Goal: Transaction & Acquisition: Purchase product/service

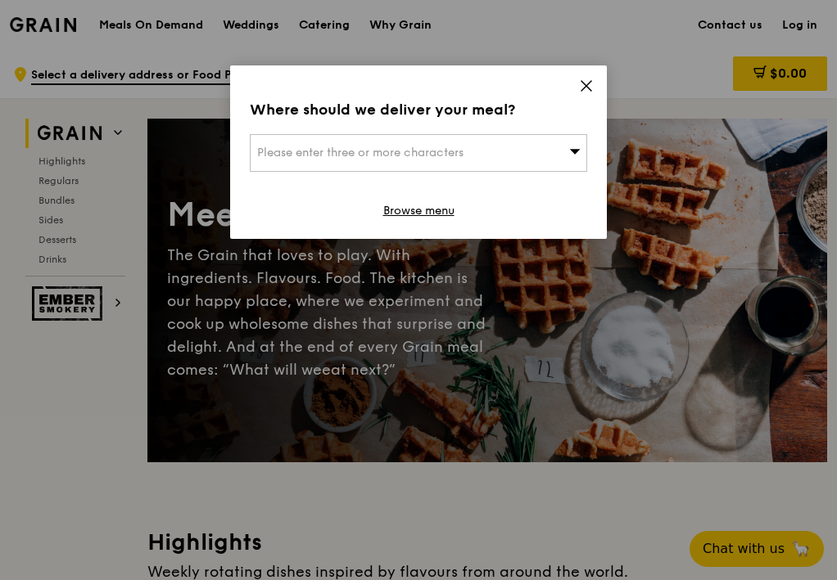
click at [590, 95] on span at bounding box center [586, 88] width 15 height 18
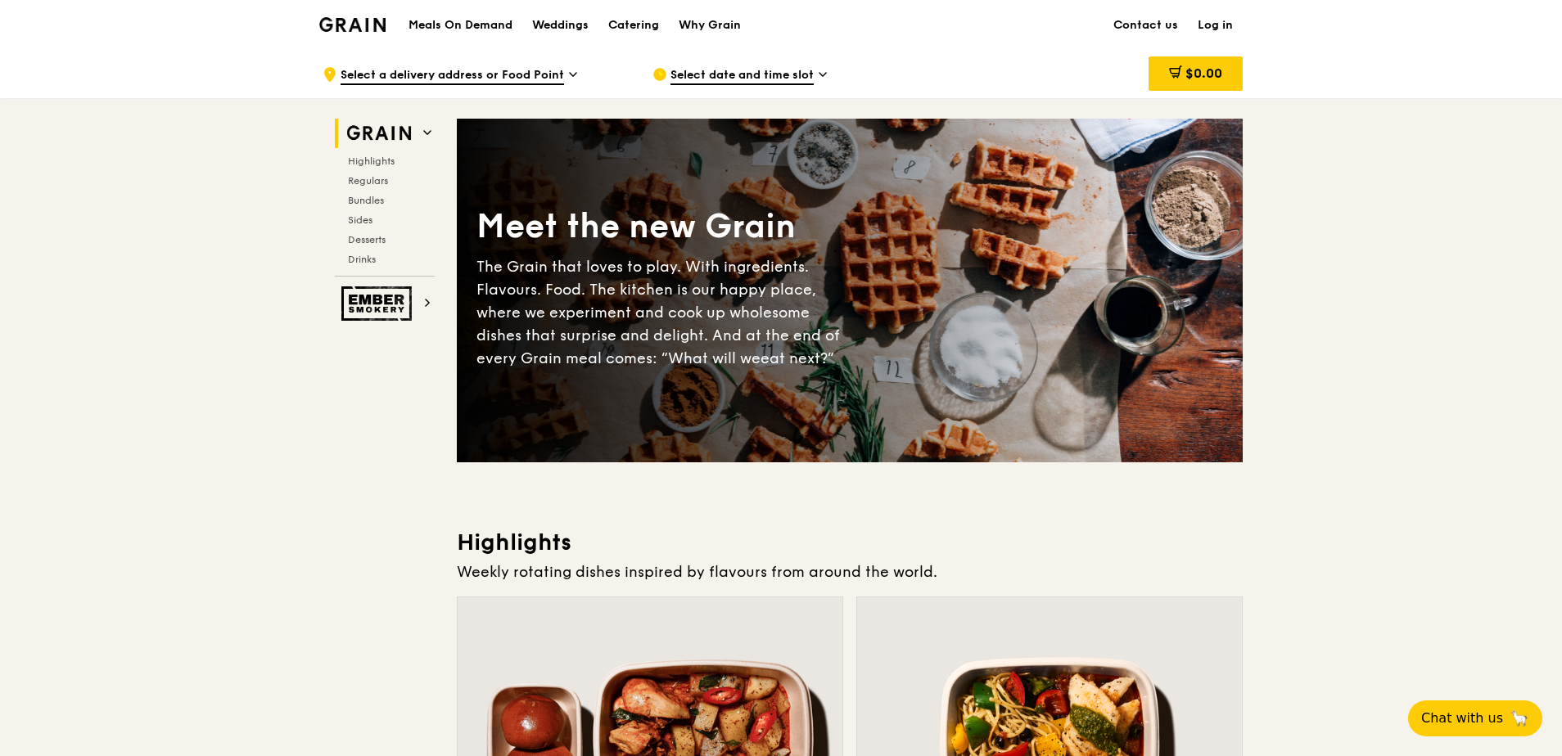
click at [839, 19] on link "Log in" at bounding box center [1215, 25] width 55 height 49
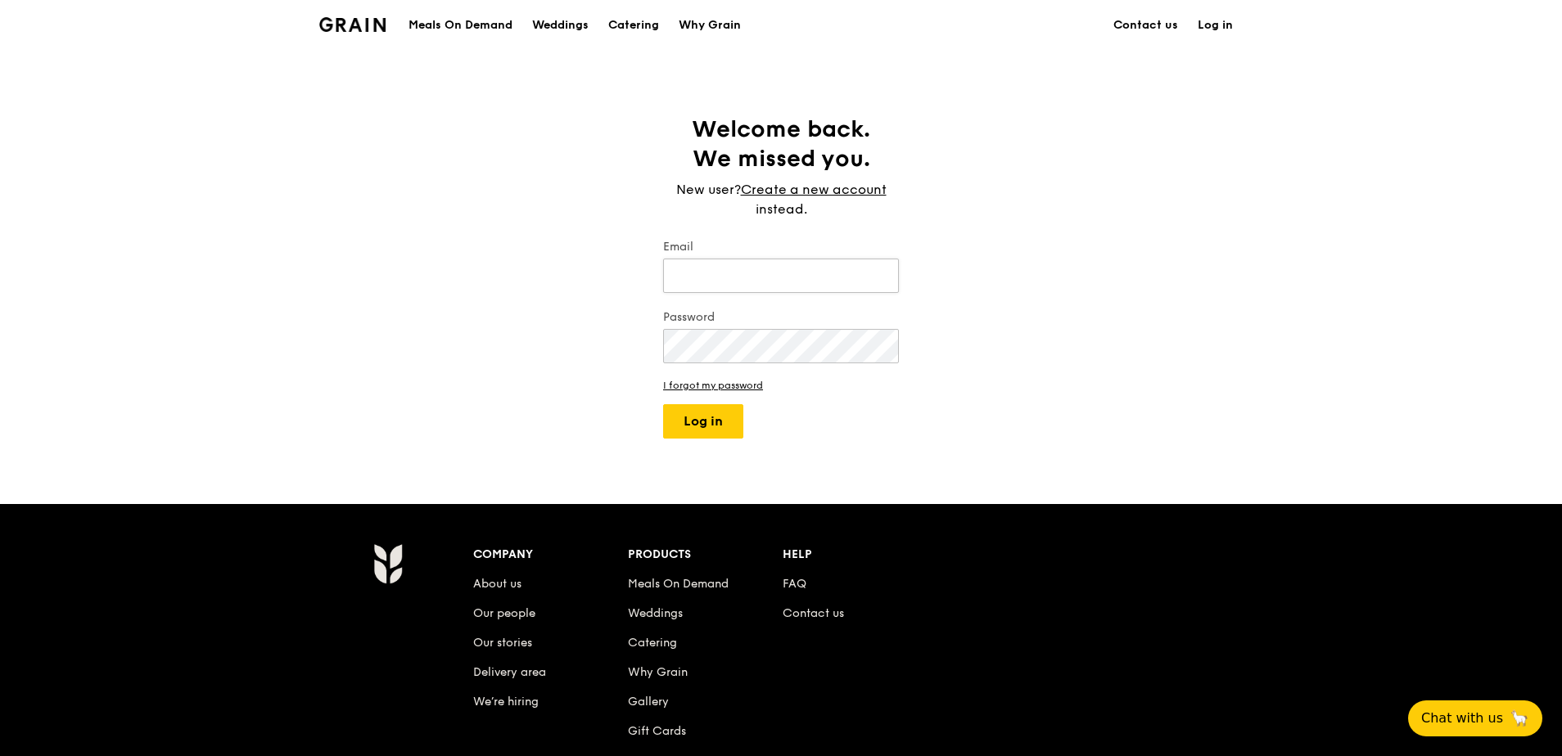
click at [725, 273] on input "Email" at bounding box center [781, 276] width 236 height 34
type input "MeiLing.Ong@macdermidalpha.com"
click at [663, 404] on button "Log in" at bounding box center [703, 421] width 80 height 34
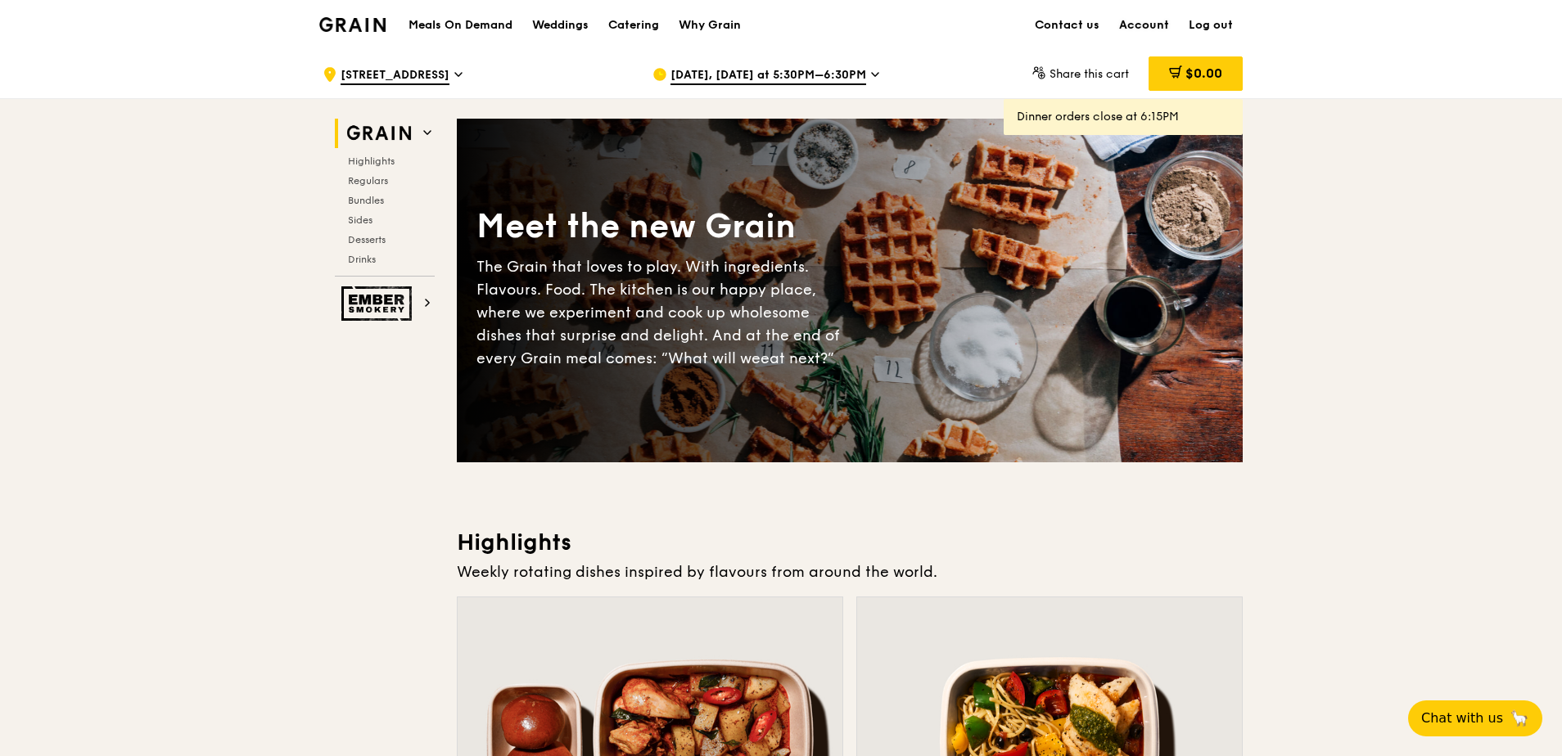
click at [839, 19] on link "Account" at bounding box center [1144, 25] width 70 height 49
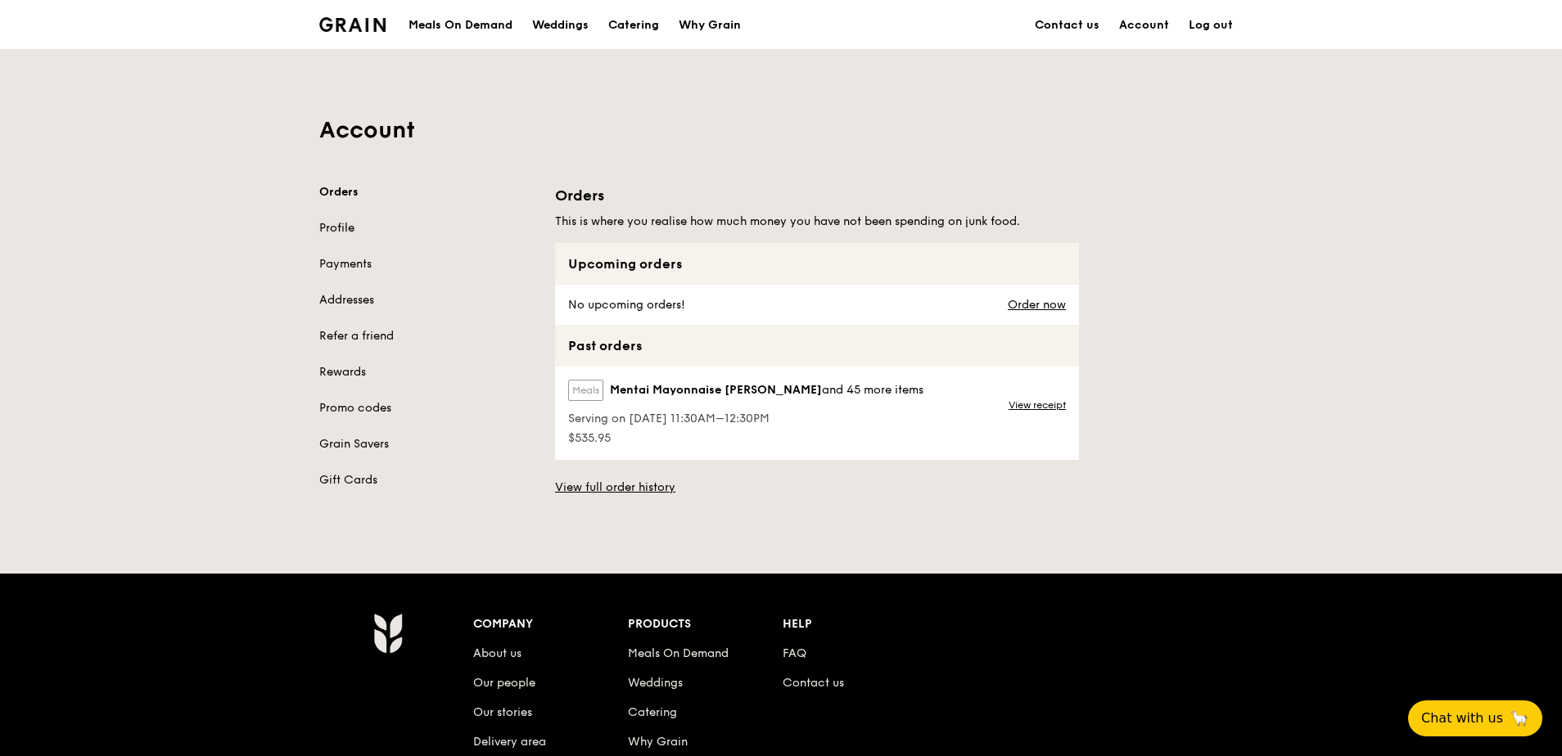
click at [337, 232] on link "Profile" at bounding box center [427, 228] width 216 height 16
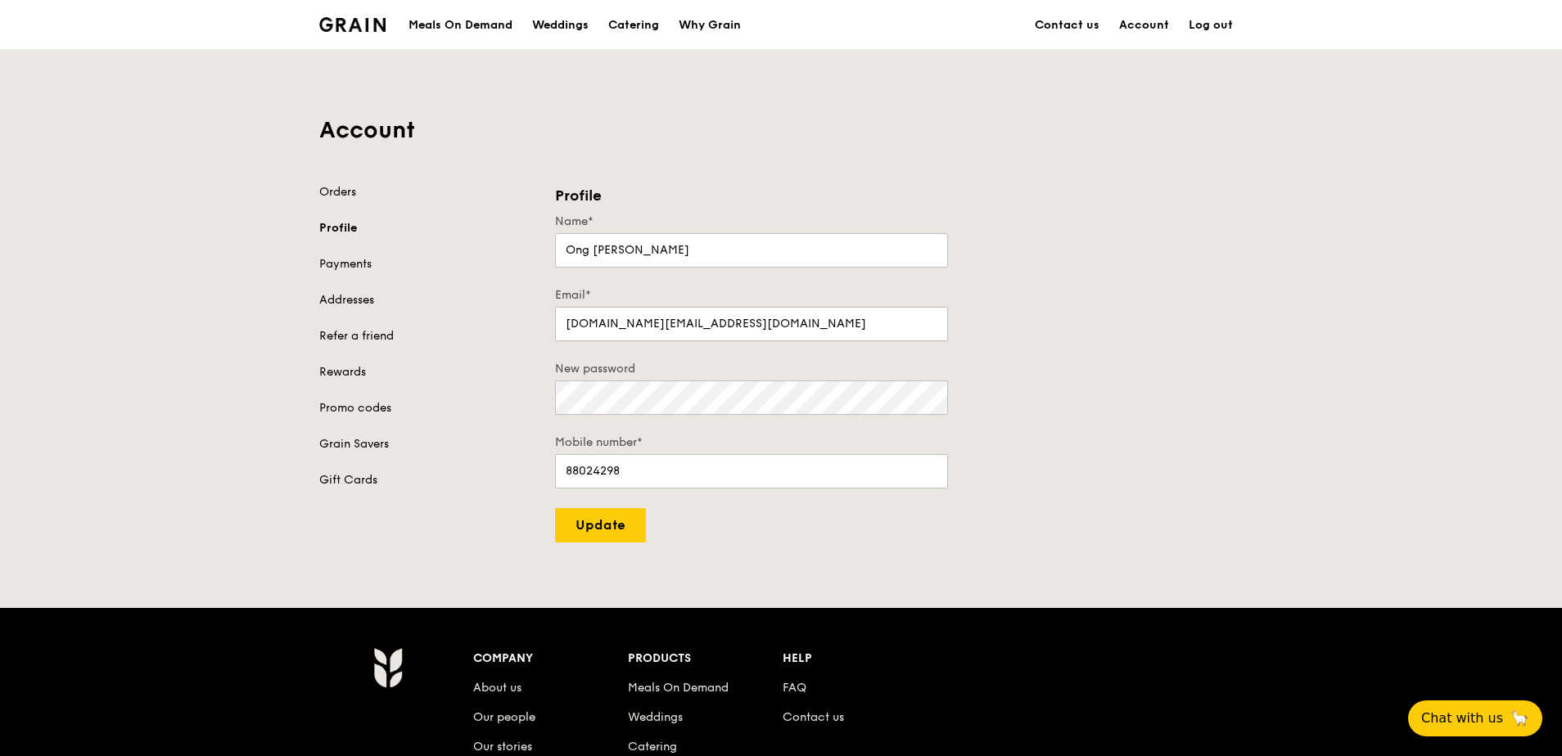
click at [347, 180] on div "Account Orders Profile Payments Addresses Refer a friend Rewards Promo codes Gr…" at bounding box center [780, 296] width 943 height 493
click at [341, 173] on div "Account Orders Profile Payments Addresses Refer a friend Rewards Promo codes Gr…" at bounding box center [780, 296] width 943 height 493
click at [330, 193] on link "Orders" at bounding box center [427, 192] width 216 height 16
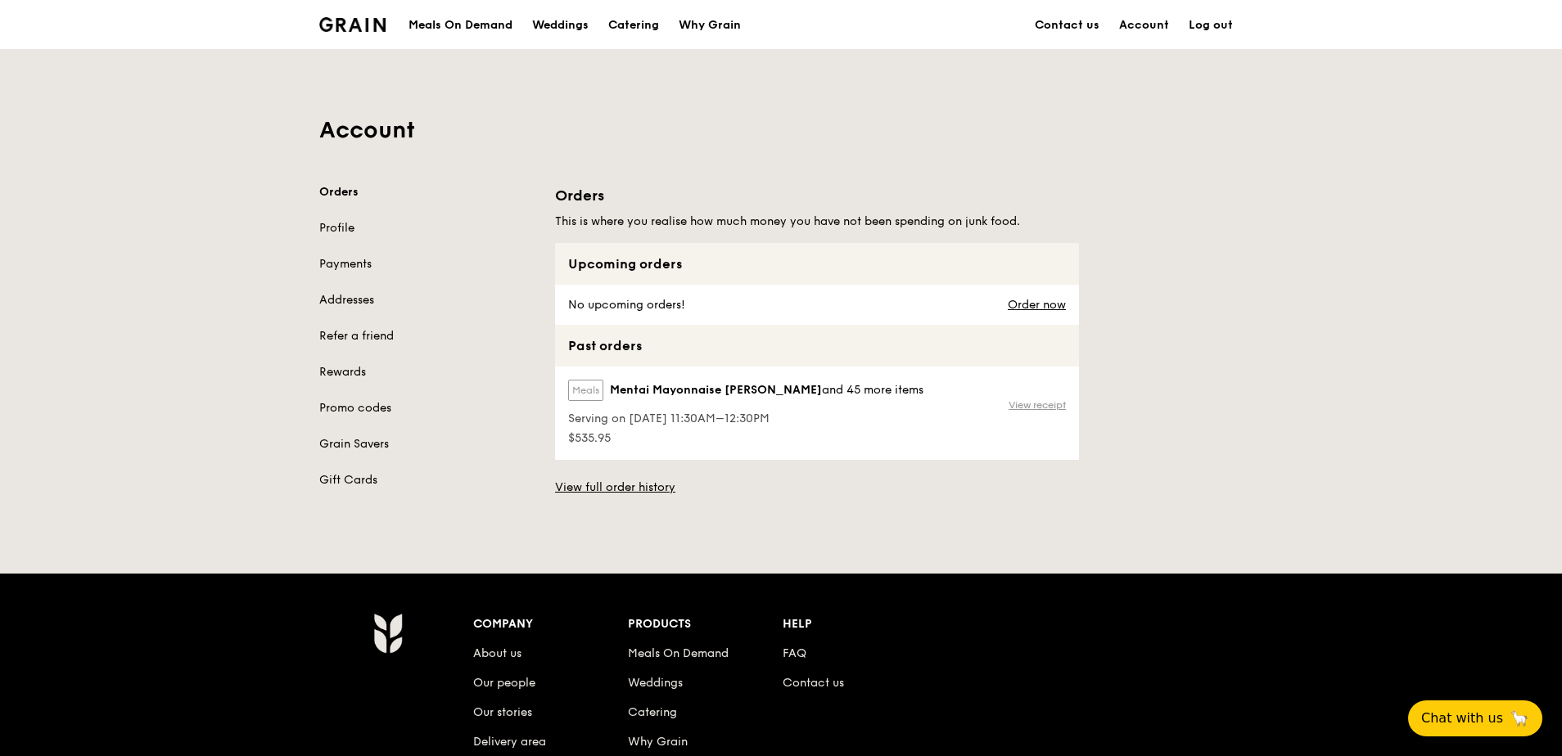
click at [839, 407] on link "View receipt" at bounding box center [1037, 405] width 57 height 13
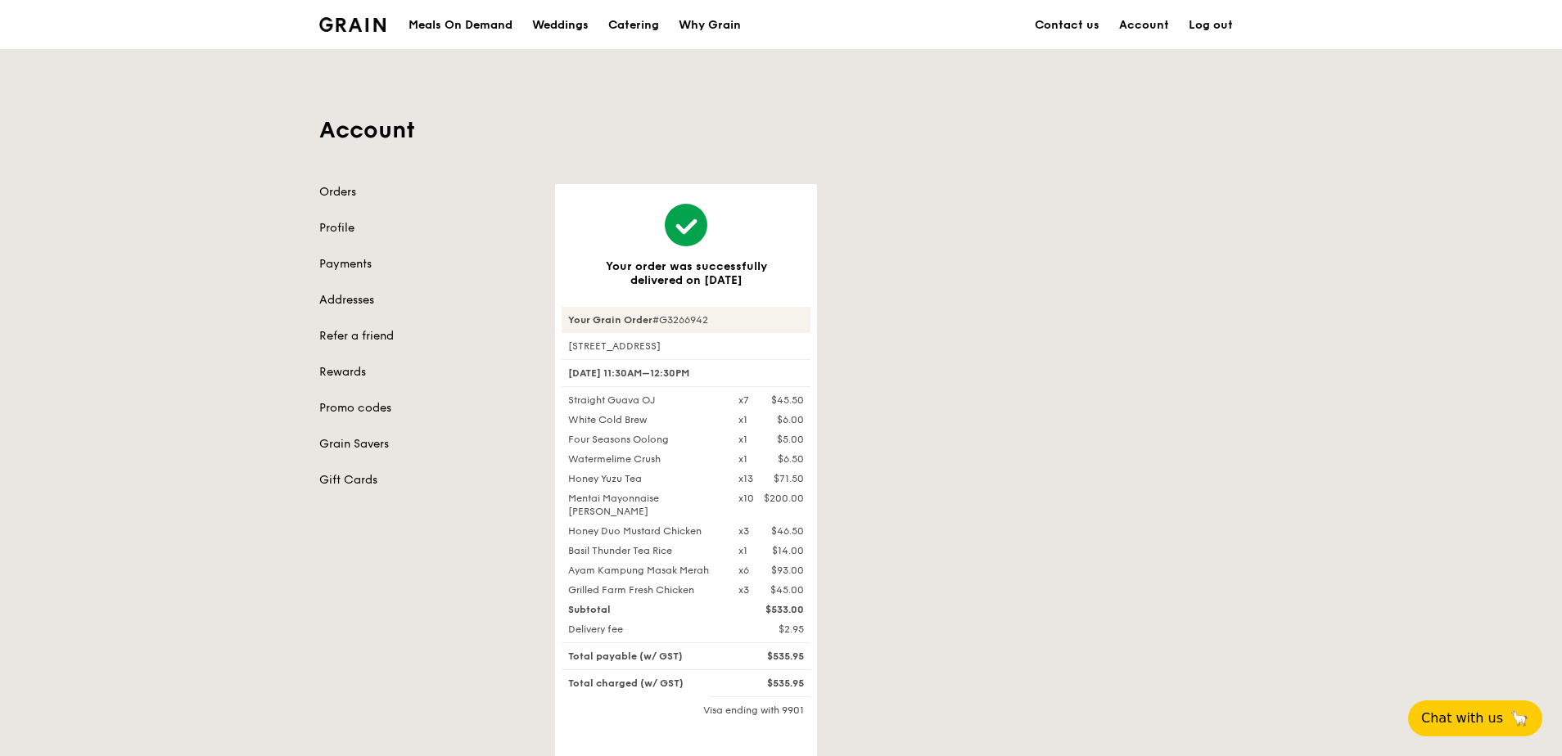
click at [354, 23] on img at bounding box center [352, 24] width 66 height 15
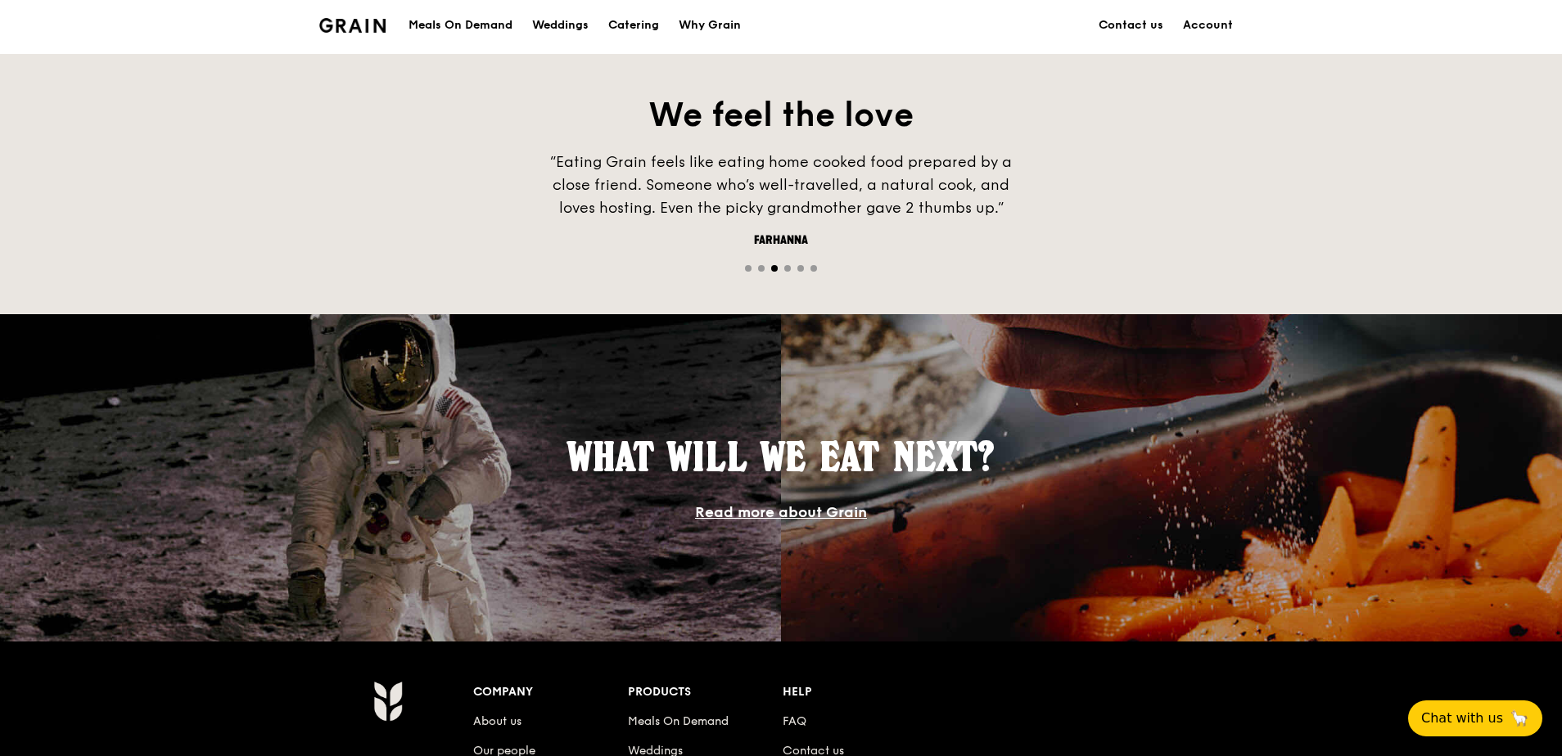
scroll to position [819, 0]
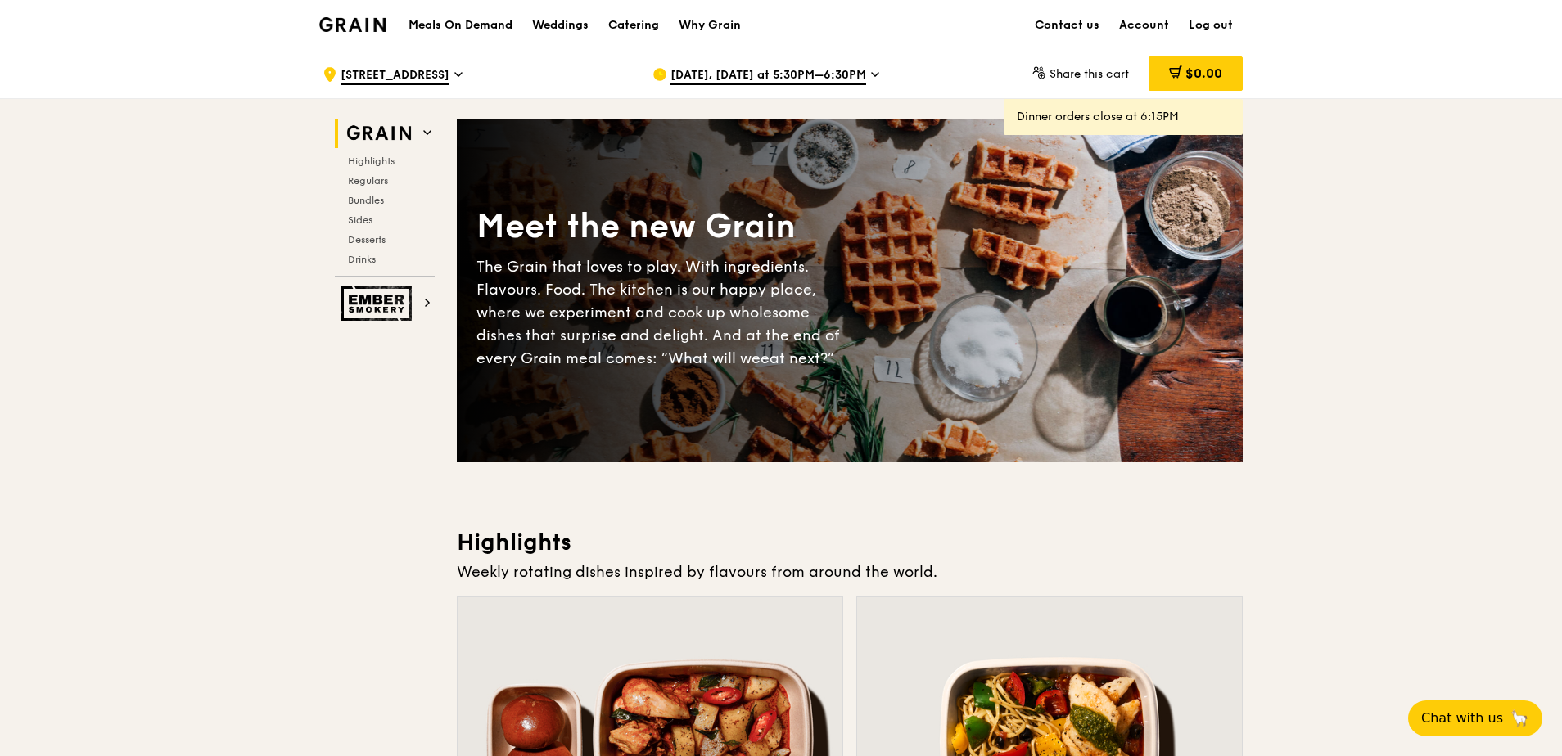
drag, startPoint x: 985, startPoint y: 41, endPoint x: 1331, endPoint y: 81, distance: 348.6
drag, startPoint x: 1331, startPoint y: 81, endPoint x: 1342, endPoint y: 207, distance: 126.5
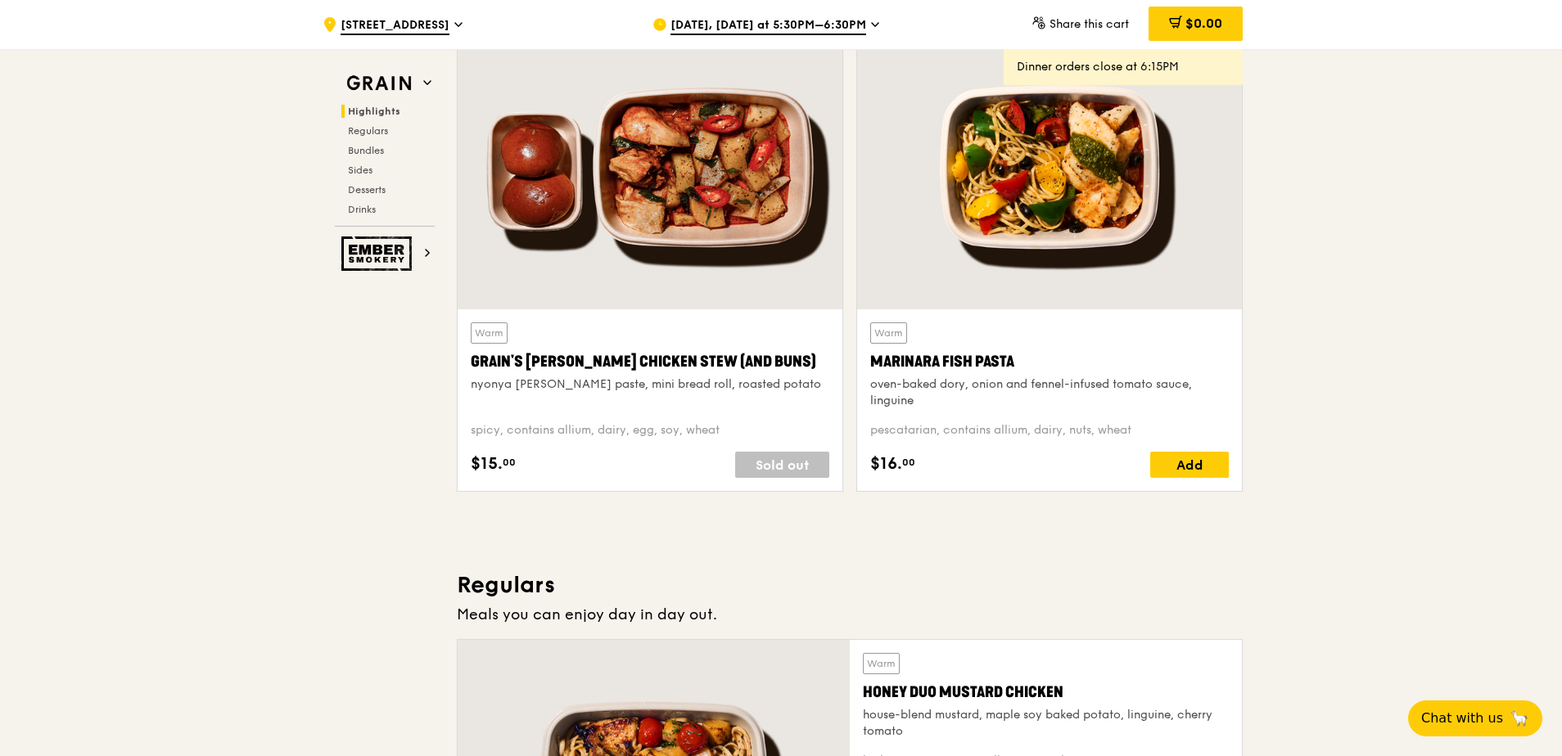
scroll to position [573, 0]
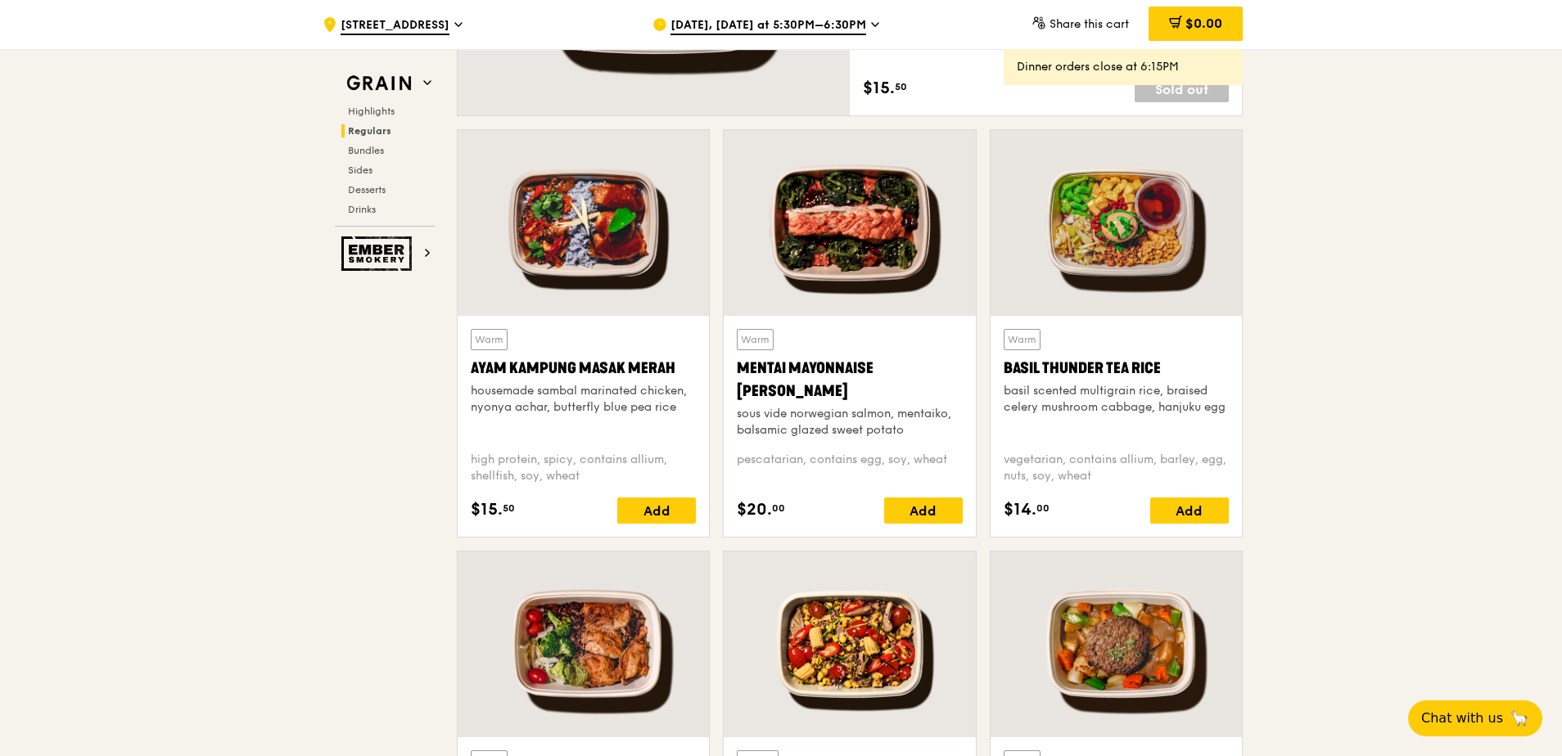
scroll to position [1375, 0]
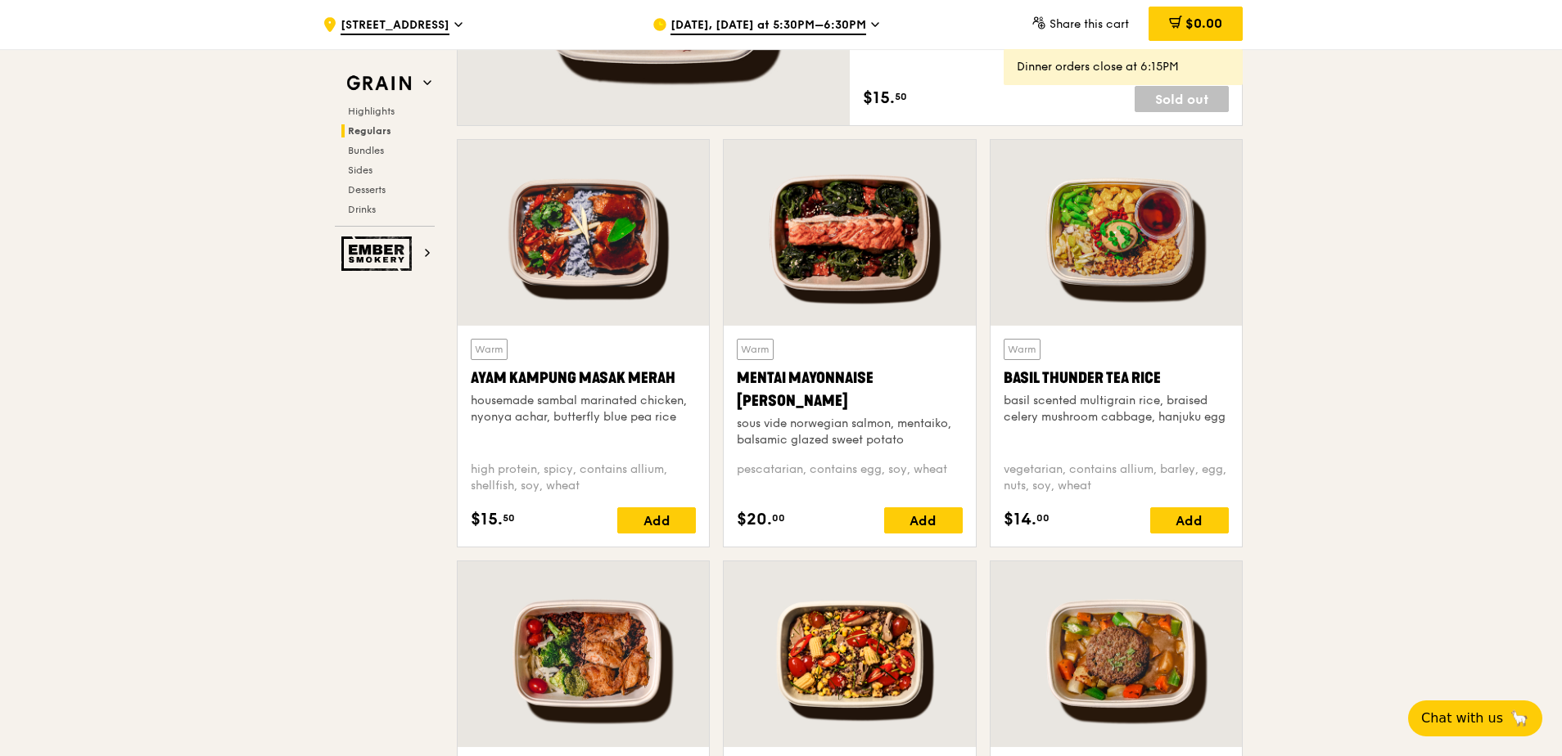
drag, startPoint x: 328, startPoint y: 377, endPoint x: 331, endPoint y: 368, distance: 8.5
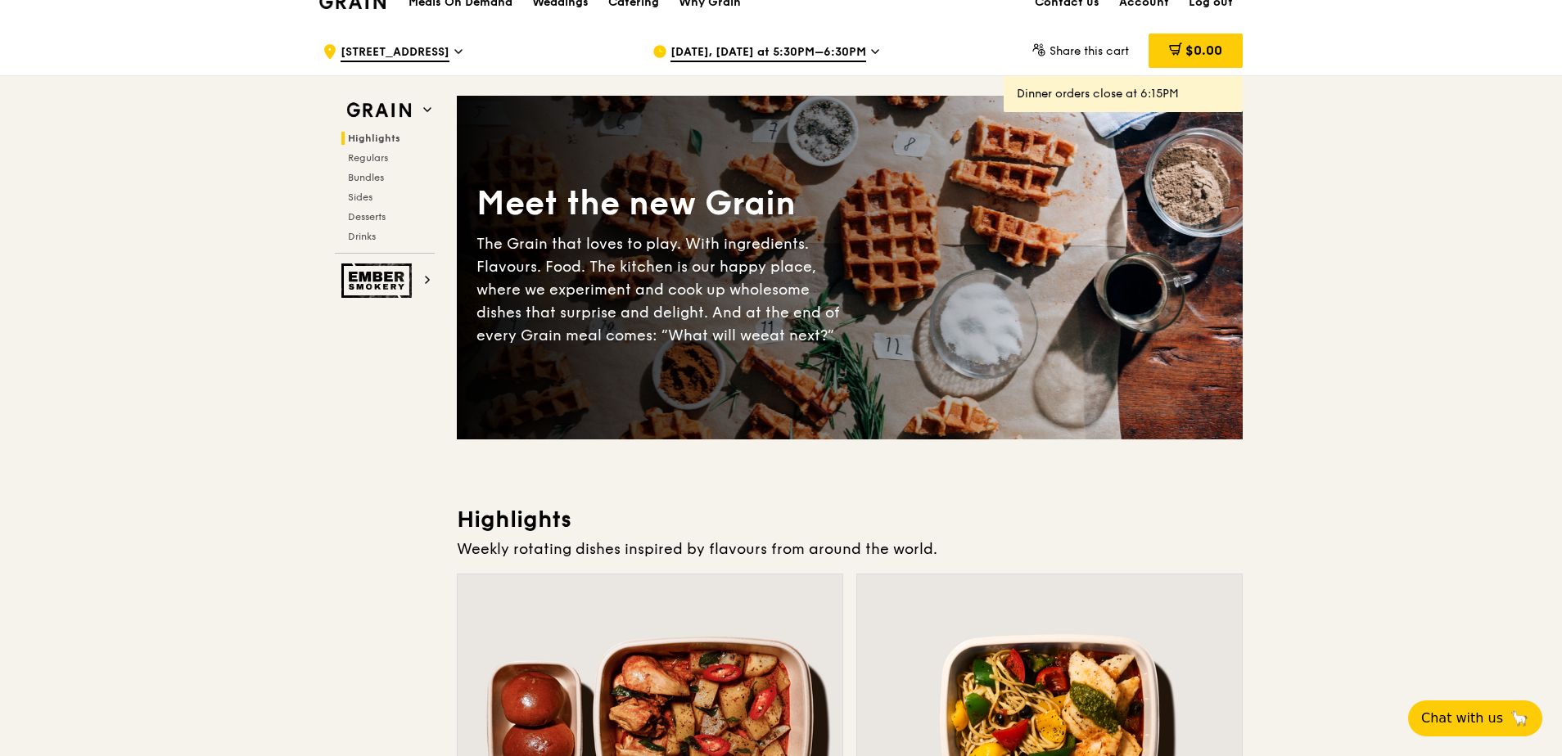
scroll to position [0, 0]
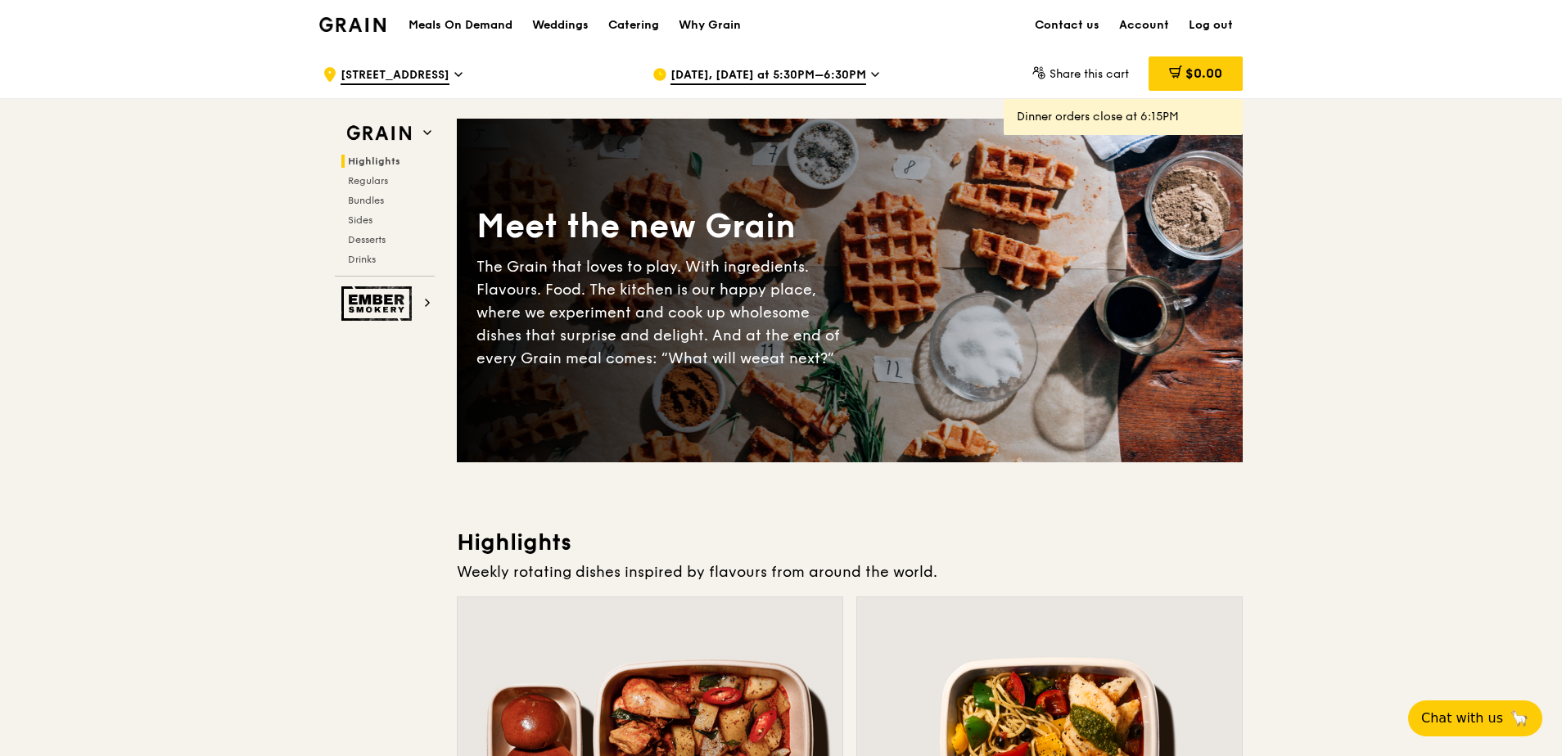
click at [823, 67] on span "[DATE], [DATE] at 5:30PM–6:30PM" at bounding box center [768, 76] width 196 height 18
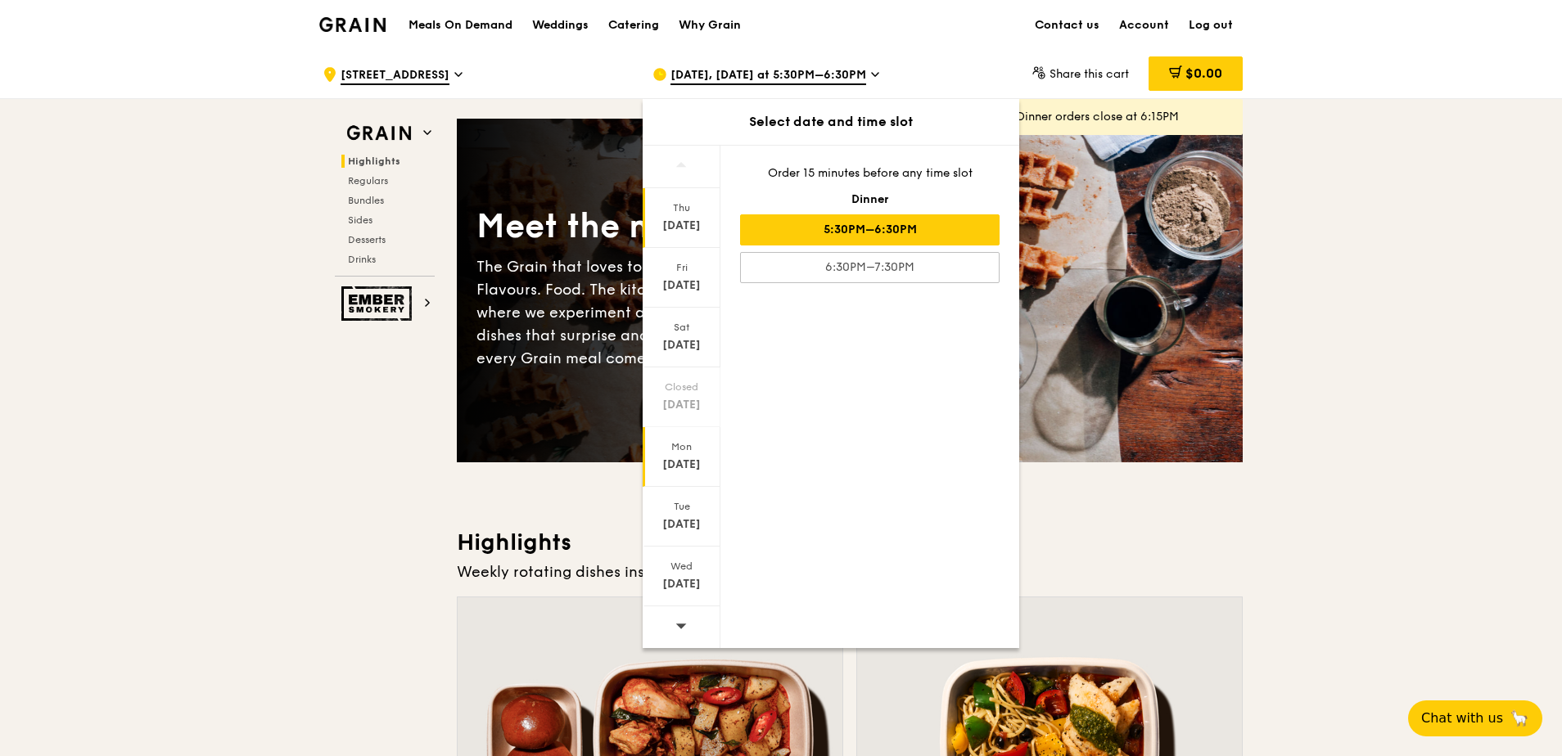
click at [679, 454] on div "[DATE]" at bounding box center [682, 457] width 78 height 60
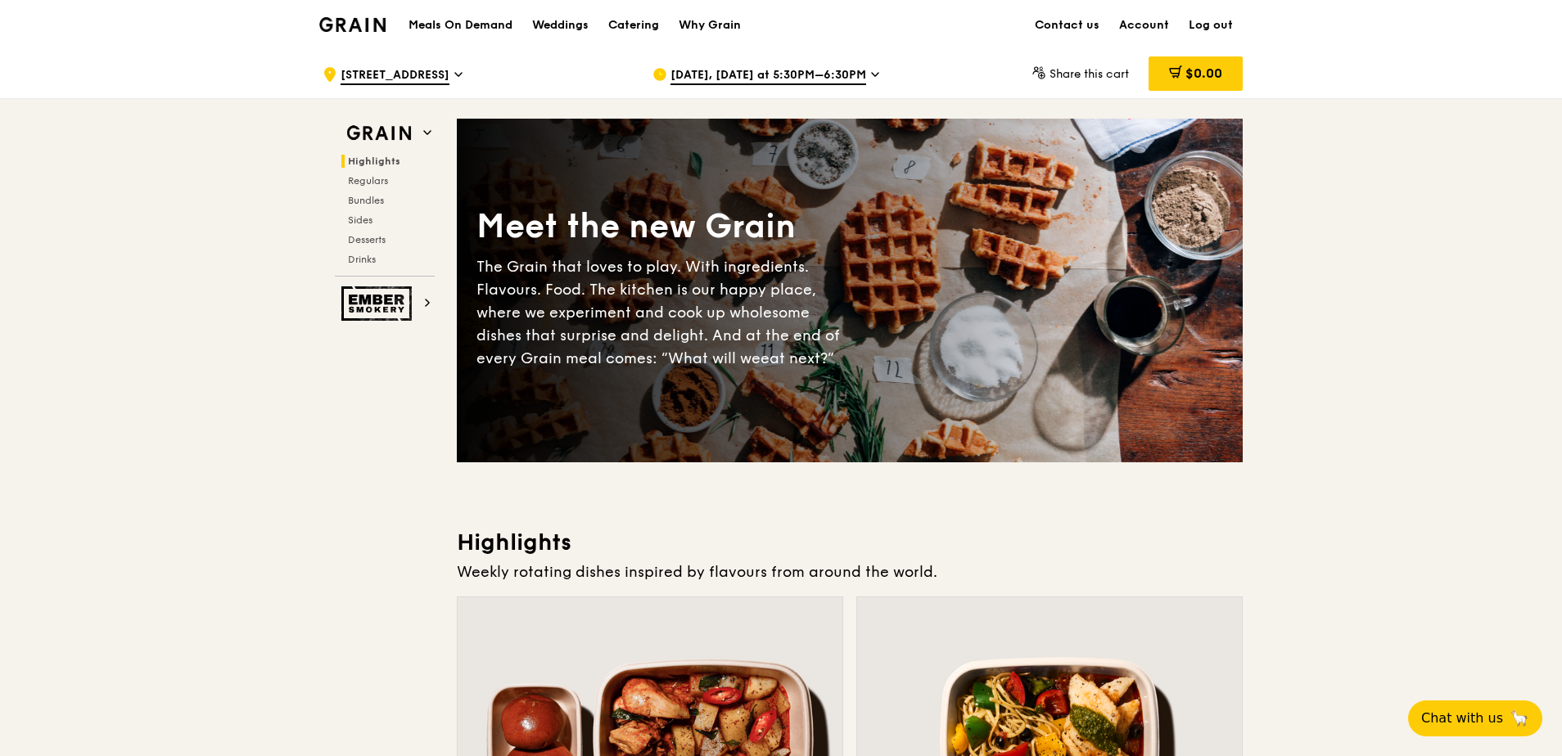
click at [836, 73] on icon at bounding box center [875, 74] width 7 height 3
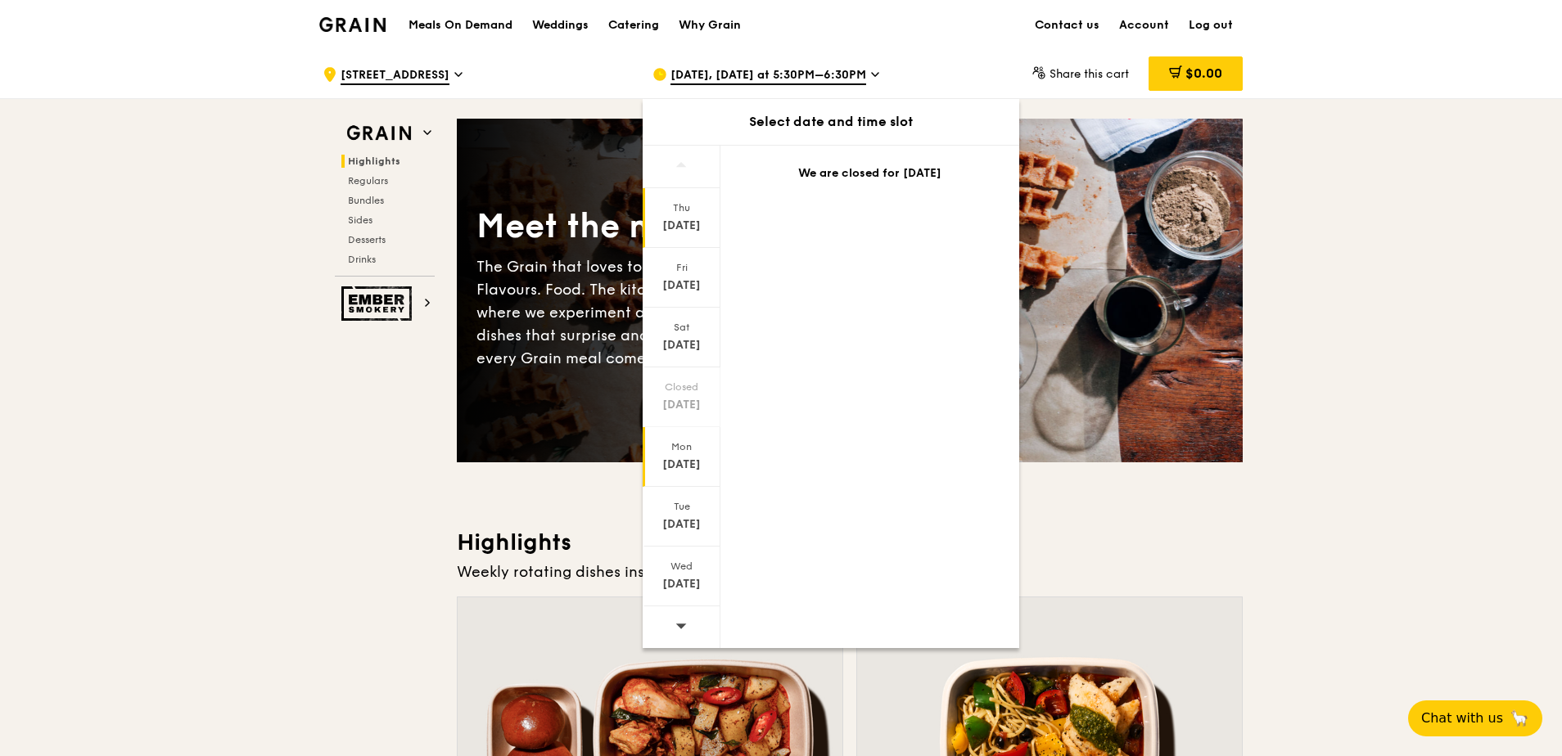
click at [683, 456] on div "[DATE]" at bounding box center [682, 457] width 78 height 60
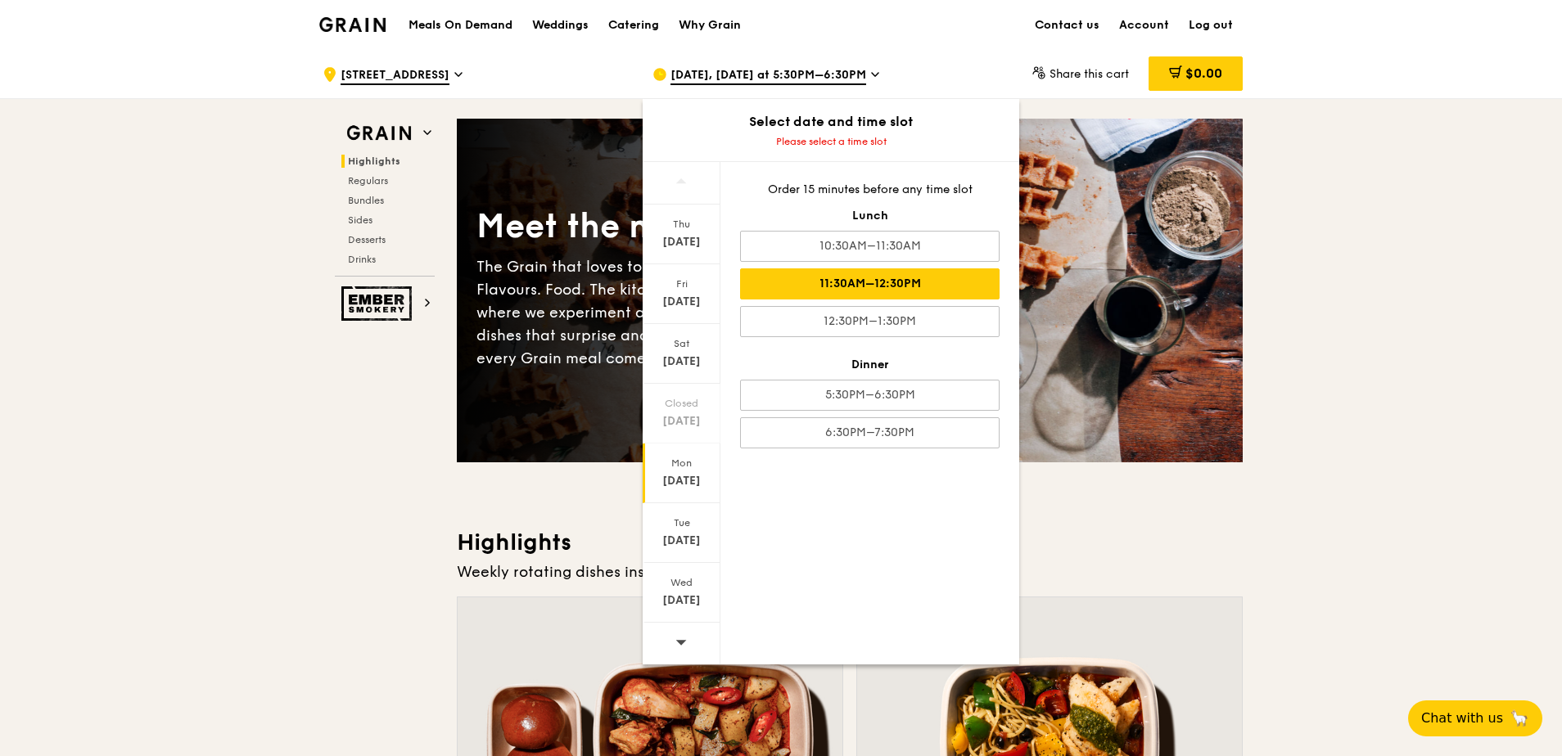
click at [836, 281] on div "11:30AM–12:30PM" at bounding box center [870, 284] width 260 height 31
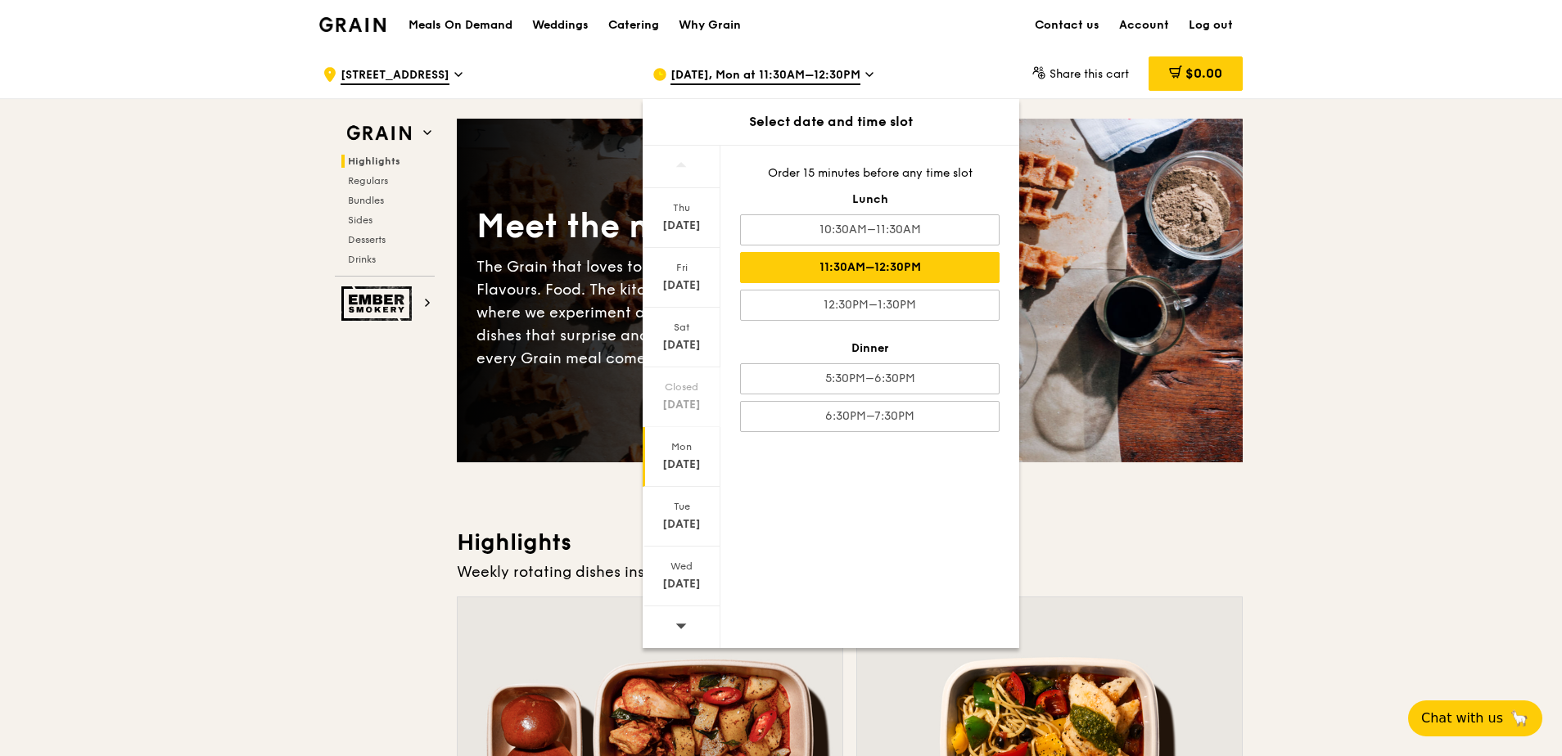
click at [836, 263] on div "11:30AM–12:30PM" at bounding box center [870, 267] width 260 height 31
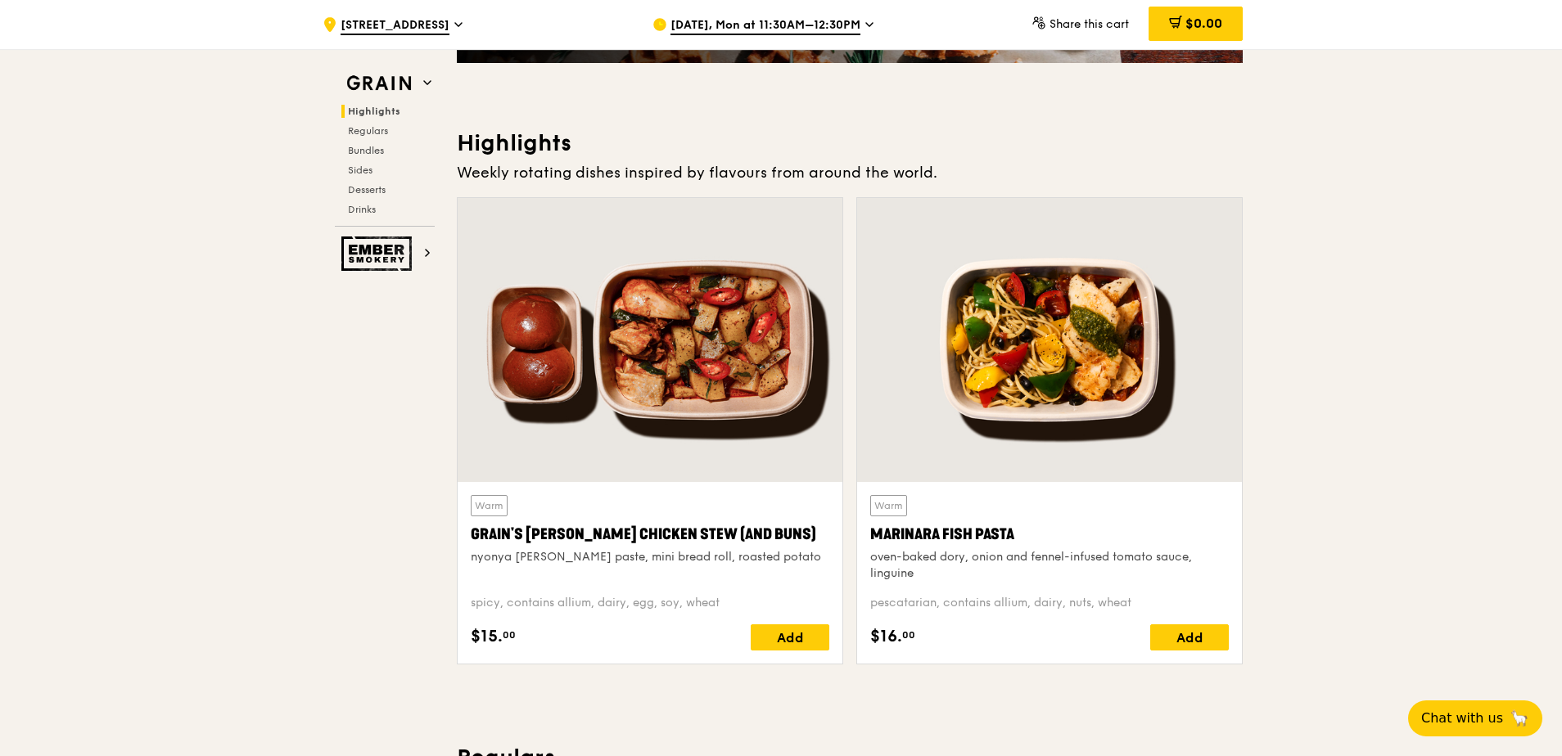
scroll to position [573, 0]
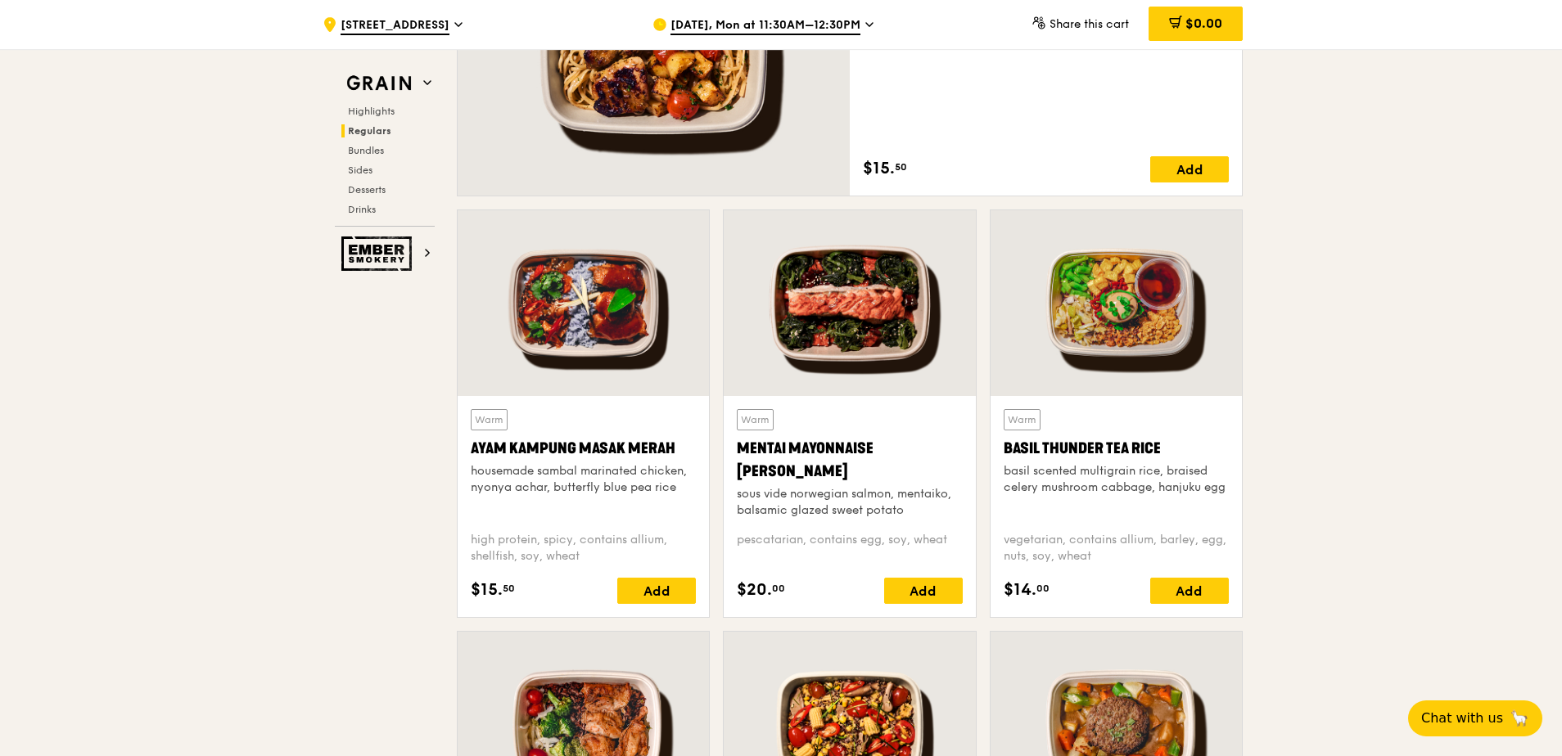
scroll to position [1392, 0]
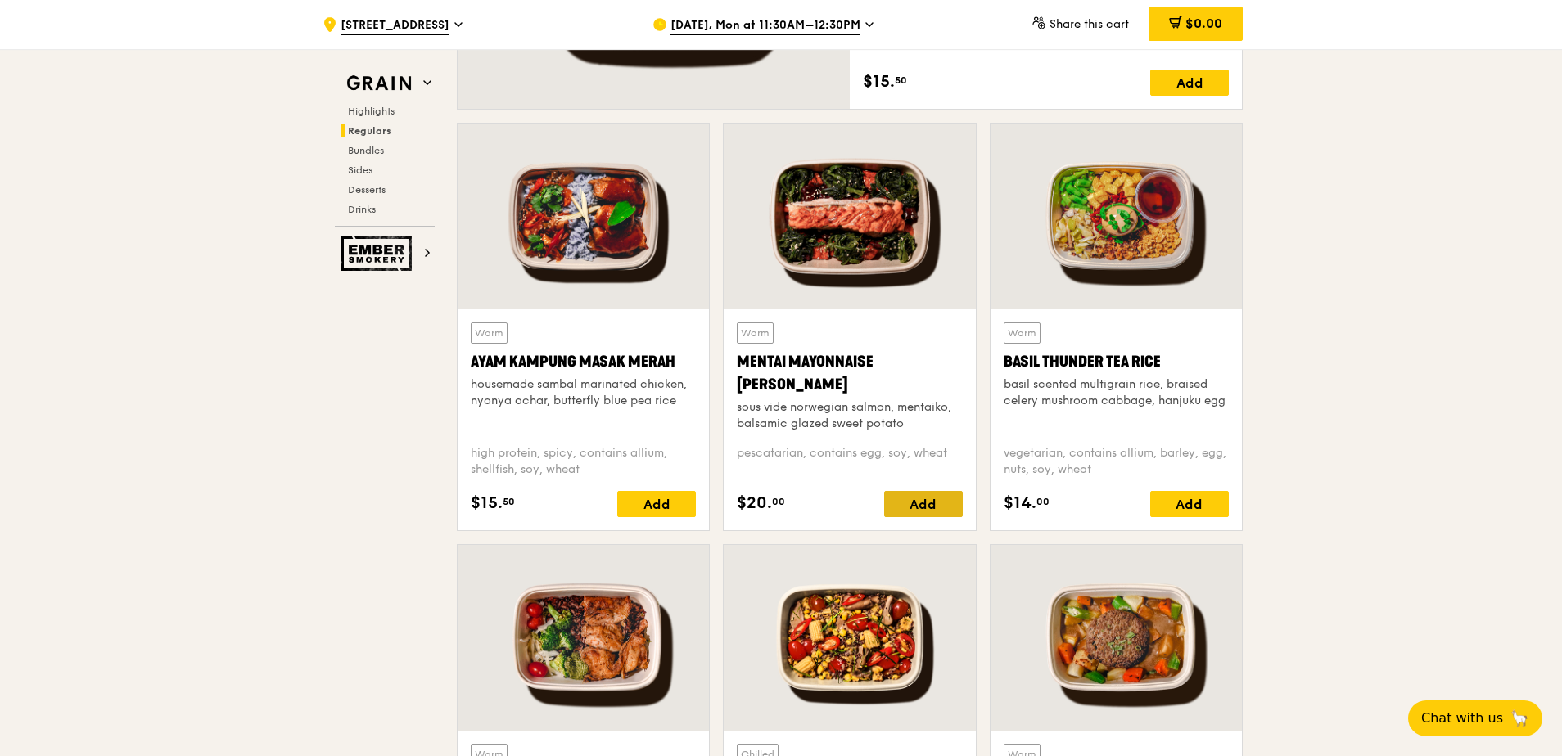
click at [836, 512] on div "Add" at bounding box center [923, 504] width 79 height 26
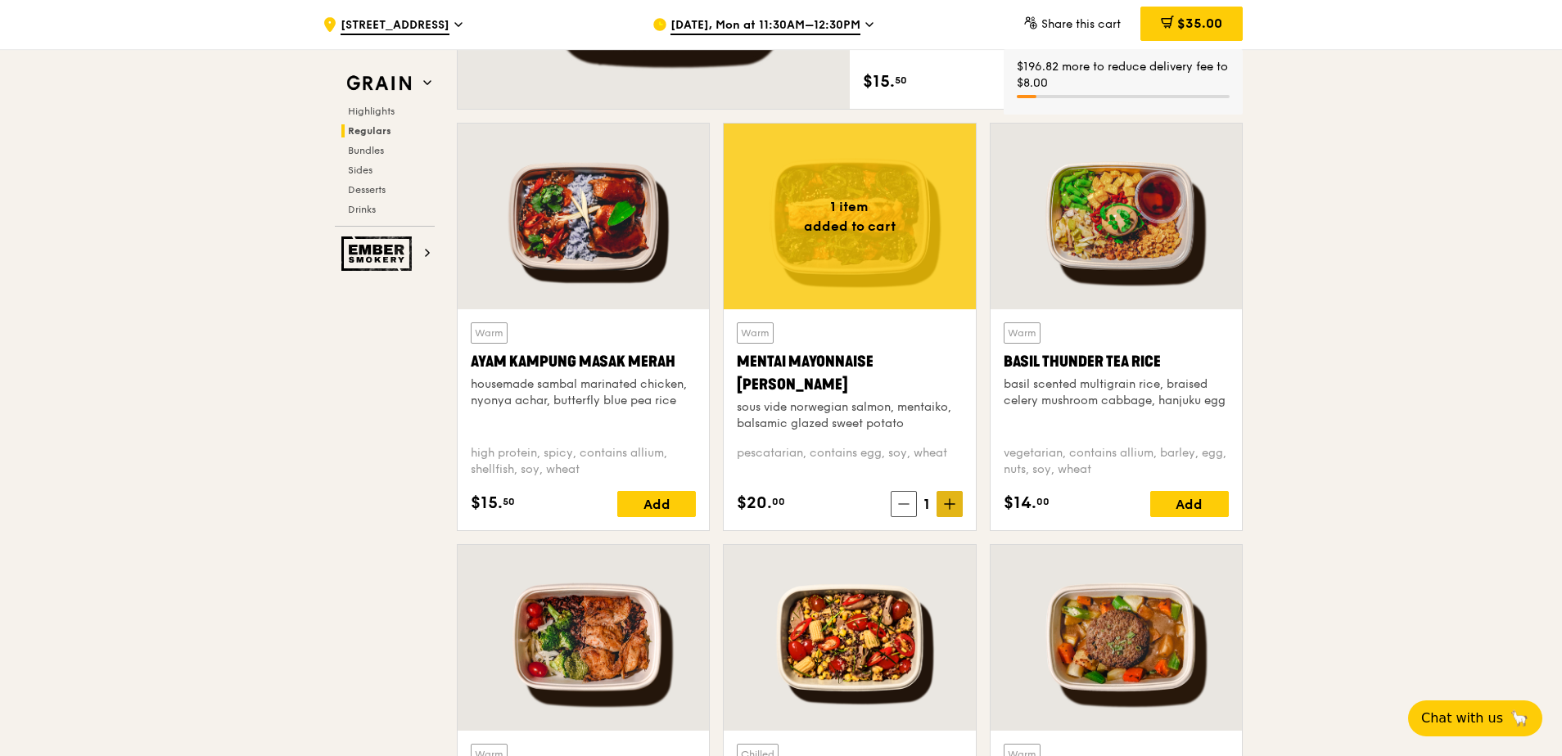
click at [836, 503] on icon at bounding box center [949, 504] width 11 height 11
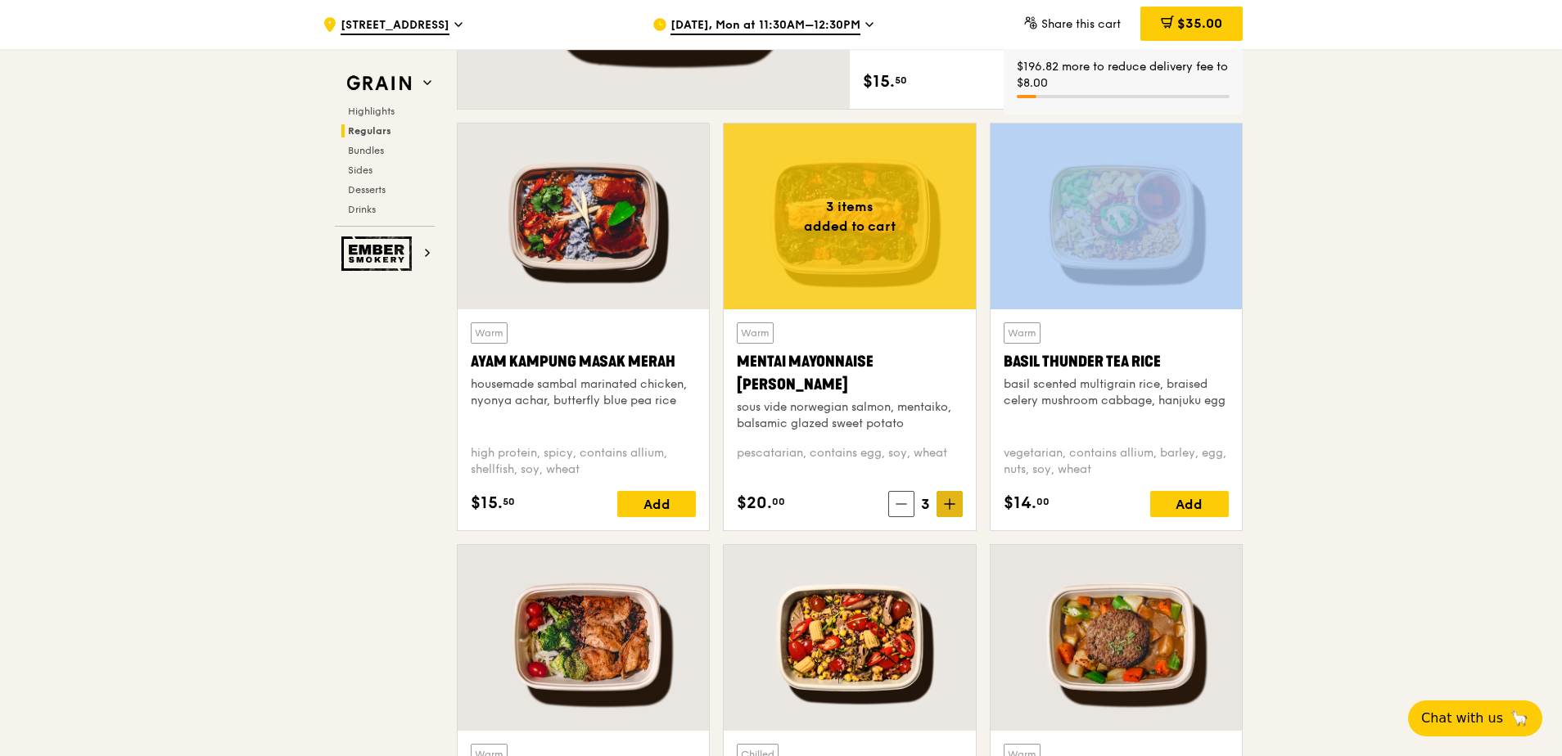
click at [836, 503] on icon at bounding box center [949, 504] width 11 height 11
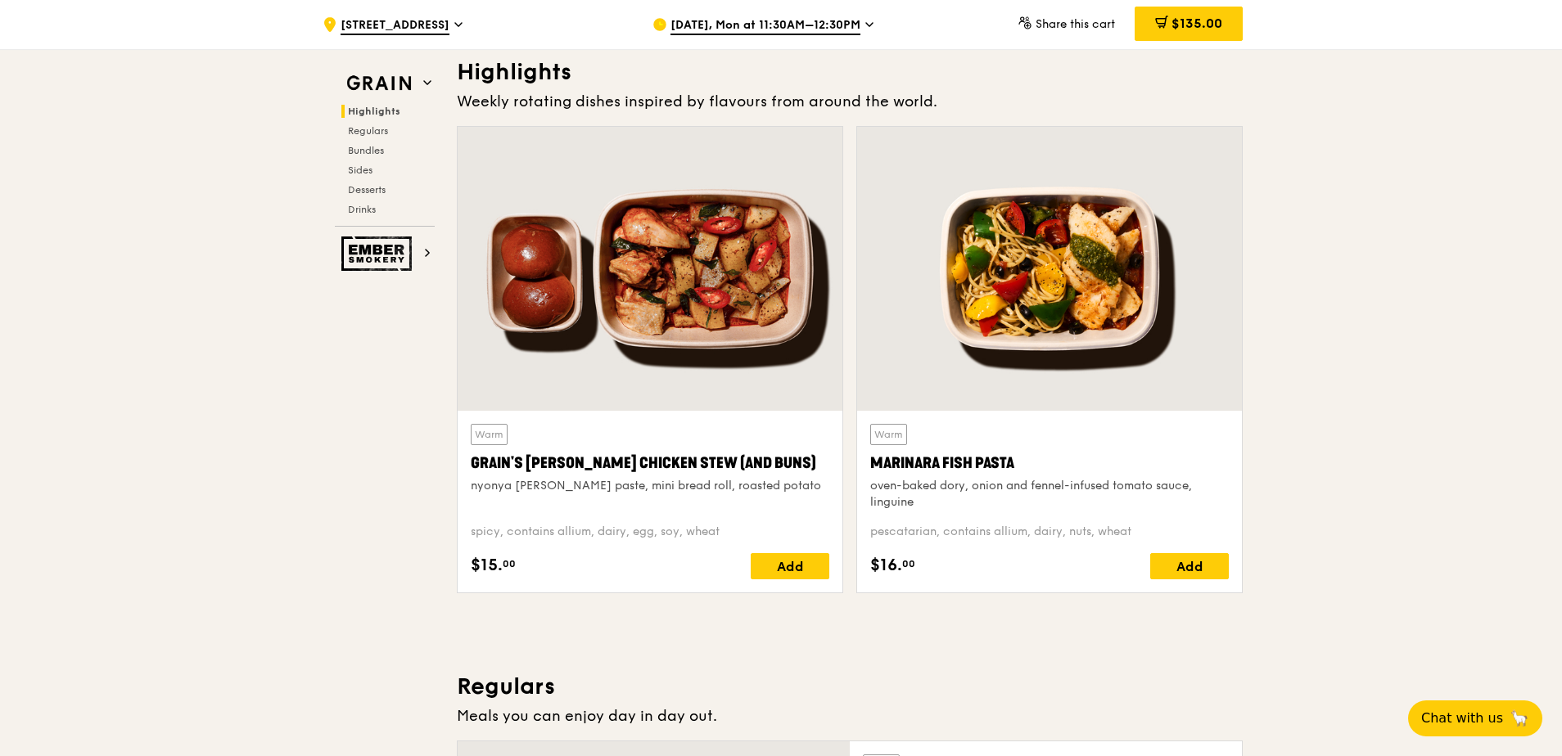
scroll to position [491, 0]
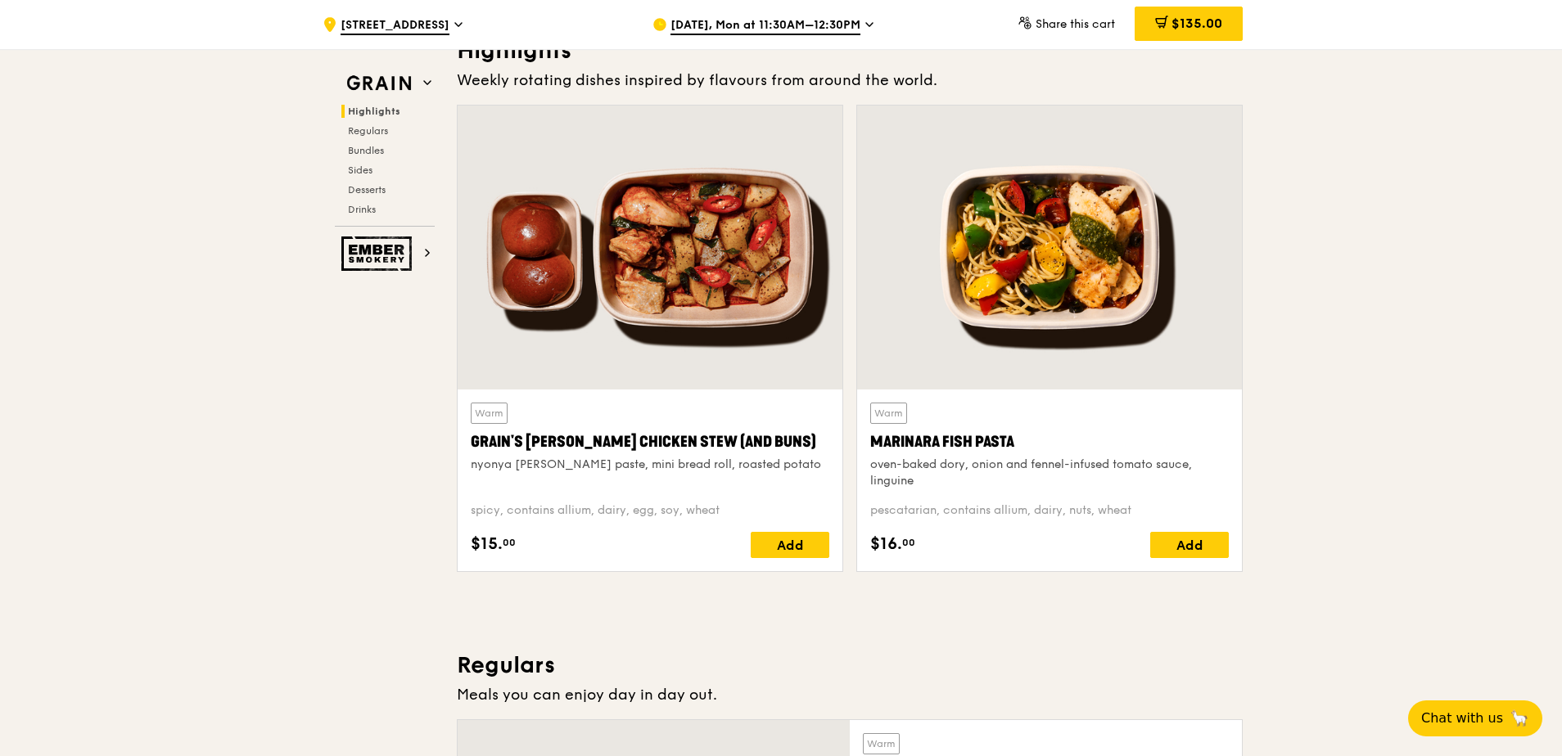
click at [836, 580] on h3 "Regulars" at bounding box center [850, 665] width 786 height 29
click at [836, 545] on div "Add" at bounding box center [1189, 545] width 79 height 26
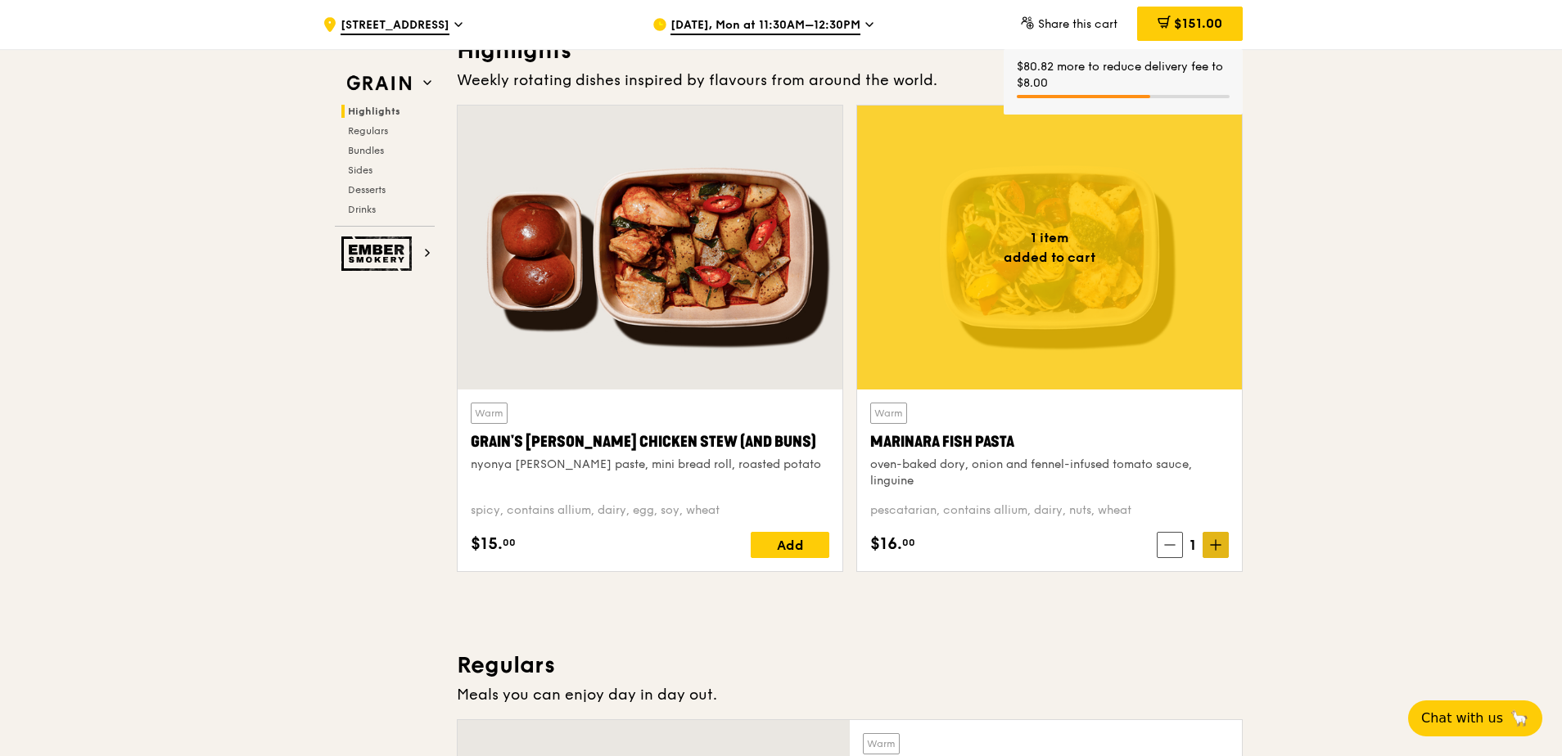
click at [836, 545] on icon at bounding box center [1216, 545] width 10 height 0
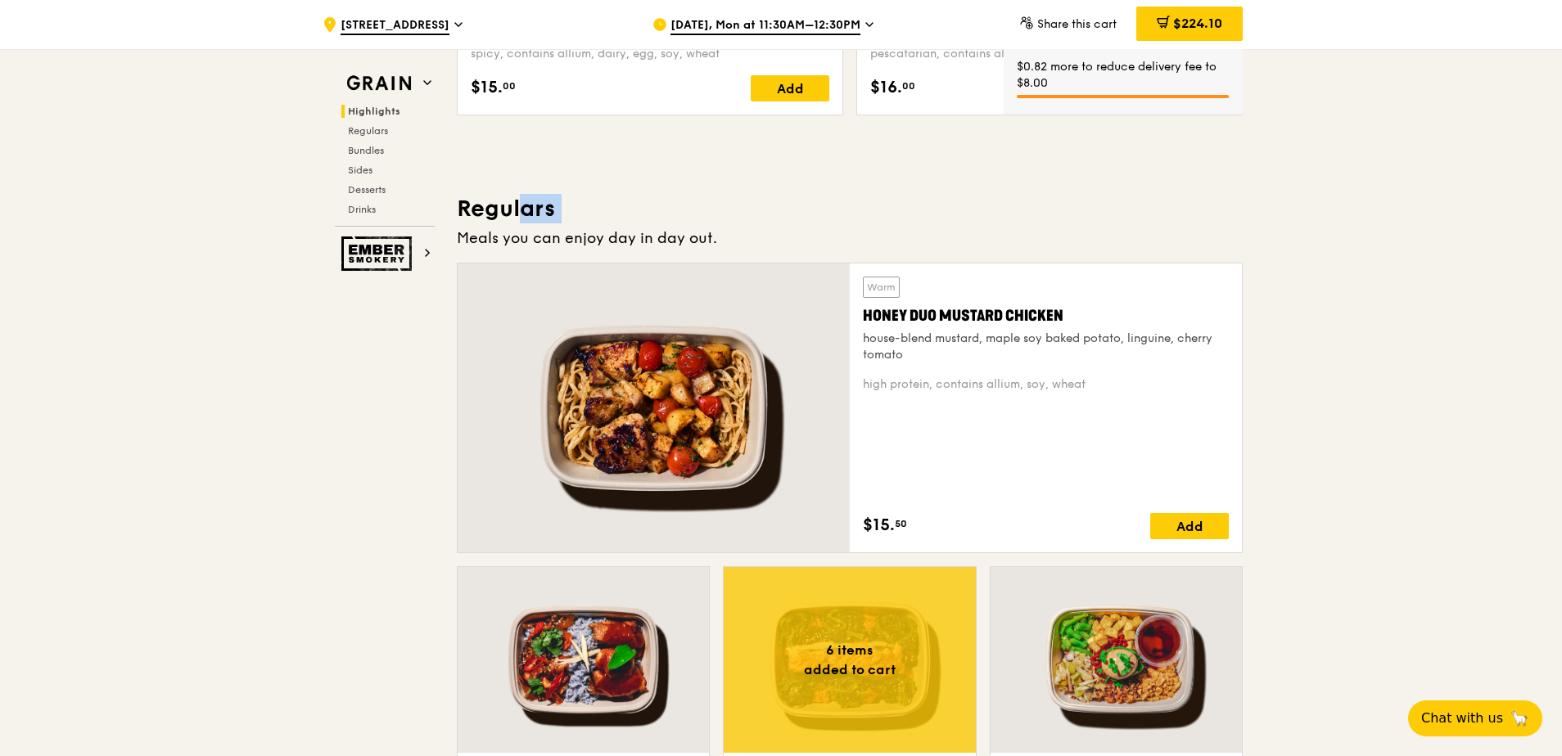
scroll to position [982, 0]
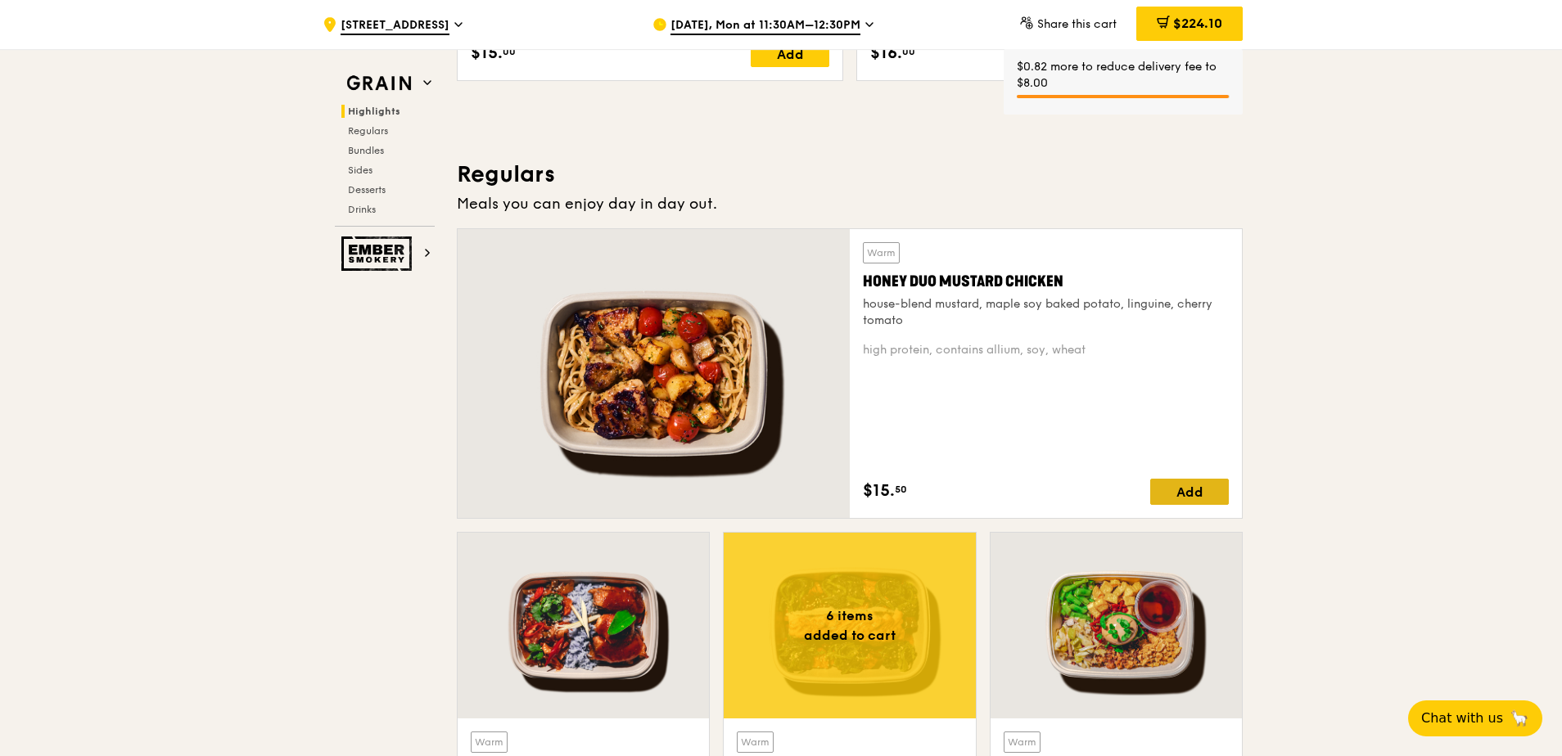
click at [836, 495] on div "Add" at bounding box center [1189, 492] width 79 height 26
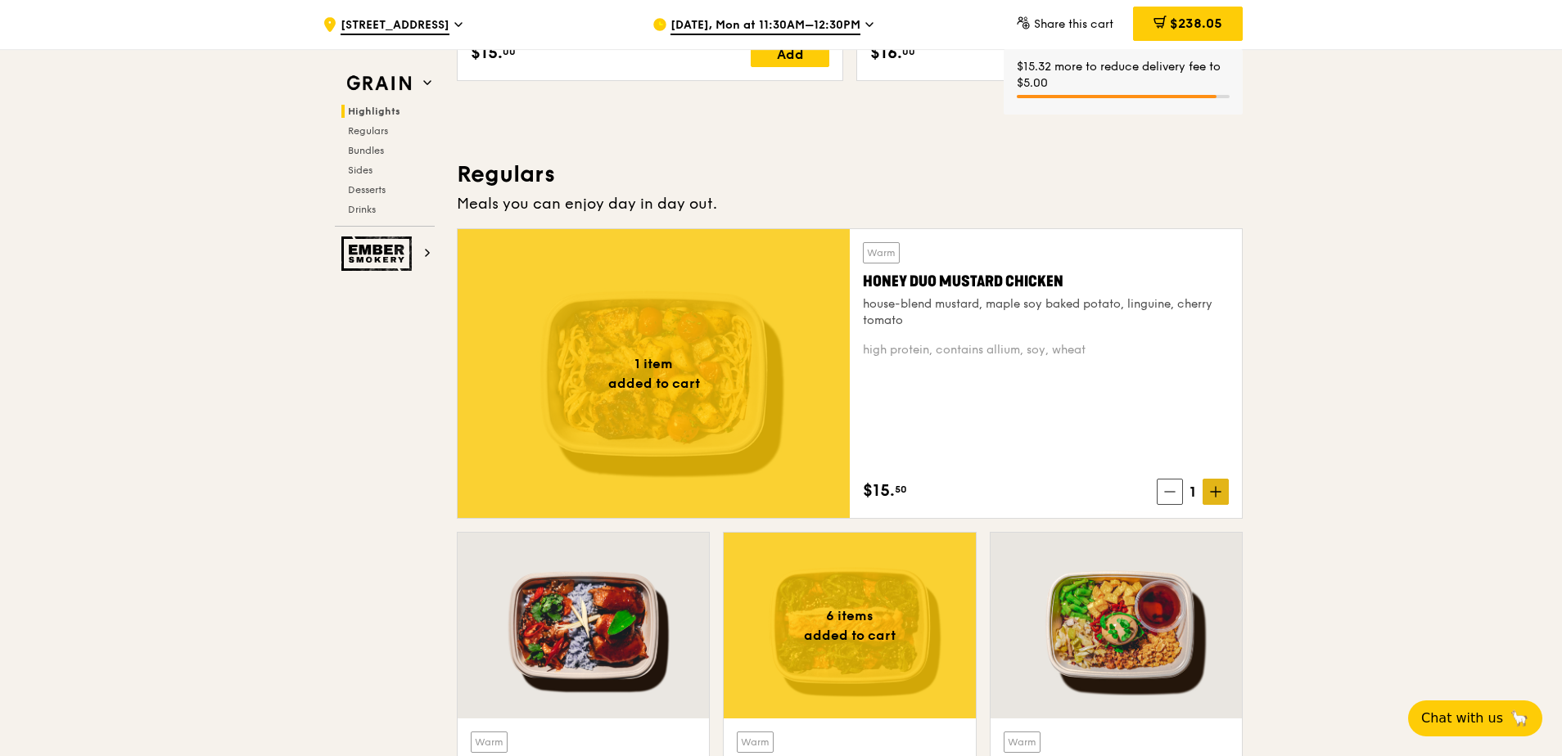
click at [836, 485] on span at bounding box center [1216, 492] width 26 height 26
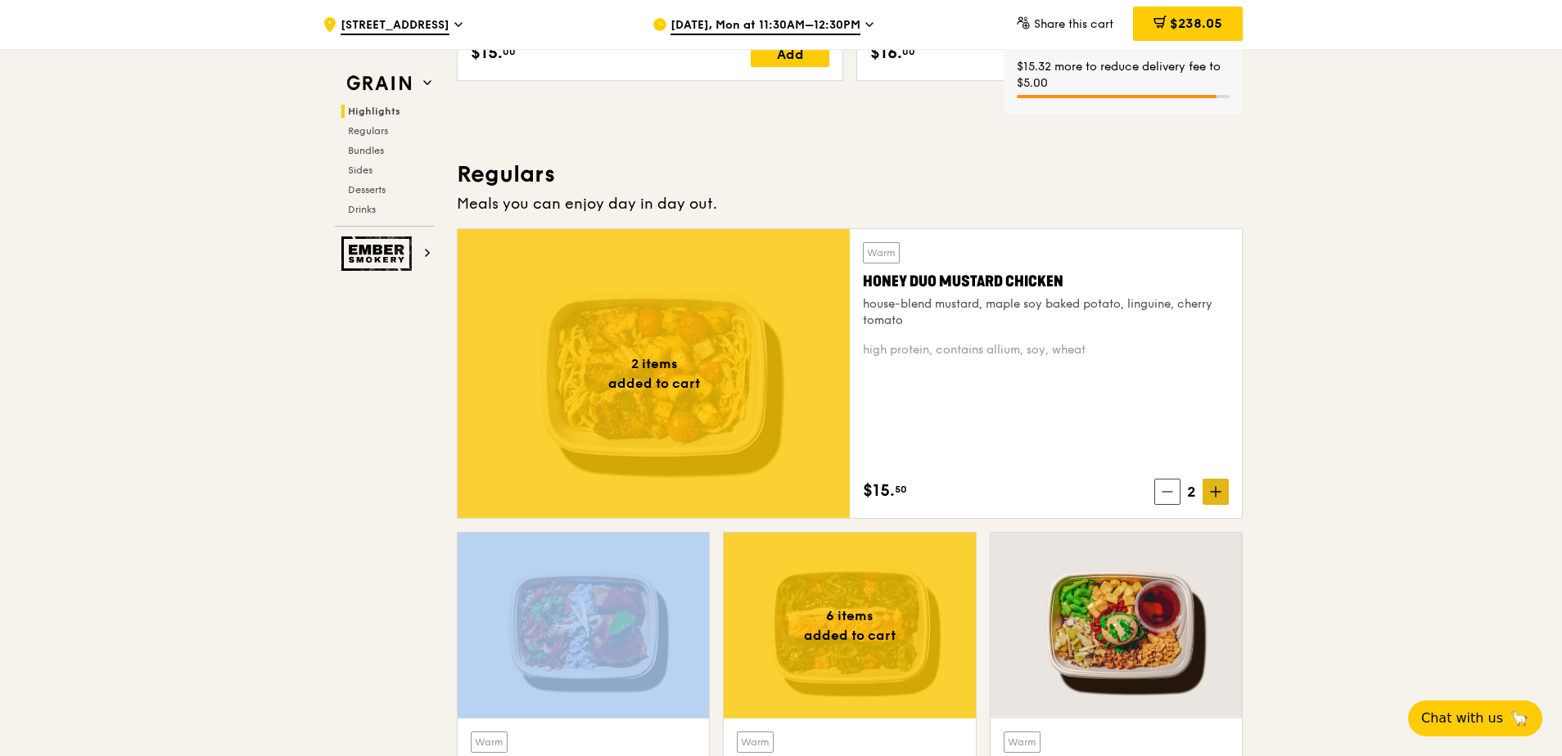
click at [836, 485] on span at bounding box center [1216, 492] width 26 height 26
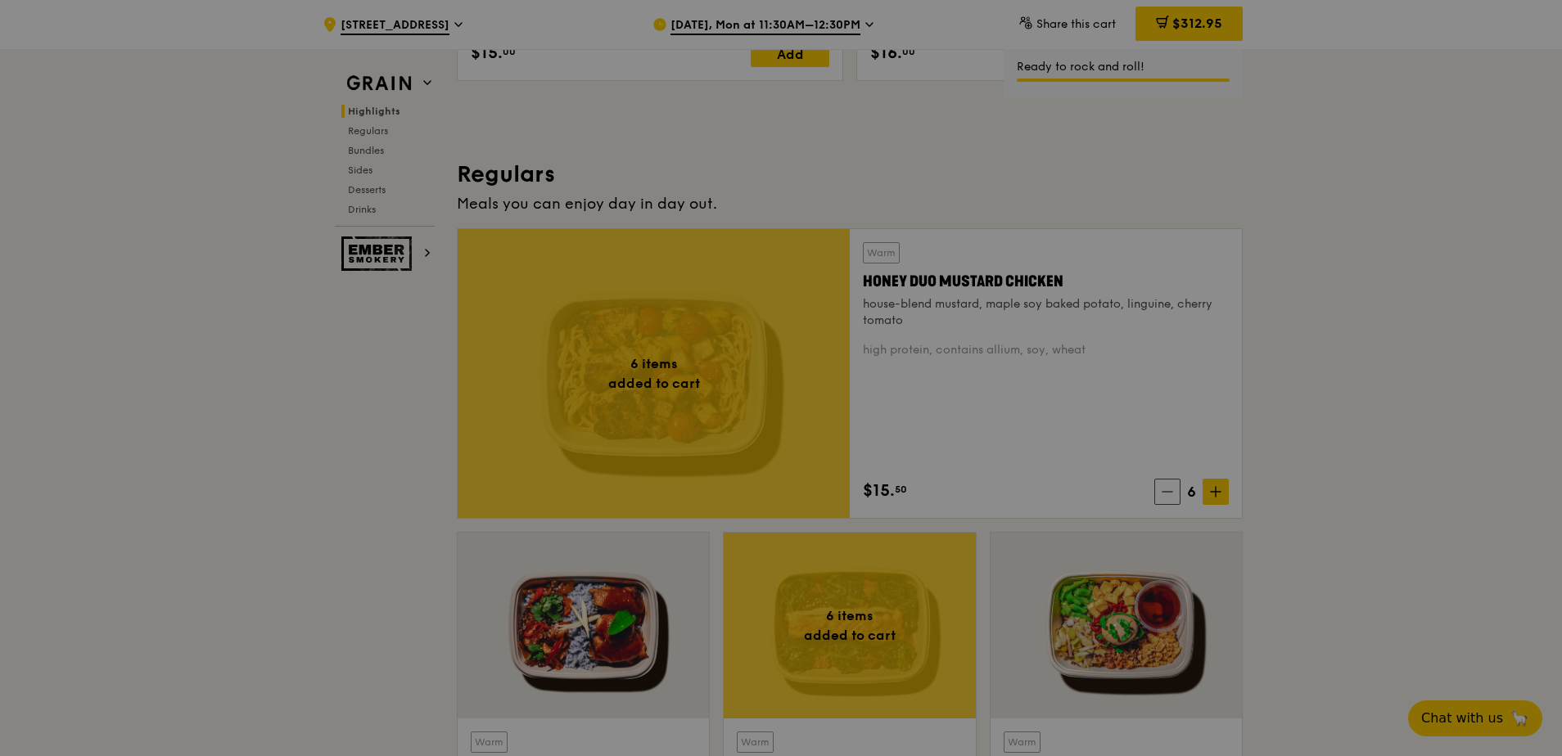
drag, startPoint x: 1209, startPoint y: 485, endPoint x: 1374, endPoint y: 463, distance: 165.9
click at [836, 463] on div at bounding box center [781, 378] width 1562 height 756
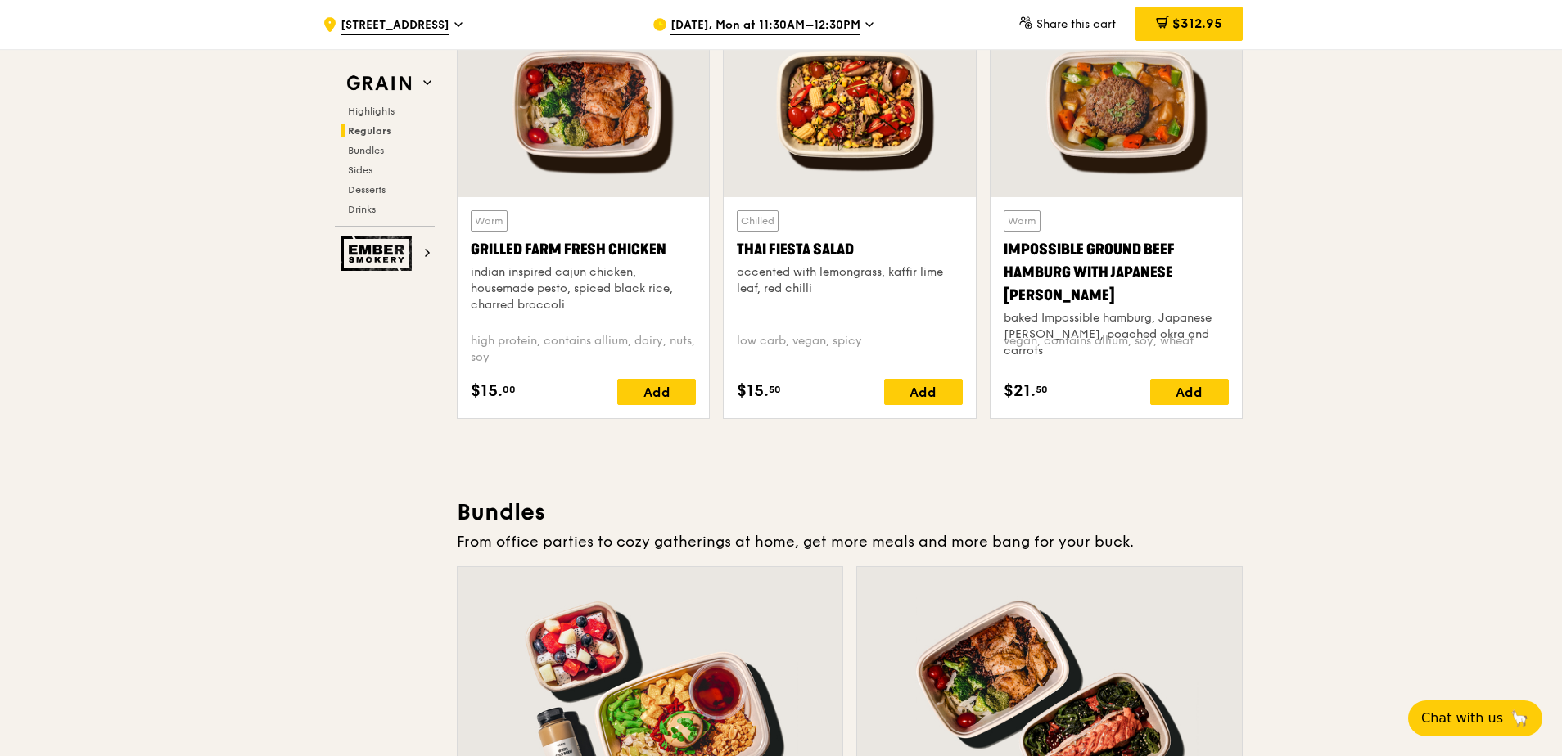
scroll to position [1801, 0]
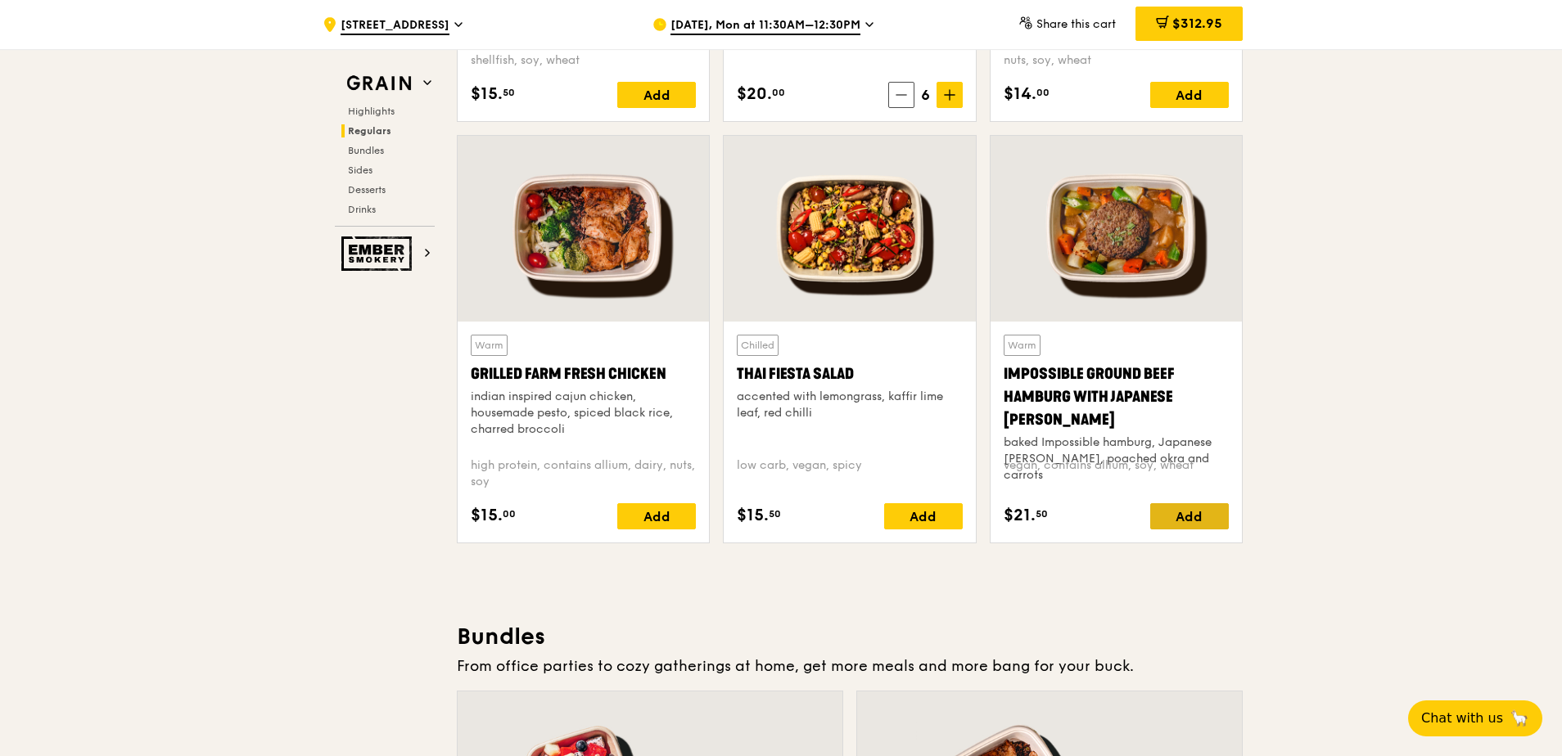
click at [836, 513] on div "Add" at bounding box center [1189, 516] width 79 height 26
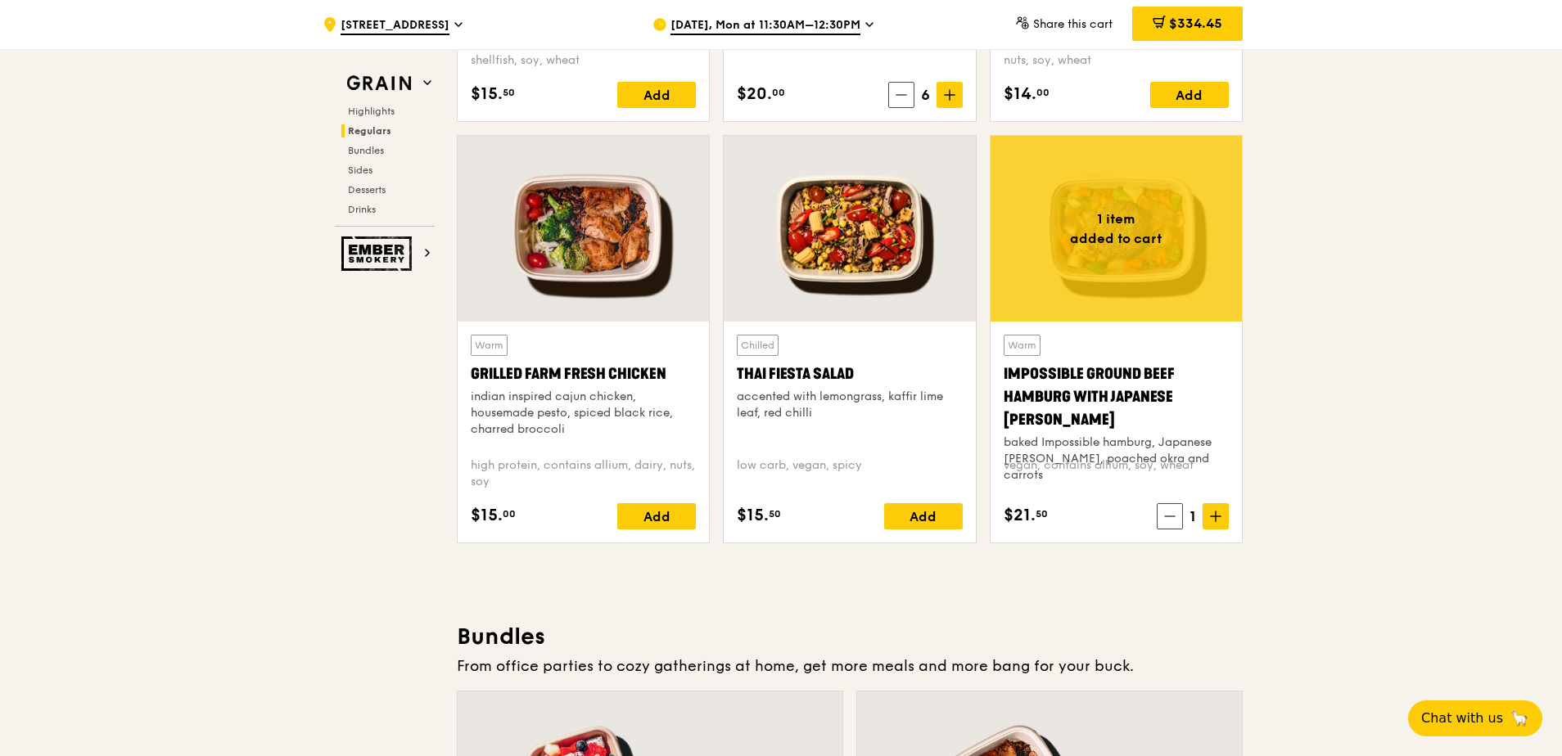
click at [836, 513] on icon at bounding box center [1216, 517] width 0 height 10
click at [836, 512] on icon at bounding box center [1216, 517] width 0 height 10
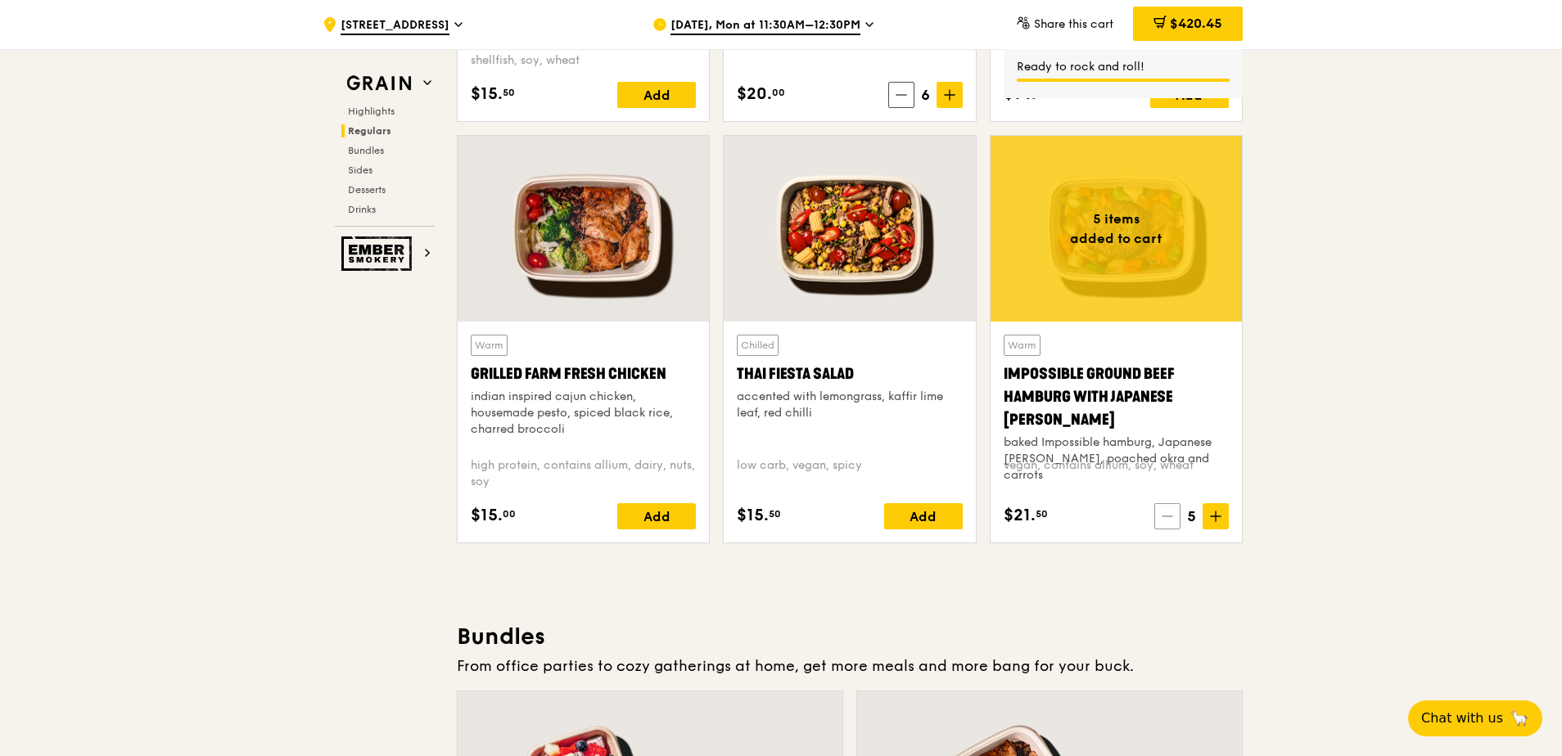
drag, startPoint x: 1216, startPoint y: 512, endPoint x: 1160, endPoint y: 516, distance: 55.8
click at [836, 516] on span at bounding box center [1167, 516] width 26 height 26
click at [836, 517] on icon at bounding box center [1167, 517] width 10 height 0
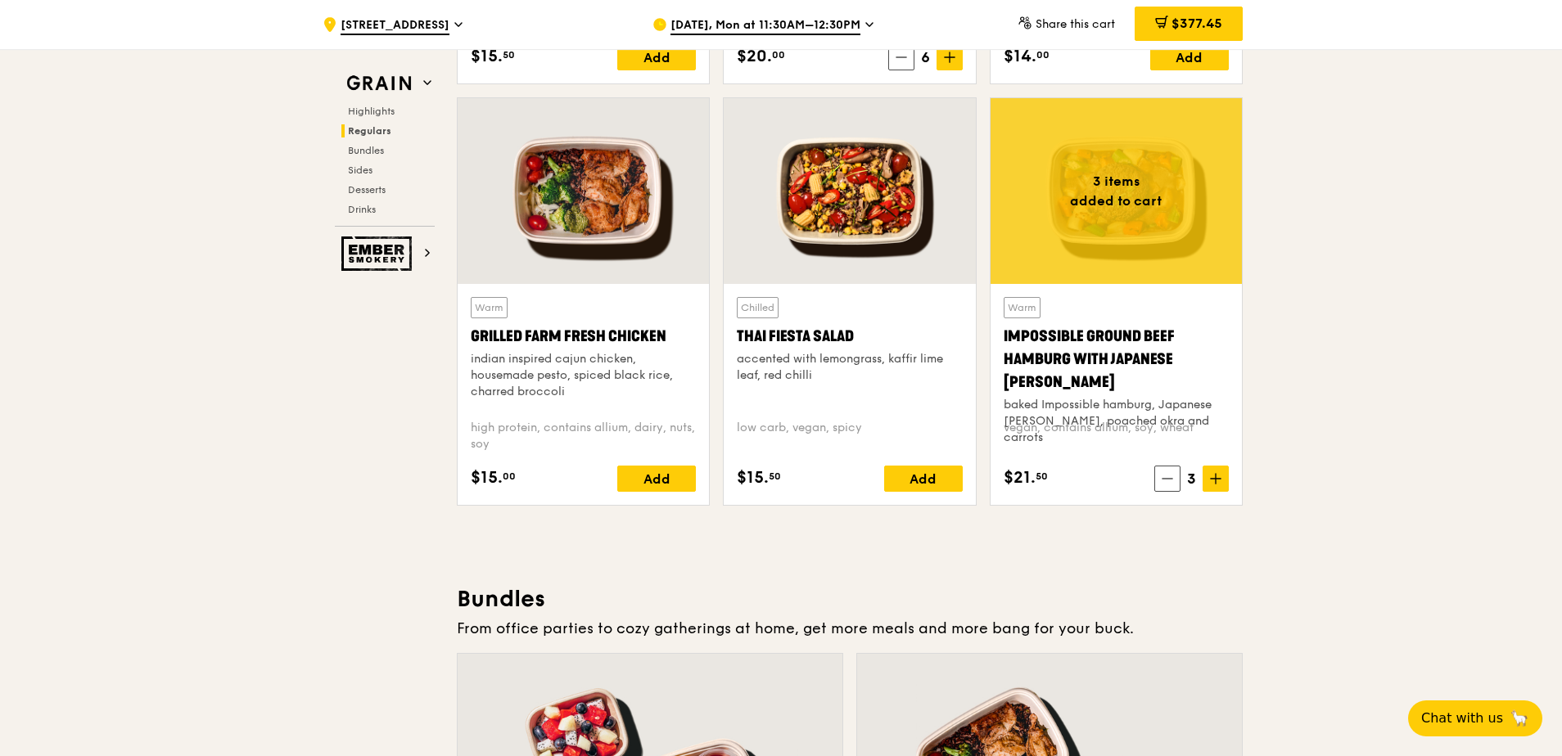
scroll to position [1719, 0]
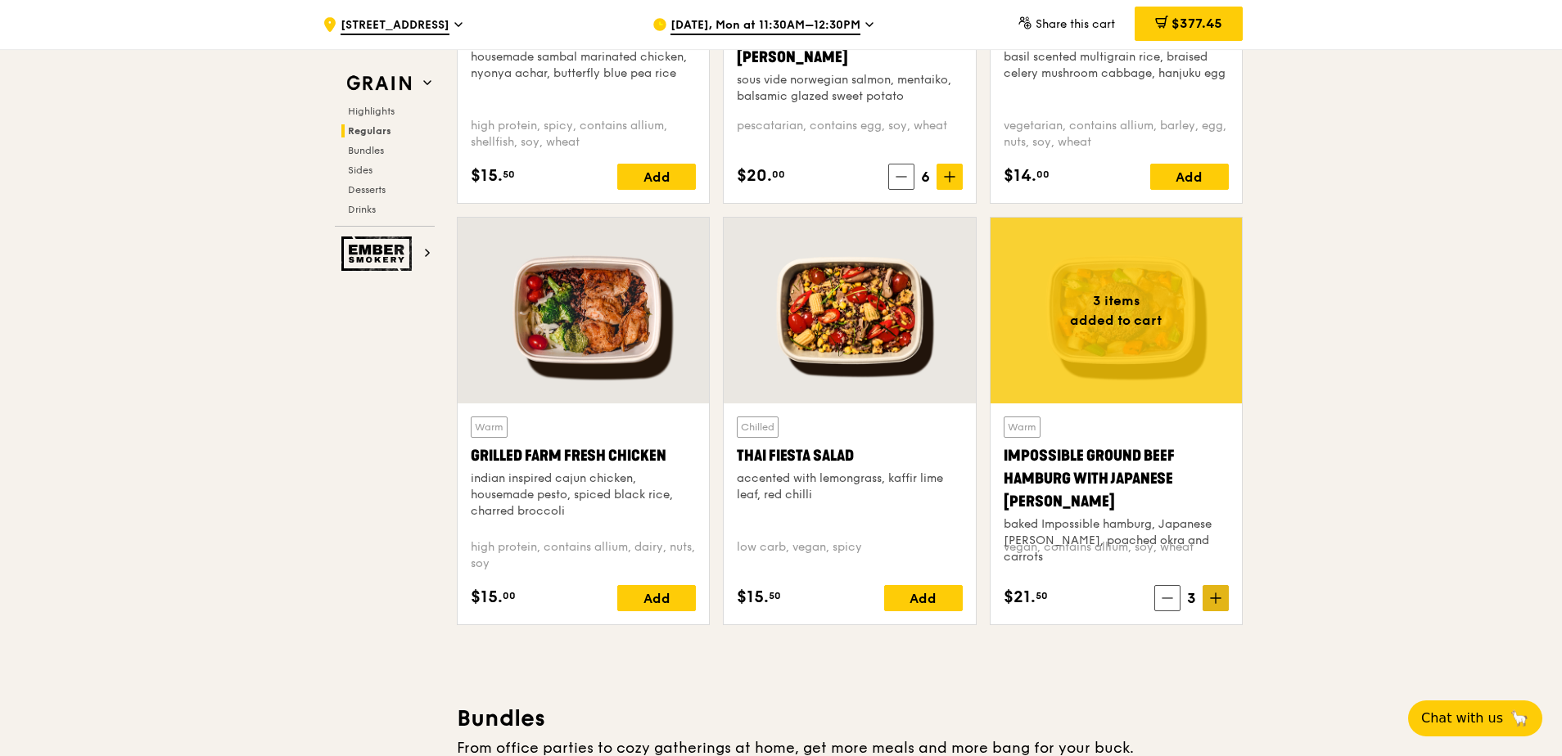
click at [836, 580] on span at bounding box center [1216, 598] width 26 height 26
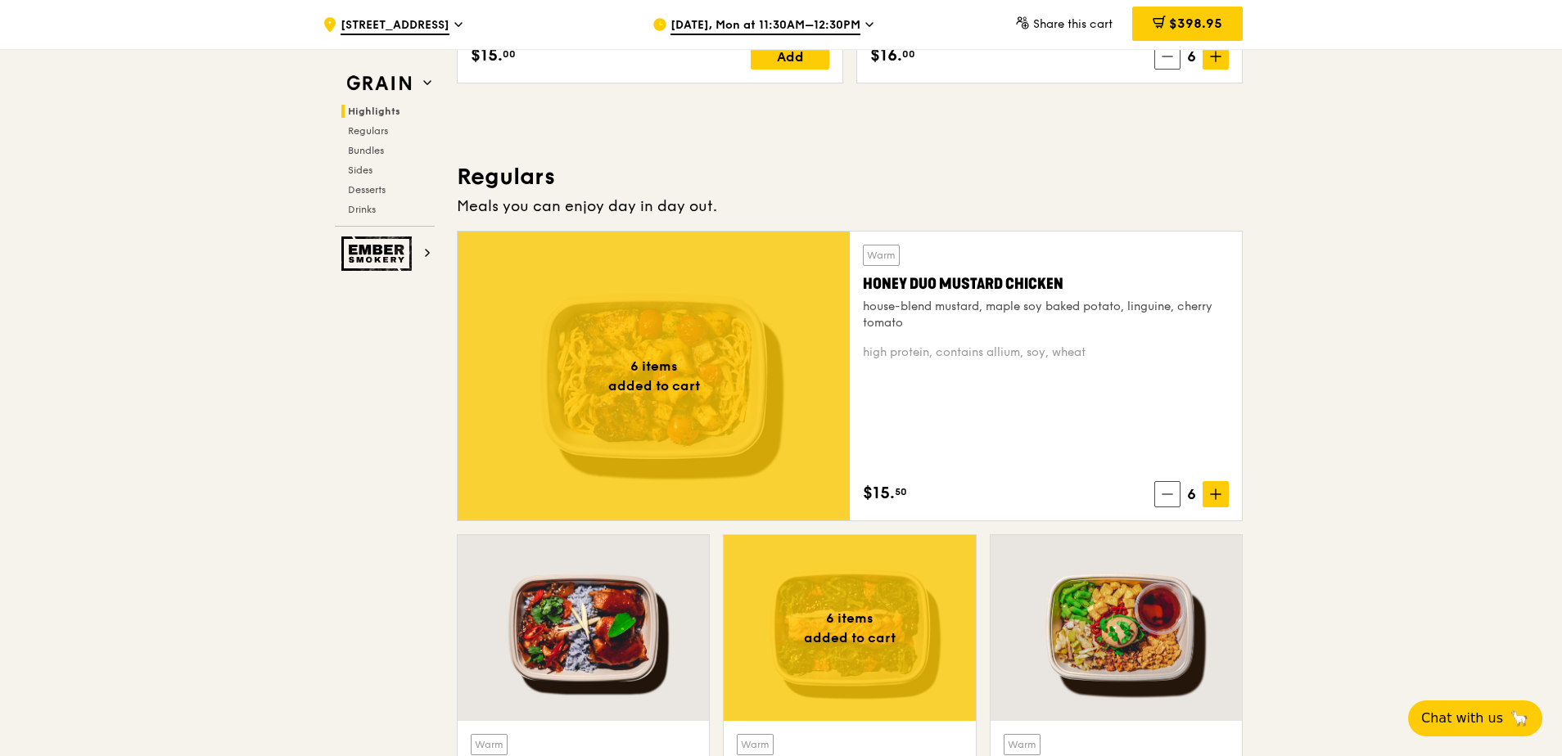
scroll to position [982, 0]
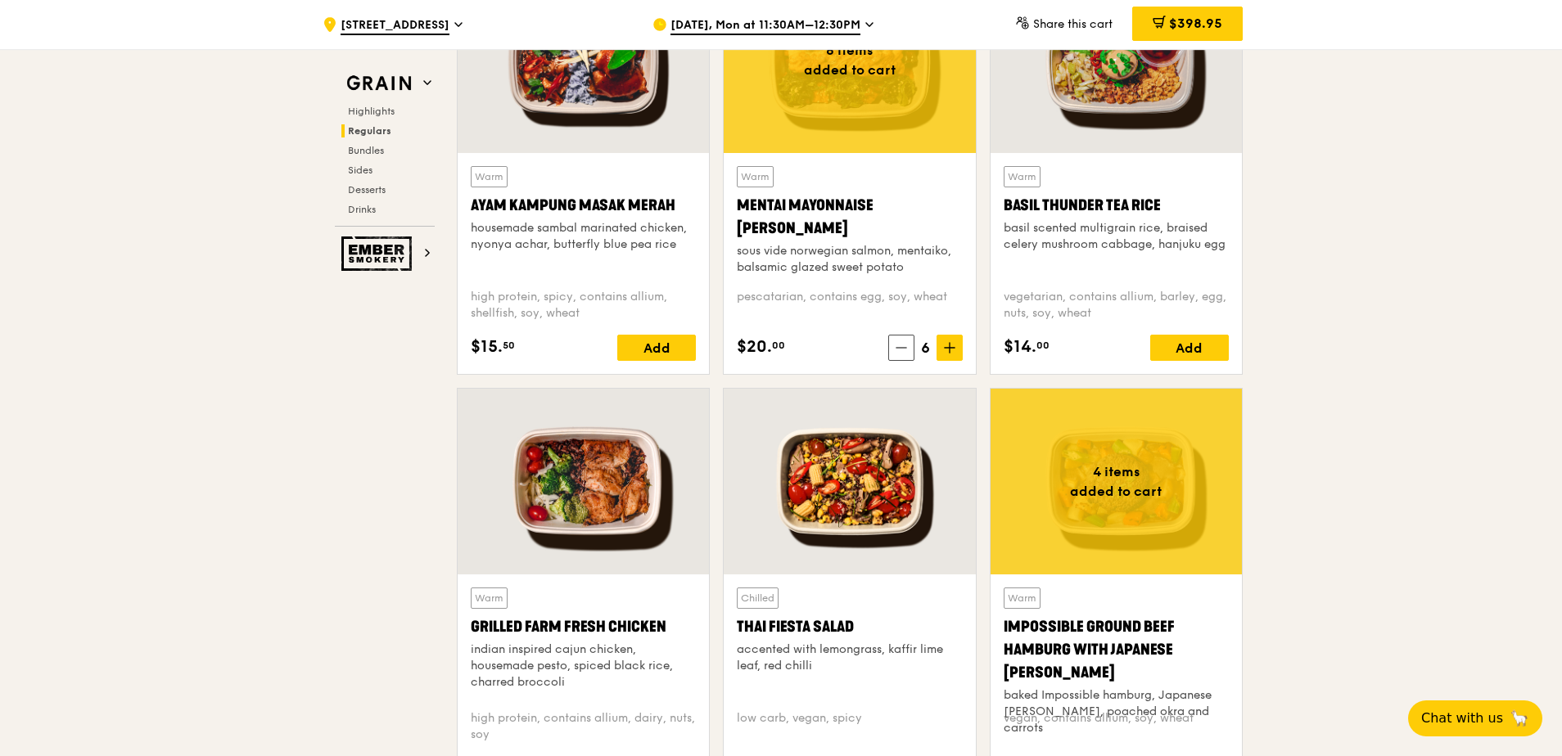
scroll to position [1310, 0]
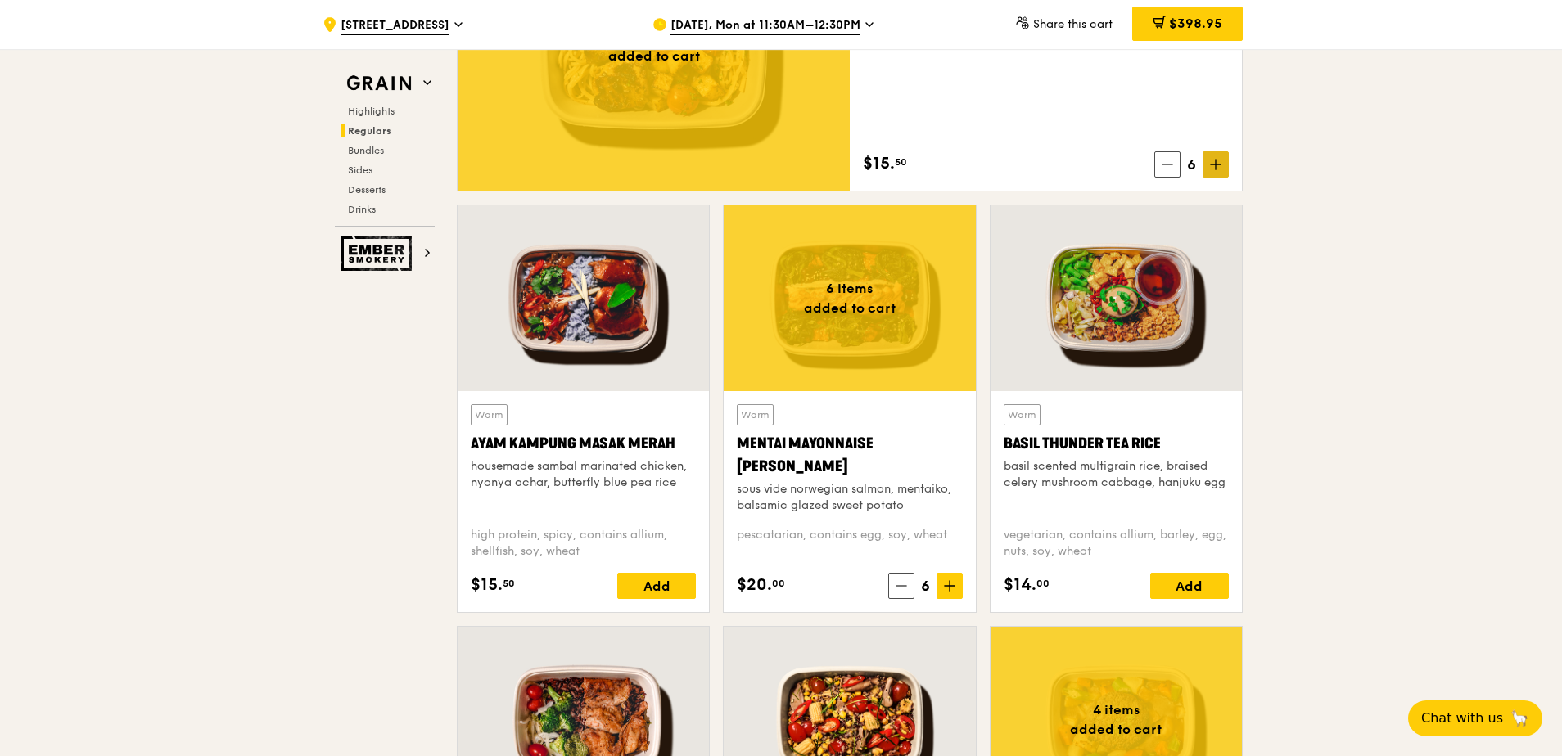
click at [836, 159] on icon at bounding box center [1215, 164] width 11 height 11
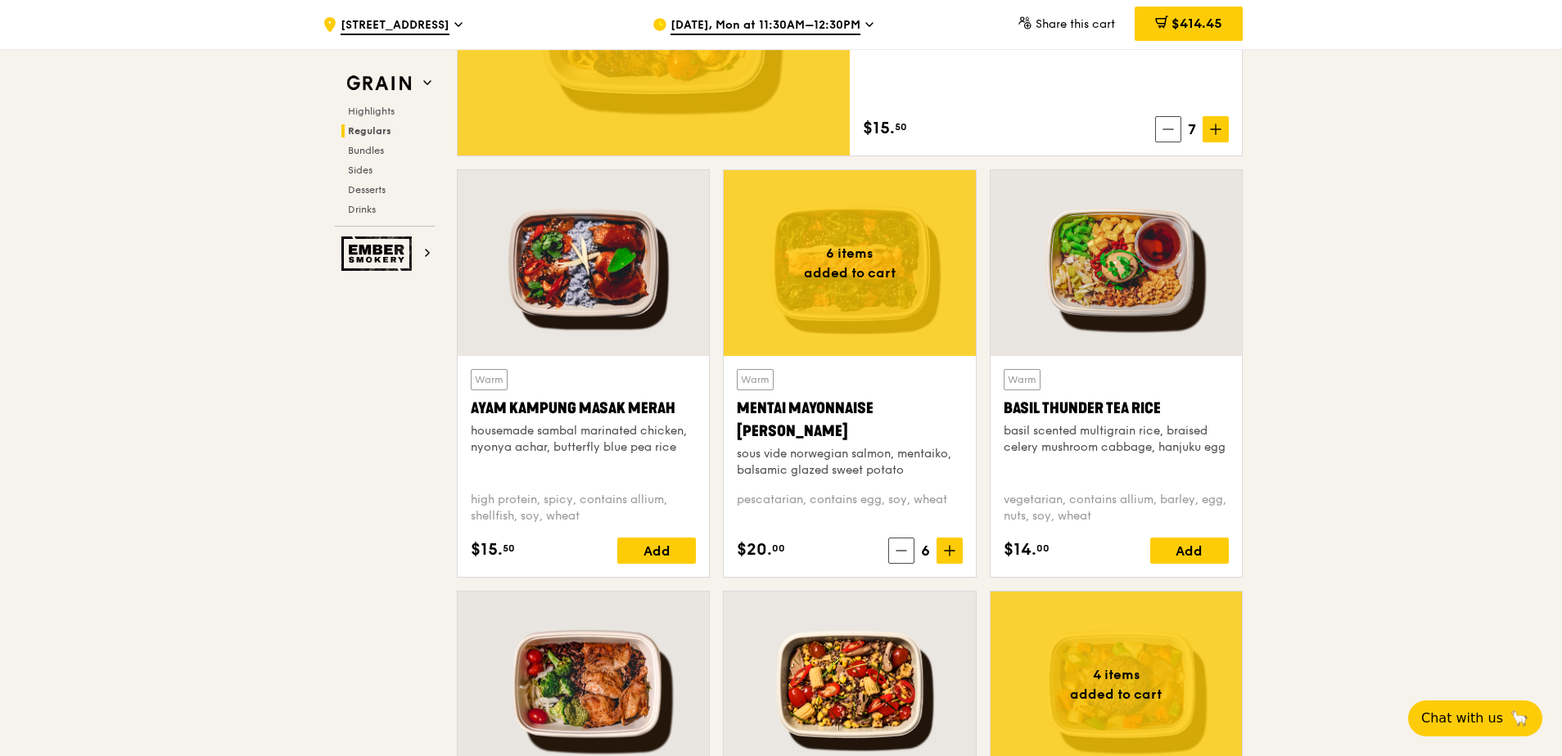
scroll to position [1392, 0]
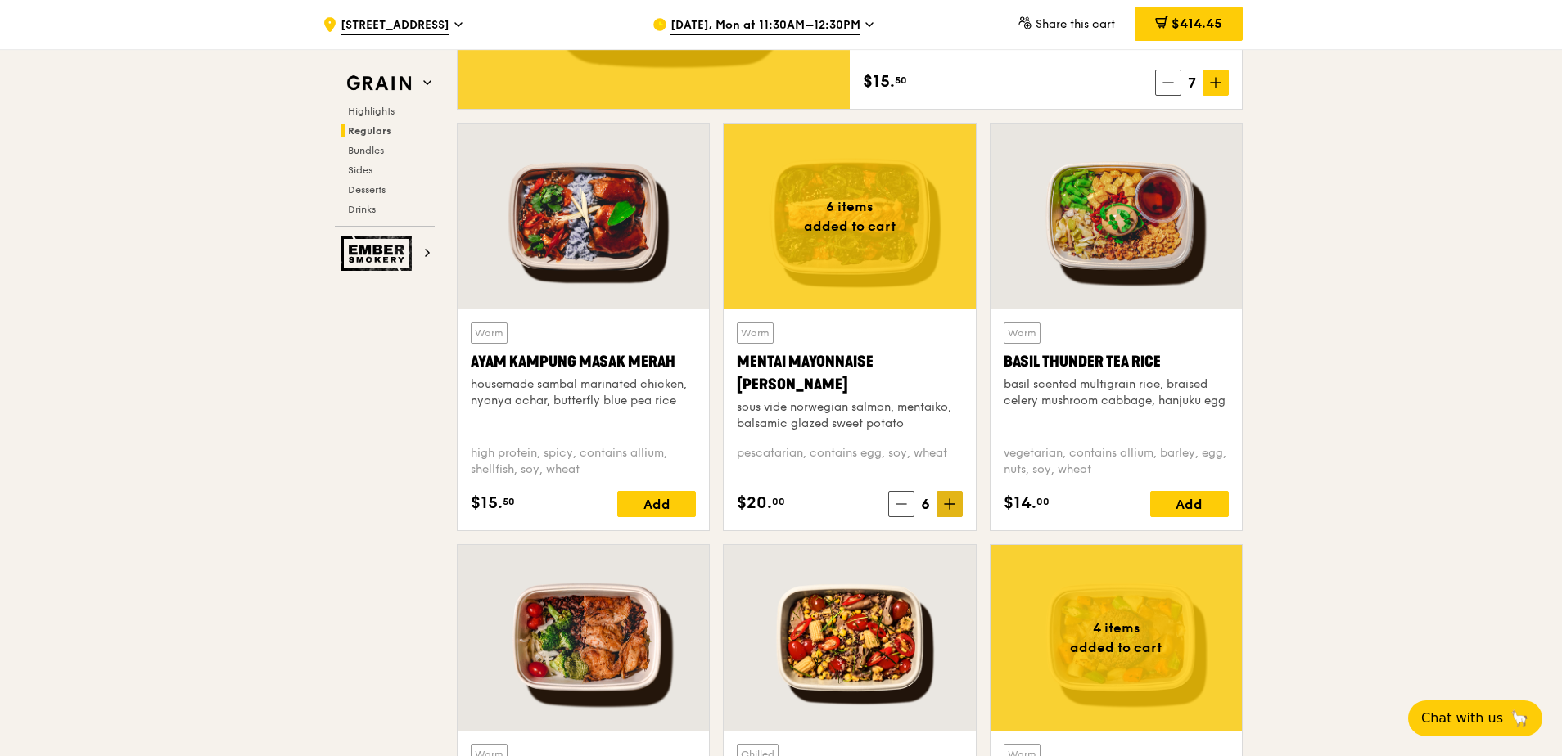
click at [836, 508] on icon at bounding box center [949, 504] width 11 height 11
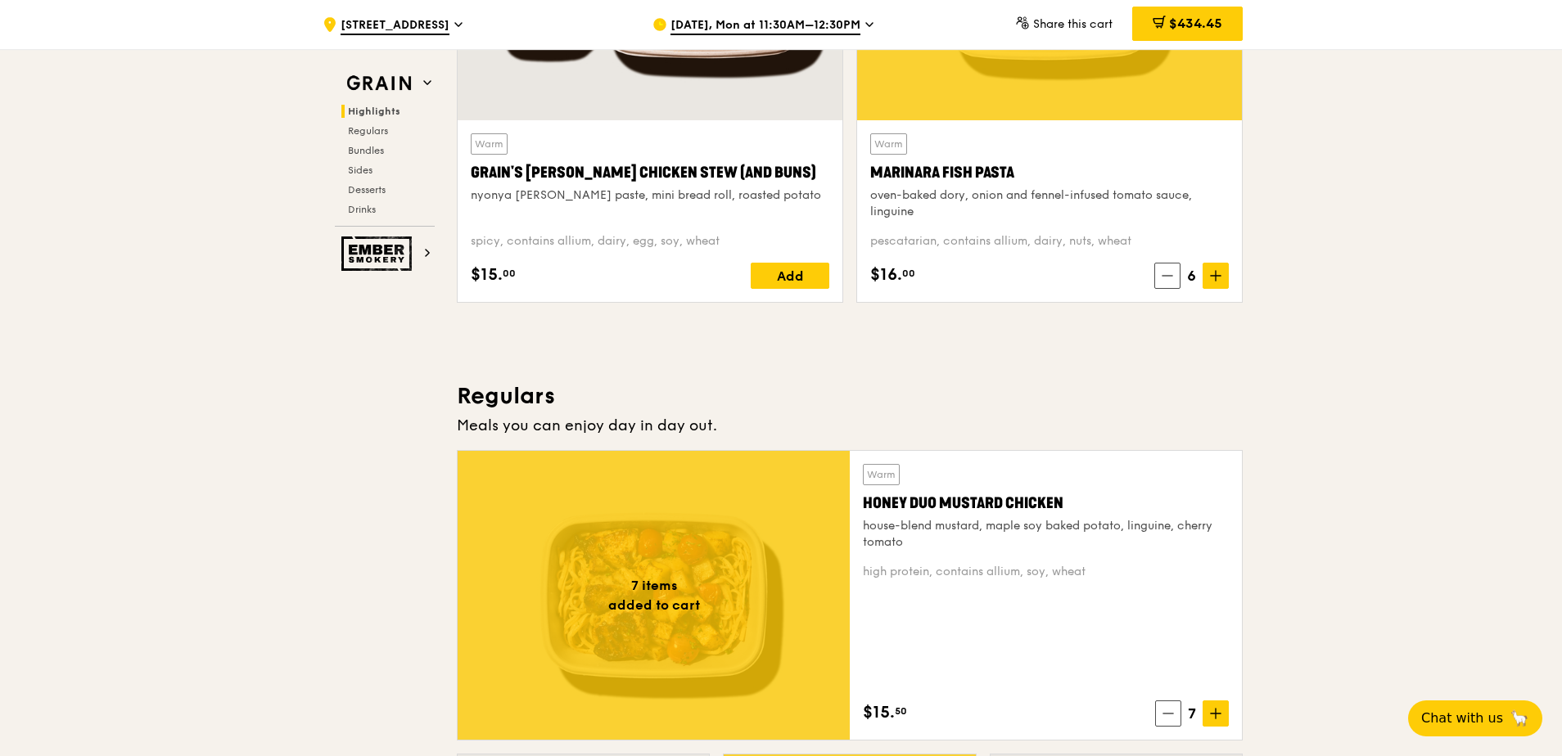
scroll to position [573, 0]
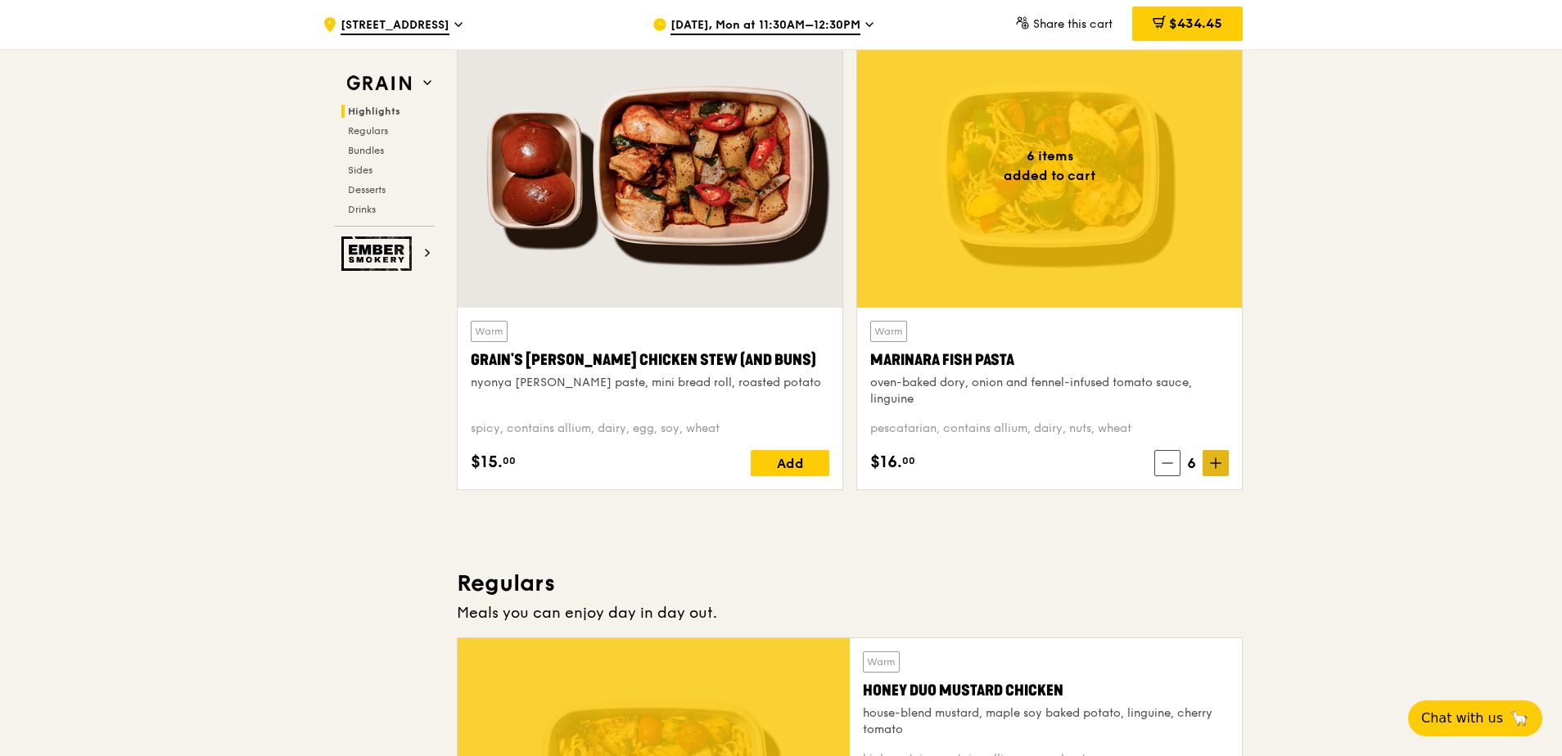
click at [836, 463] on icon at bounding box center [1216, 463] width 10 height 0
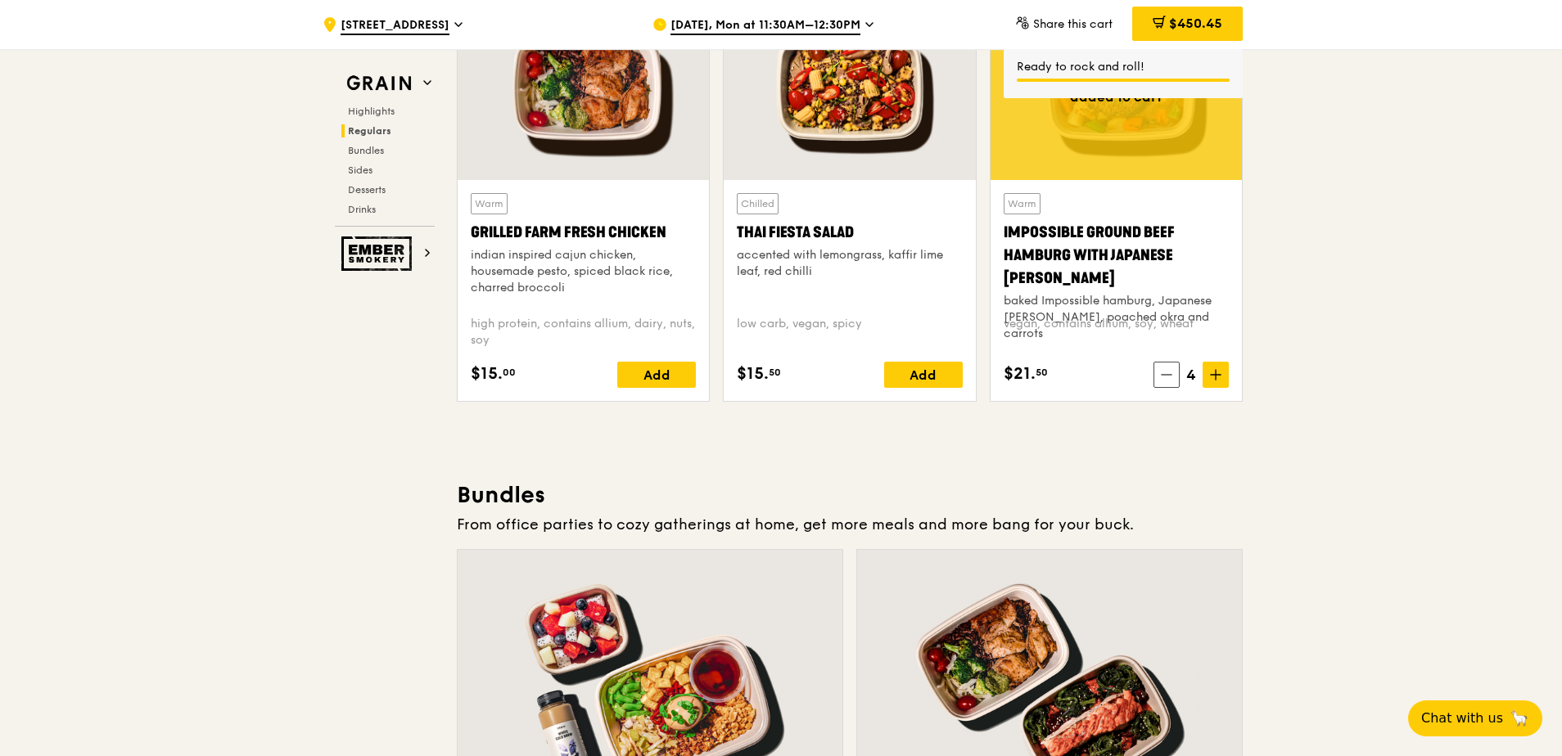
scroll to position [1965, 0]
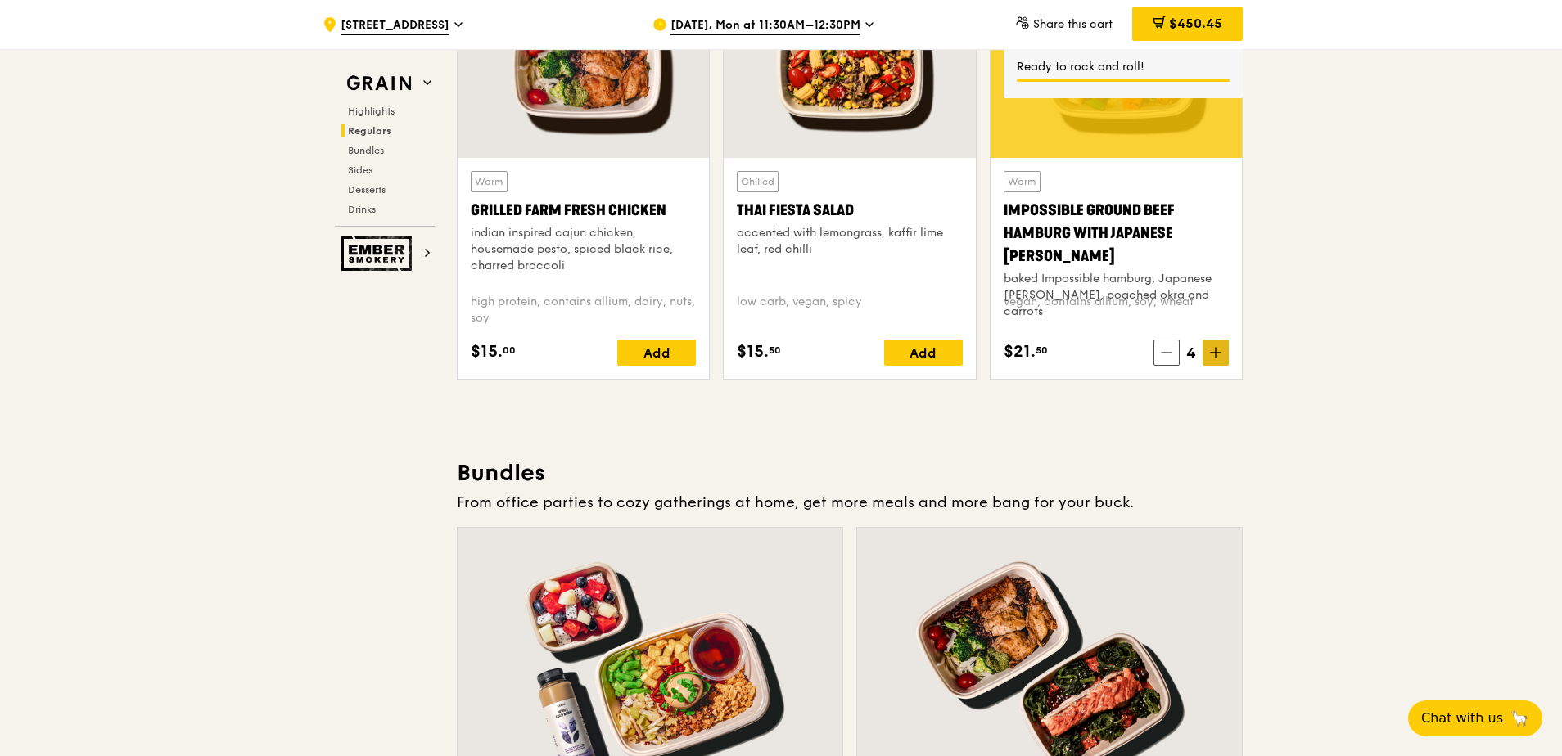
click at [836, 352] on icon at bounding box center [1215, 352] width 11 height 11
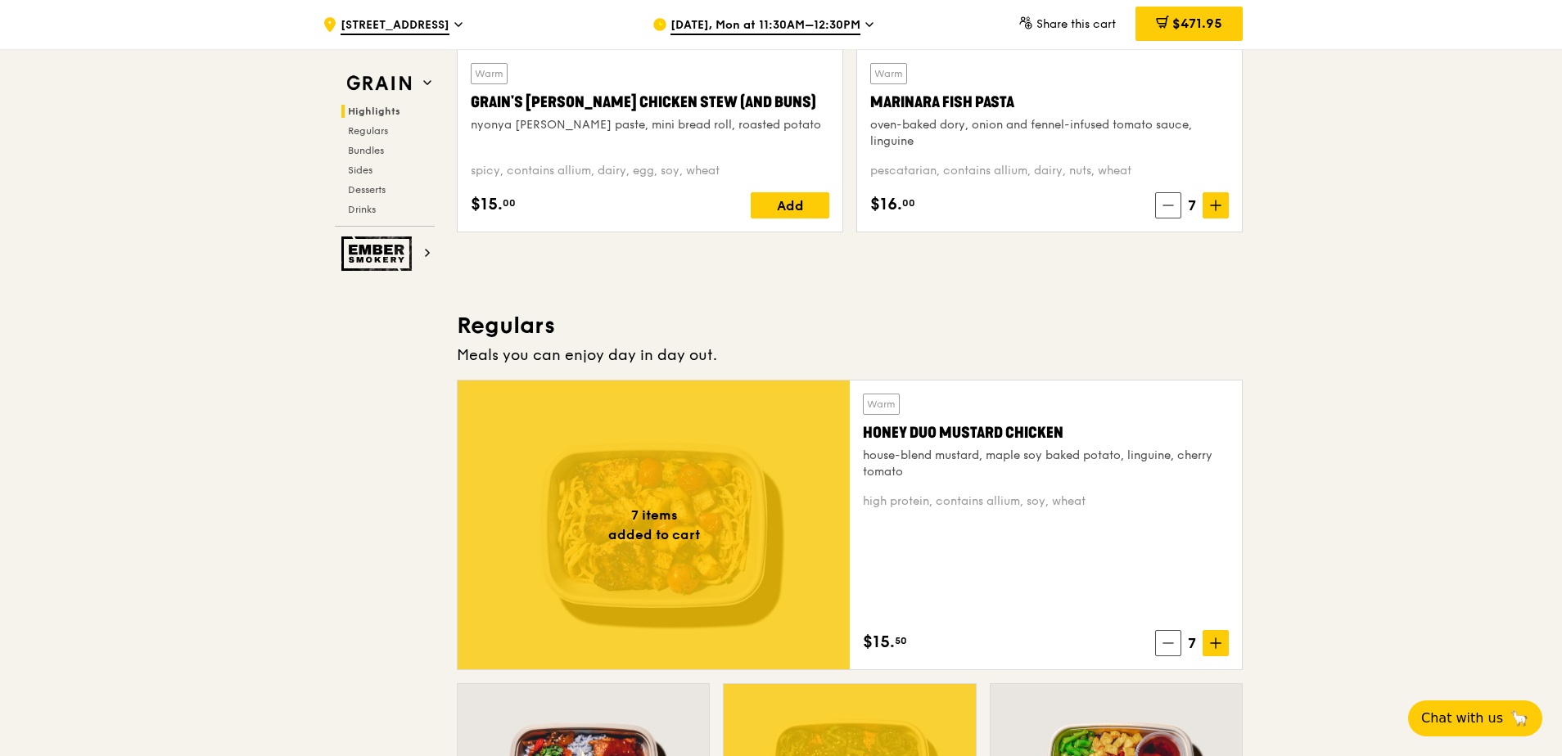
scroll to position [819, 0]
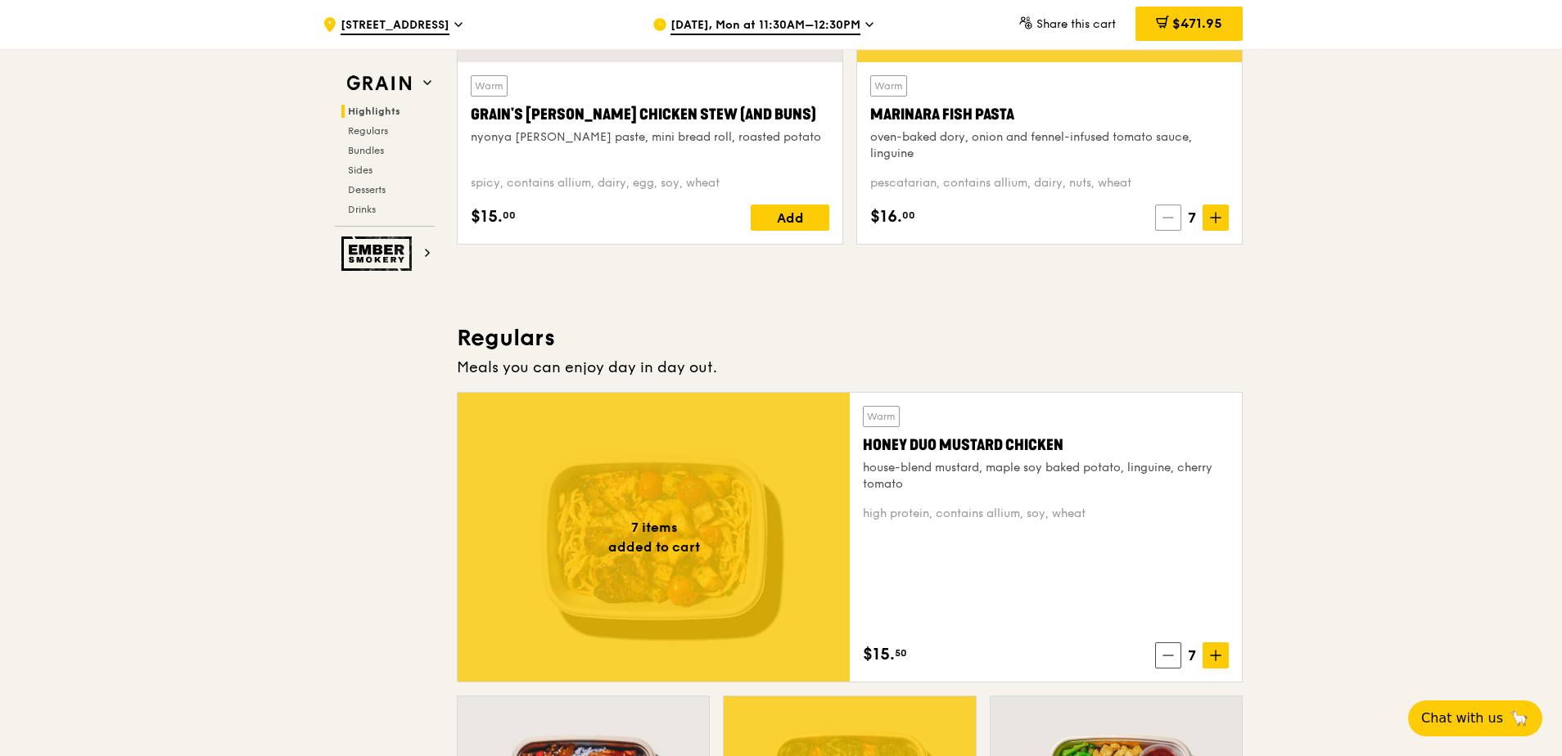
click at [836, 210] on span at bounding box center [1168, 218] width 26 height 26
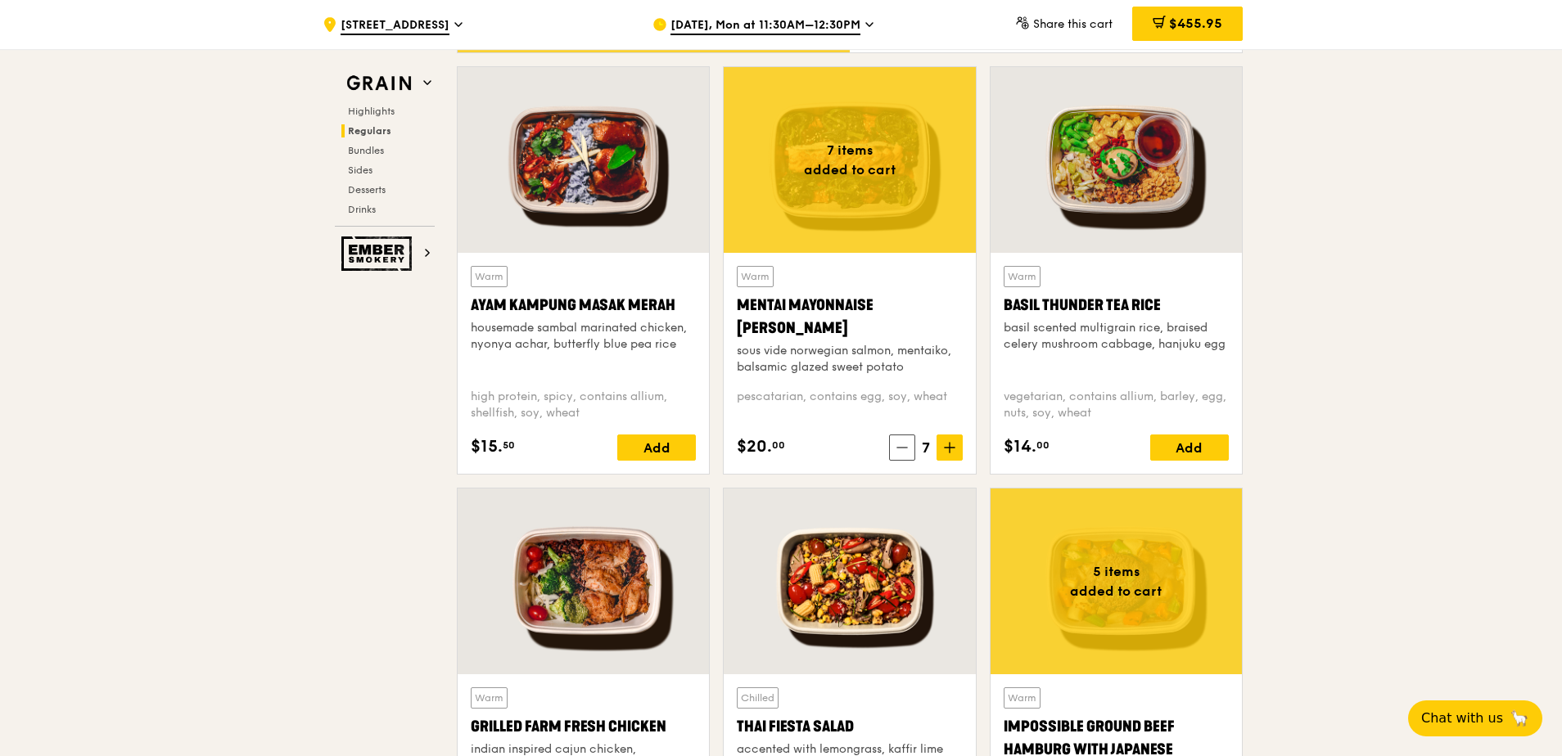
scroll to position [1719, 0]
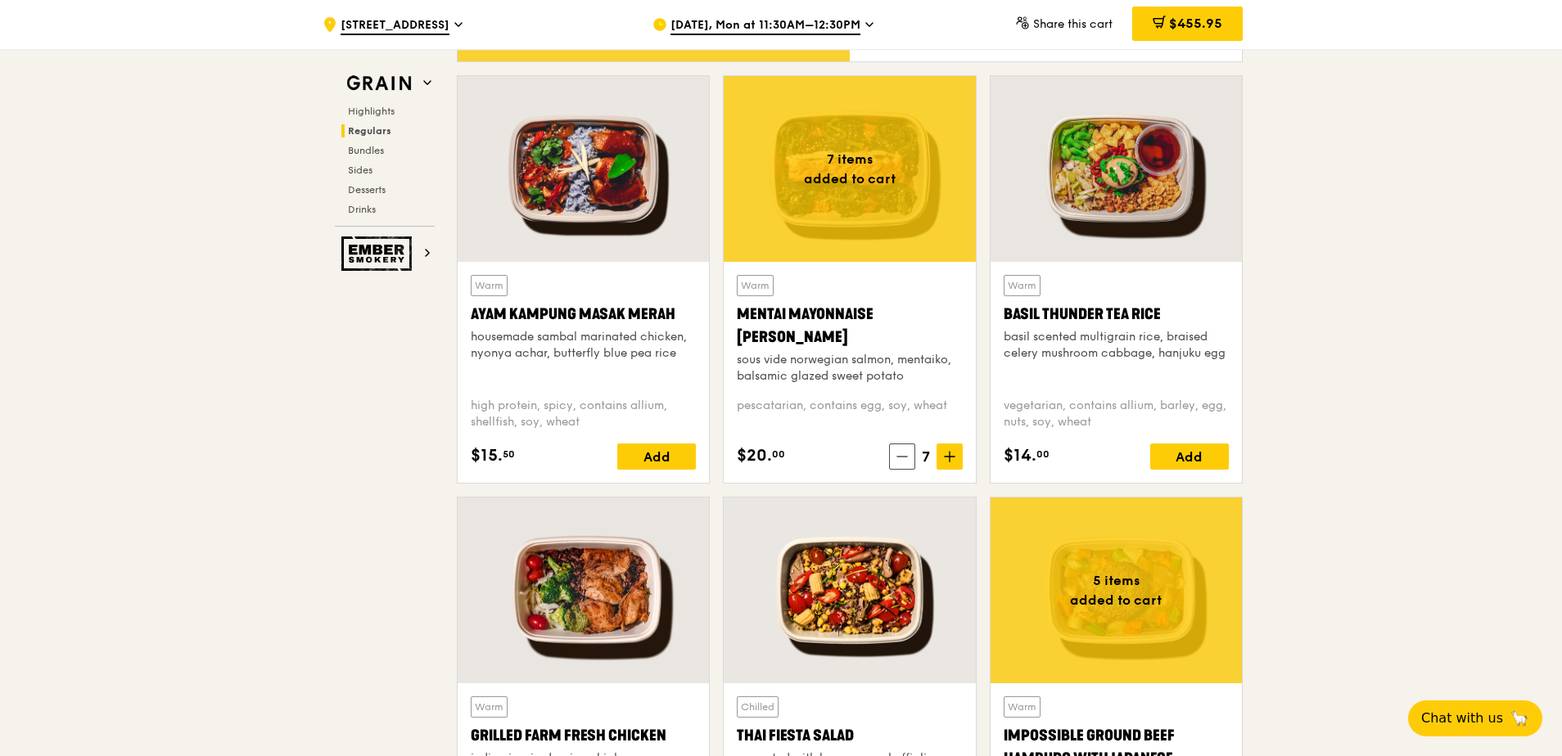
scroll to position [1474, 0]
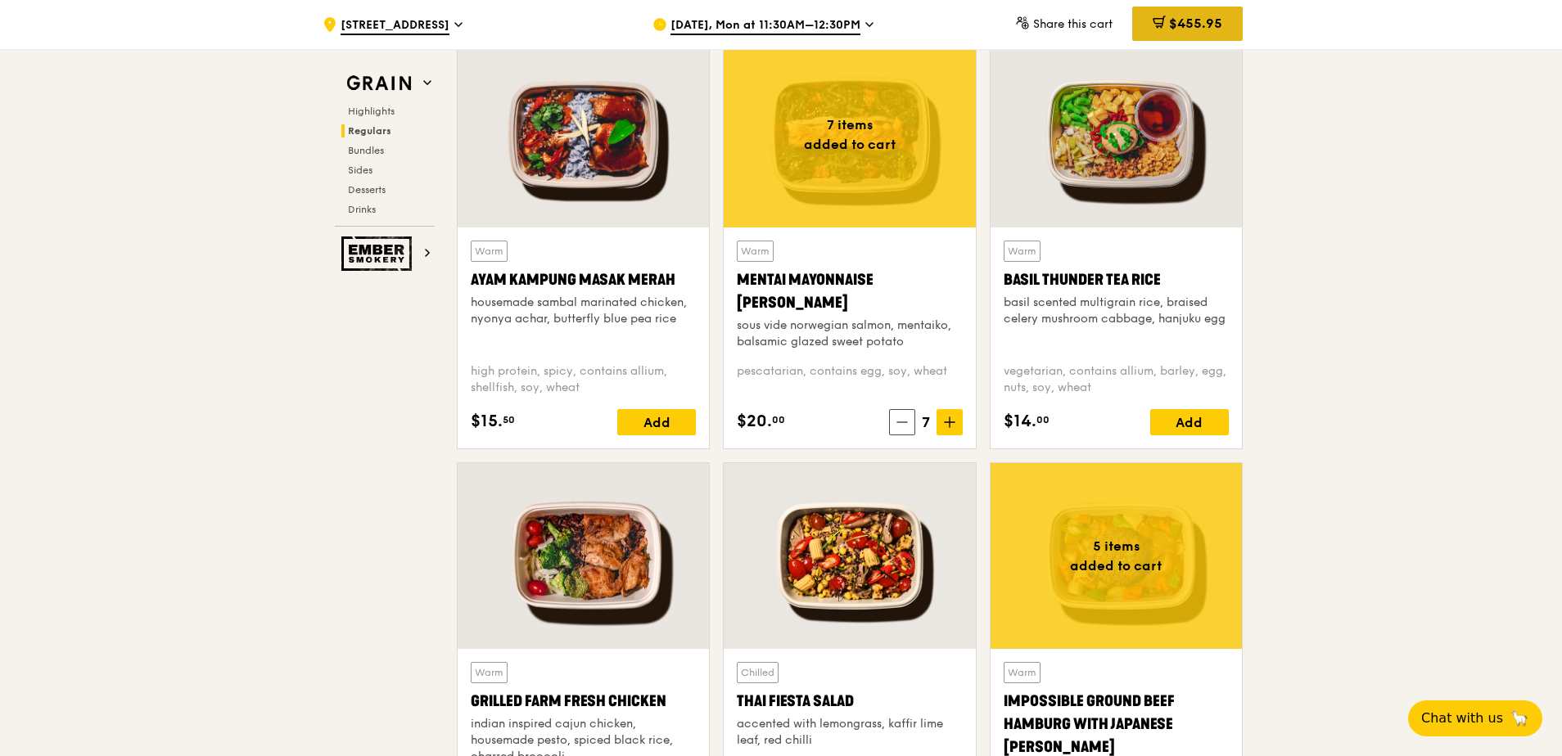
click at [836, 27] on span "$455.95" at bounding box center [1195, 24] width 53 height 16
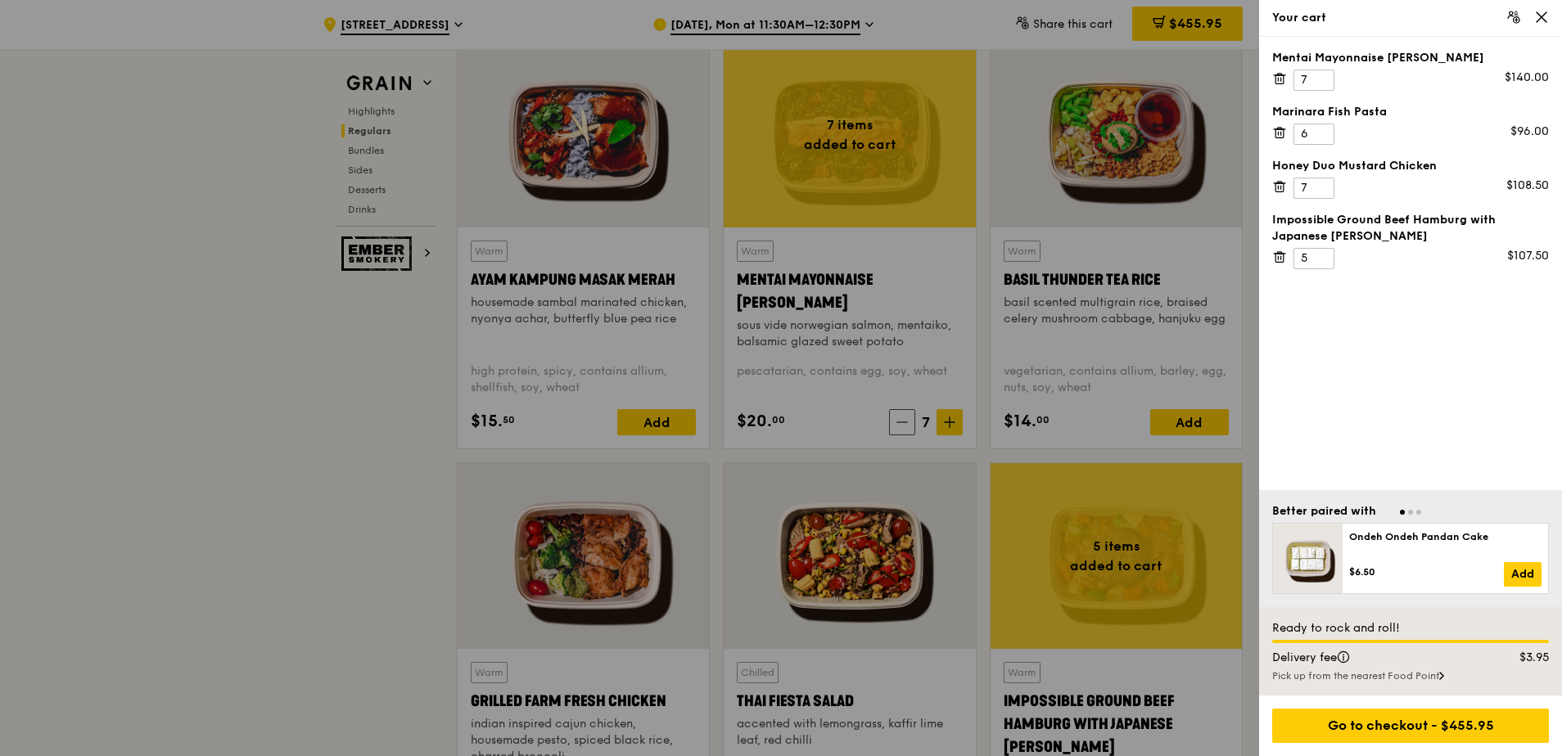
scroll to position [1146, 0]
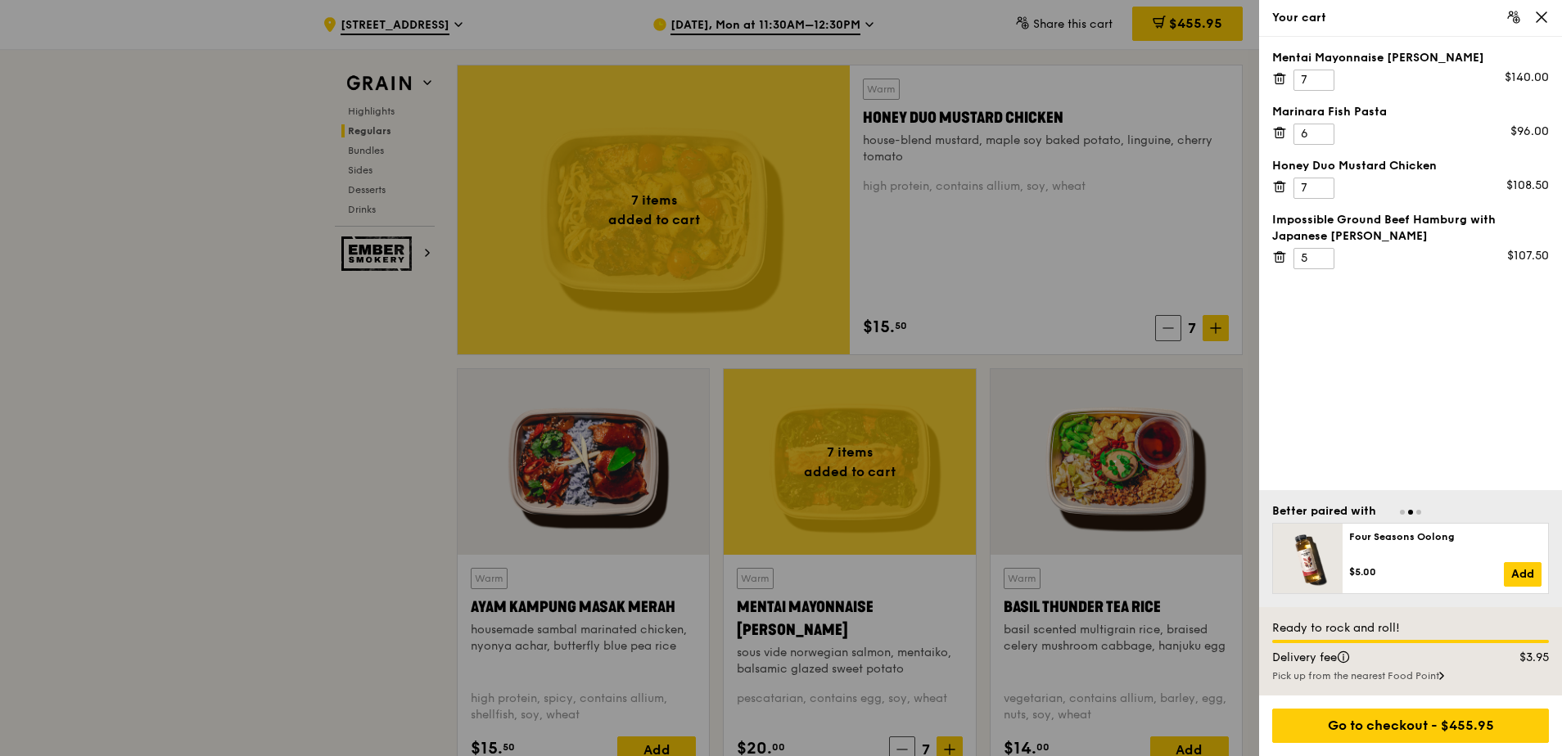
click at [836, 297] on div "Mentai Mayonnaise [PERSON_NAME] 7 $140.00 Marinara Fish Pasta 6 $96.00 Honey Du…" at bounding box center [1410, 264] width 303 height 454
click at [836, 580] on div "Go to checkout - $455.95" at bounding box center [1410, 726] width 277 height 34
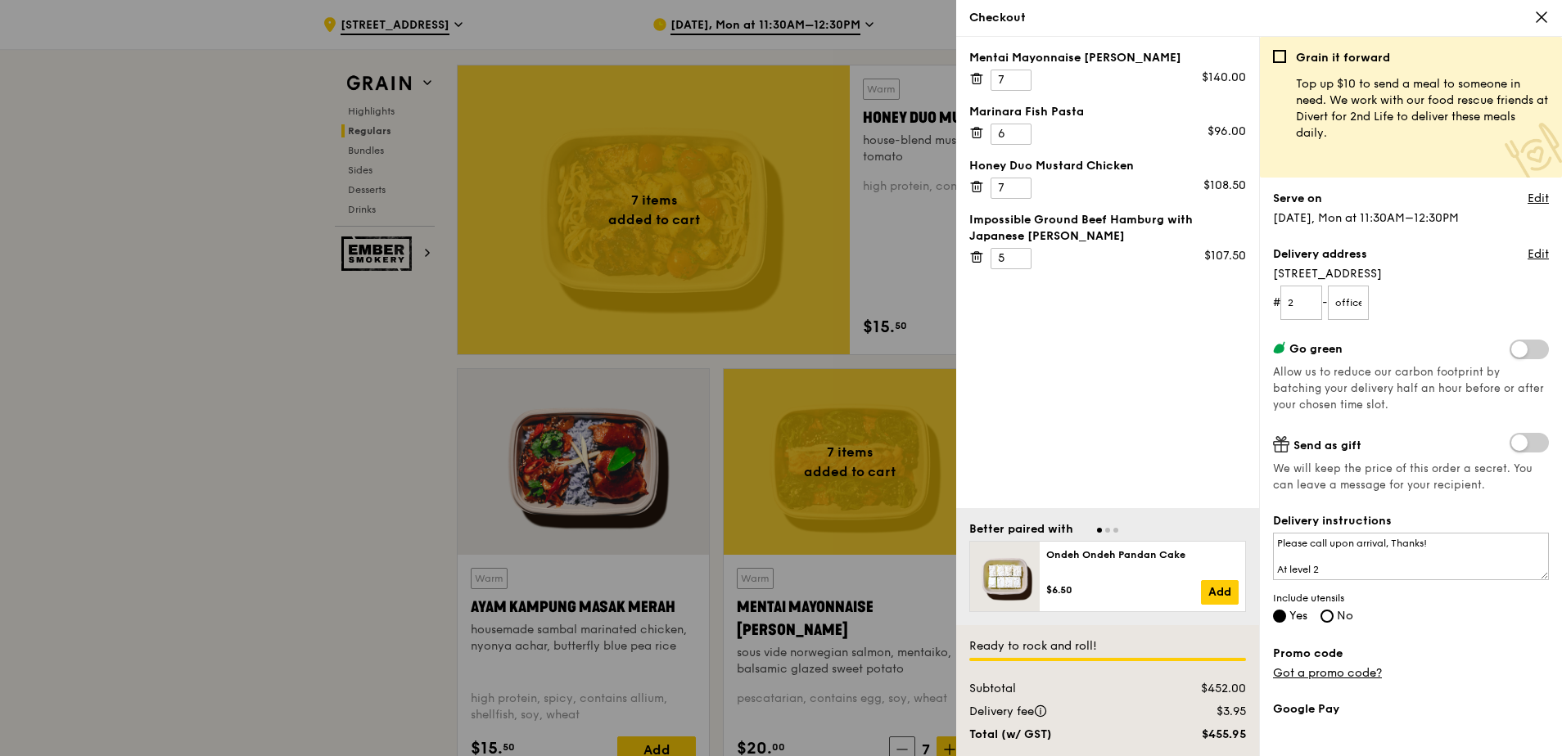
drag, startPoint x: 1273, startPoint y: 219, endPoint x: 1470, endPoint y: 225, distance: 197.4
click at [836, 225] on div "Serve on Edit [DATE], Mon at 11:30AM–12:30PM" at bounding box center [1411, 209] width 276 height 36
drag, startPoint x: 1275, startPoint y: 273, endPoint x: 1406, endPoint y: 274, distance: 131.8
click at [836, 274] on span "[STREET_ADDRESS]" at bounding box center [1411, 274] width 276 height 16
drag, startPoint x: 1406, startPoint y: 274, endPoint x: 1359, endPoint y: 305, distance: 56.8
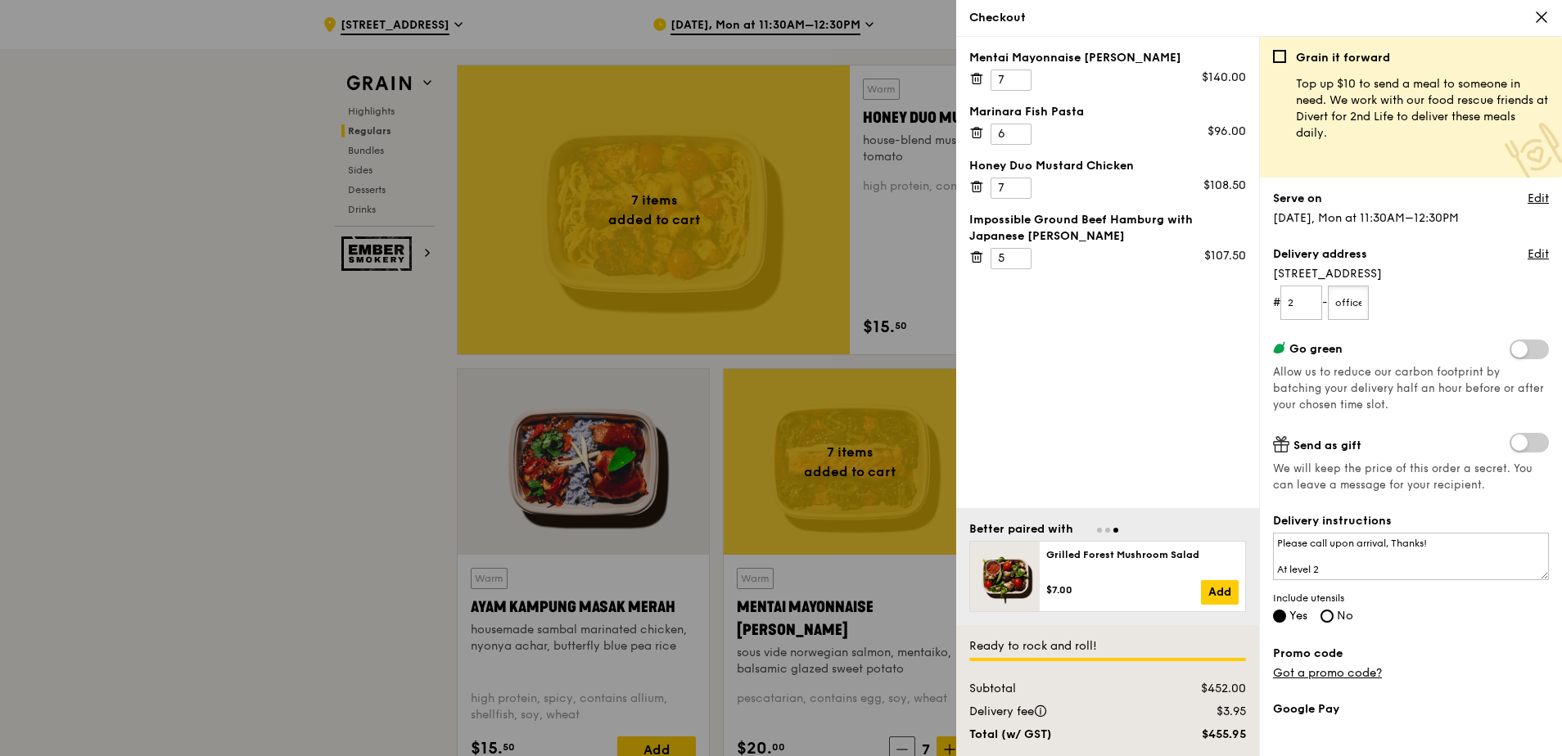
click at [836, 305] on input "office" at bounding box center [1349, 303] width 42 height 34
click at [836, 304] on form "# 2 - office" at bounding box center [1411, 303] width 276 height 34
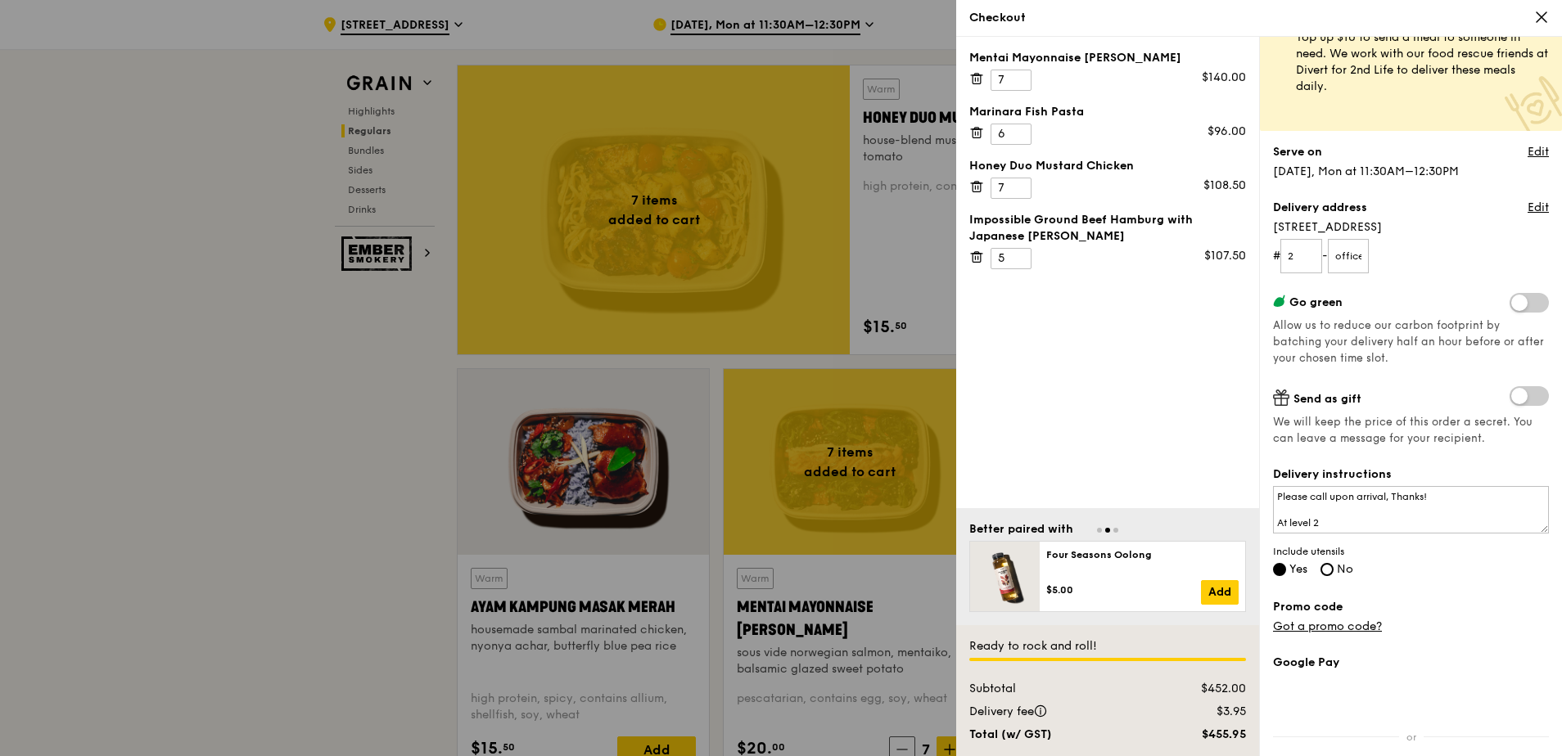
scroll to position [82, 0]
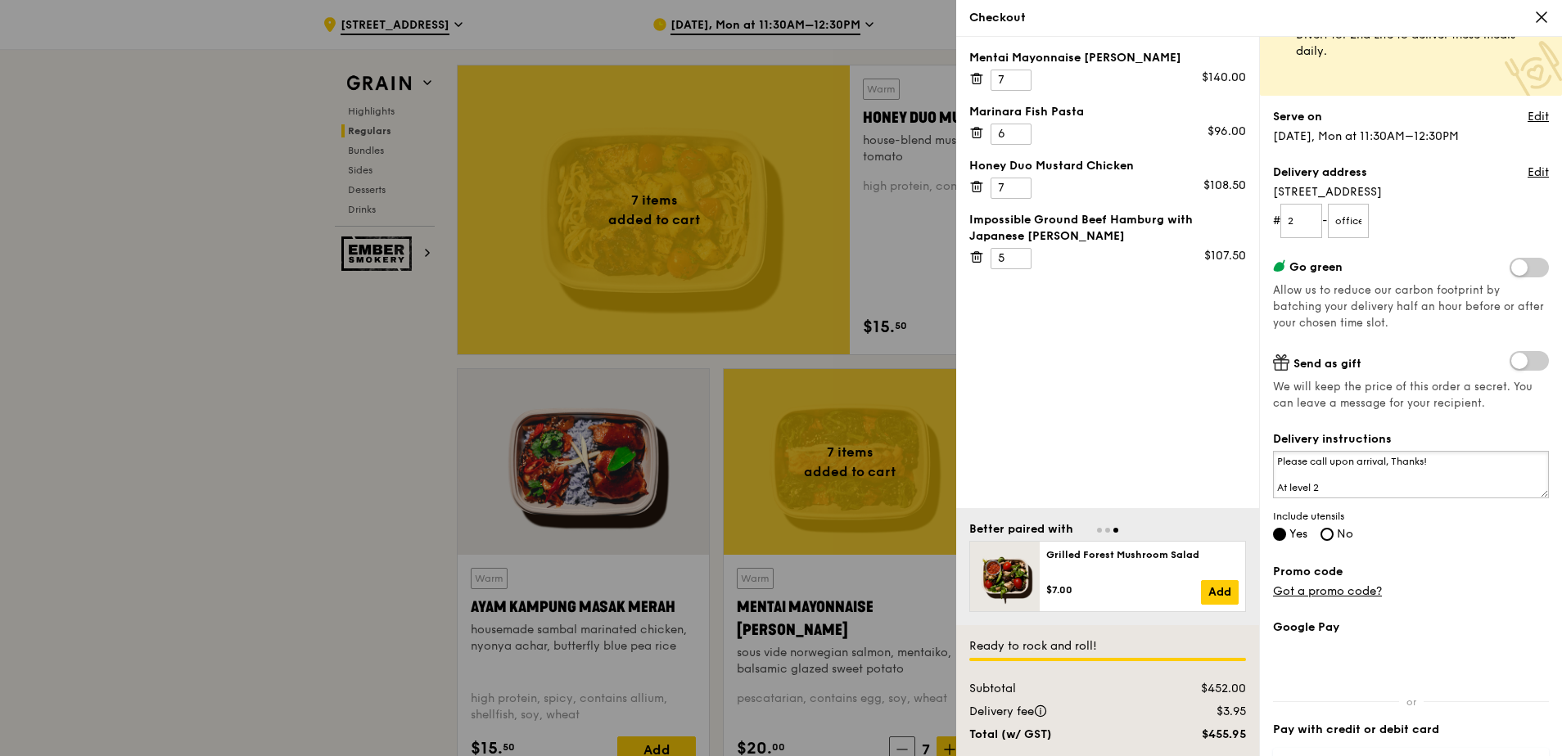
drag, startPoint x: 1279, startPoint y: 467, endPoint x: 1443, endPoint y: 500, distance: 167.0
click at [836, 500] on div "Delivery instructions Please call upon arrival, Thanks! At level 2 Include uten…" at bounding box center [1411, 487] width 276 height 113
click at [836, 476] on textarea "Please call upon arrival, Thanks! At level 2" at bounding box center [1411, 474] width 276 height 47
click at [836, 535] on input "Yes" at bounding box center [1279, 534] width 13 height 13
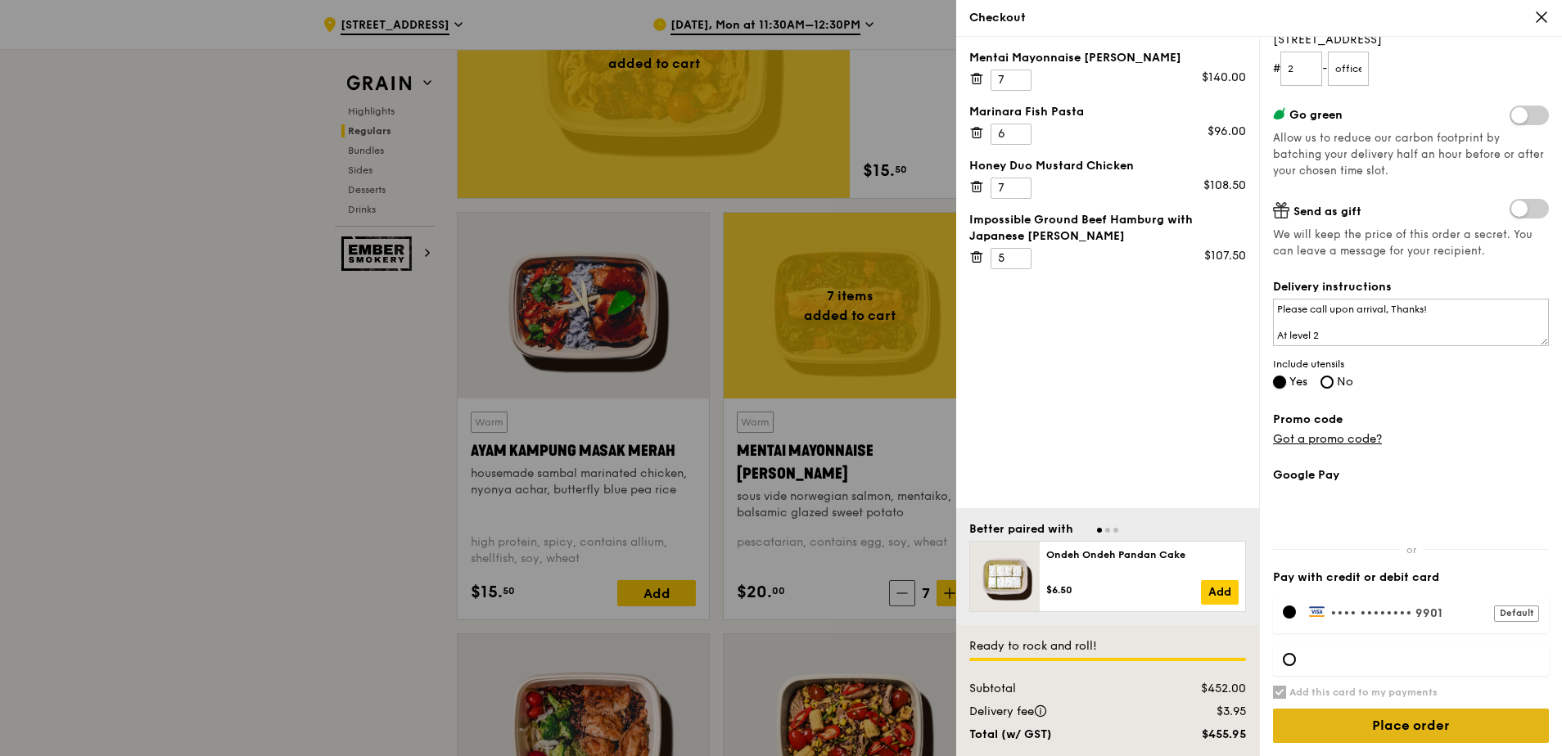
scroll to position [1310, 0]
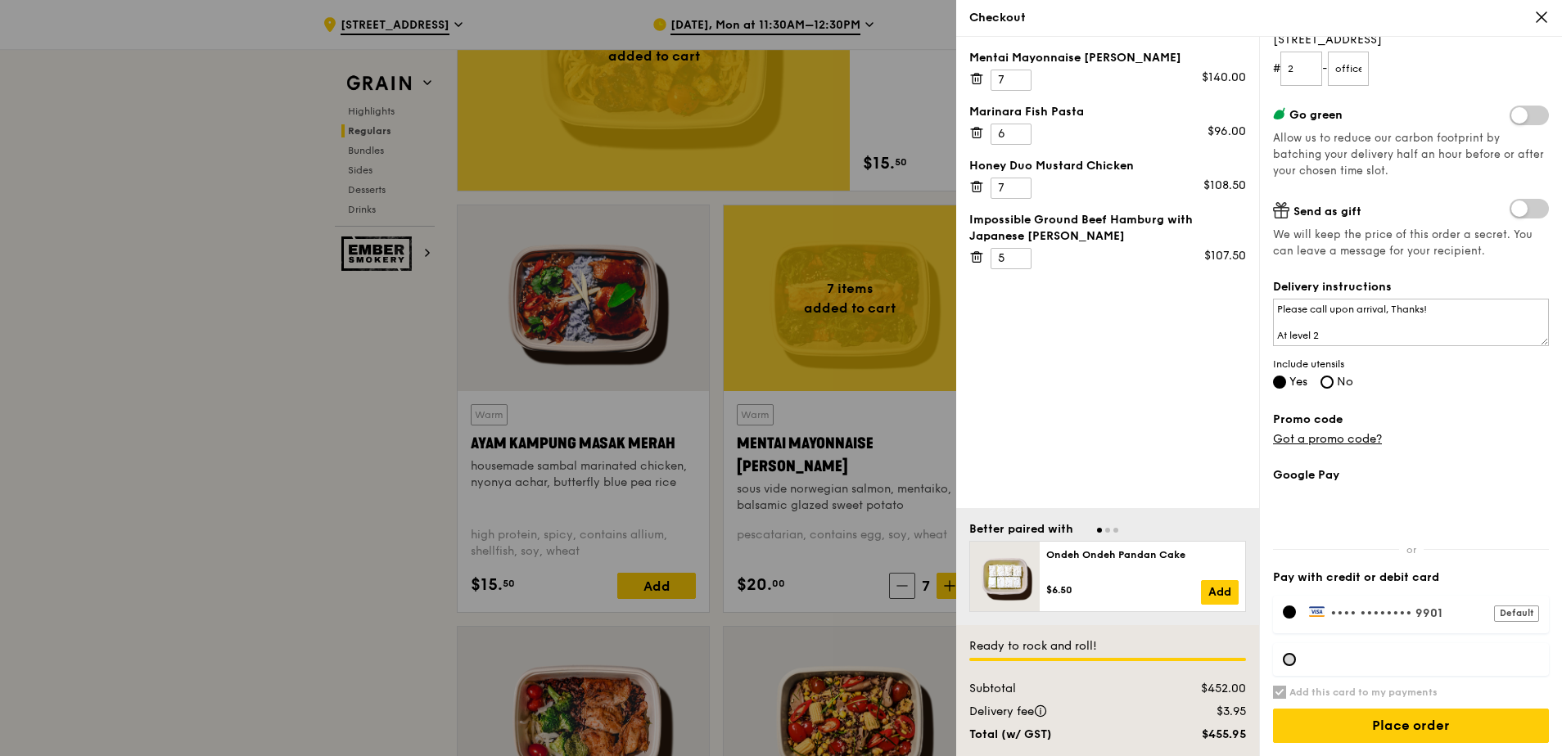
click at [836, 580] on div at bounding box center [1289, 659] width 13 height 13
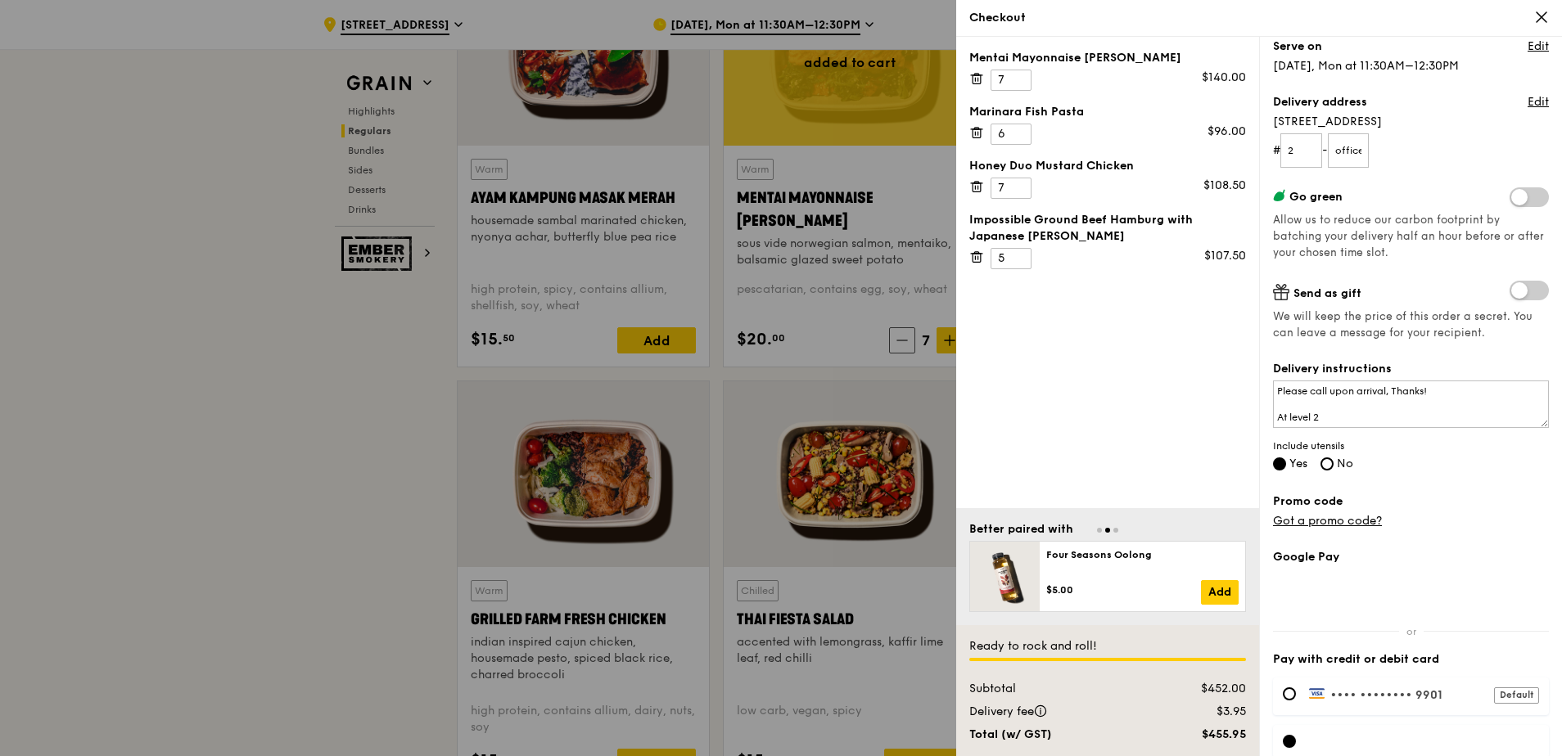
scroll to position [234, 0]
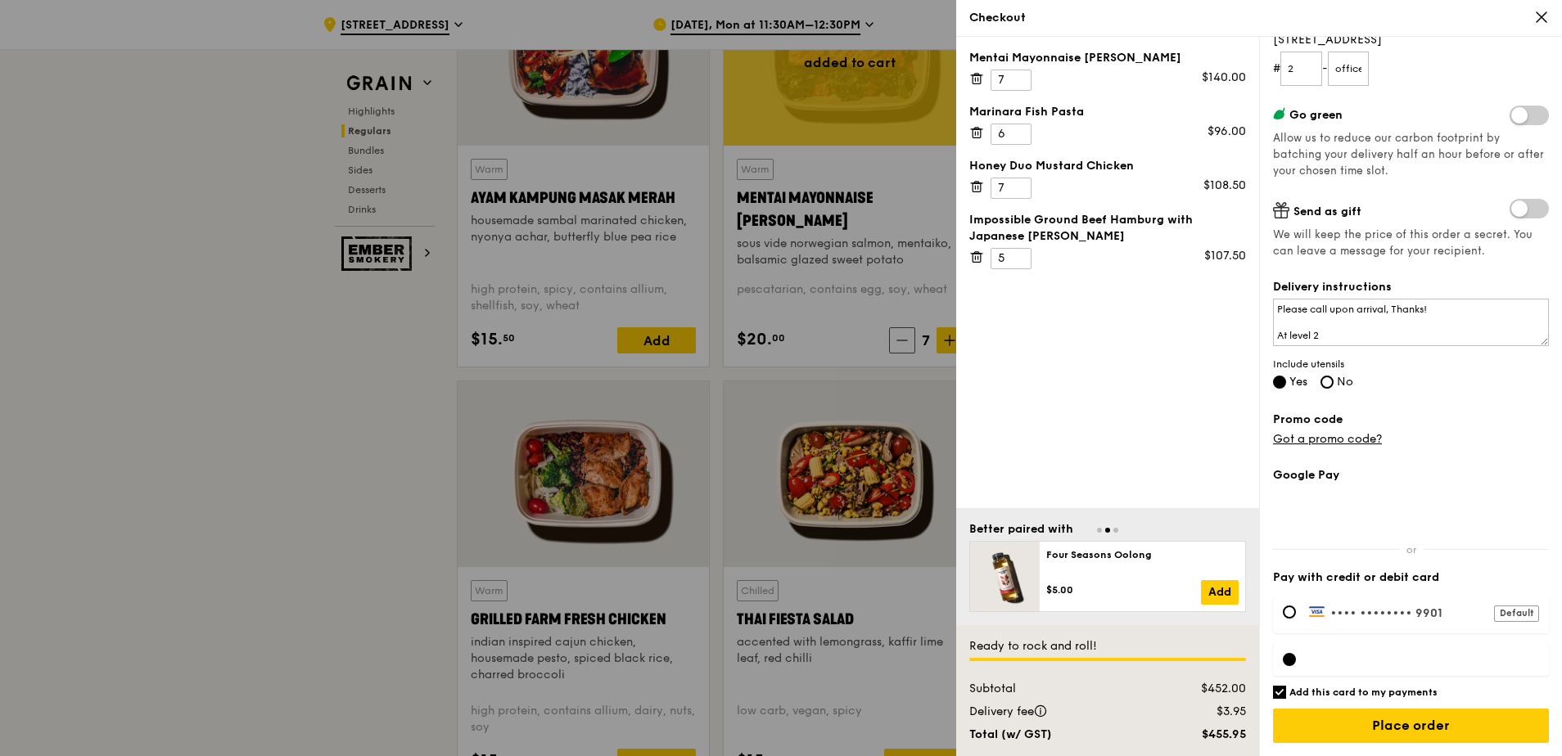
click at [836, 580] on div at bounding box center [1411, 659] width 276 height 33
click at [836, 580] on div "Default" at bounding box center [1516, 614] width 45 height 16
click at [836, 580] on div at bounding box center [1289, 659] width 13 height 13
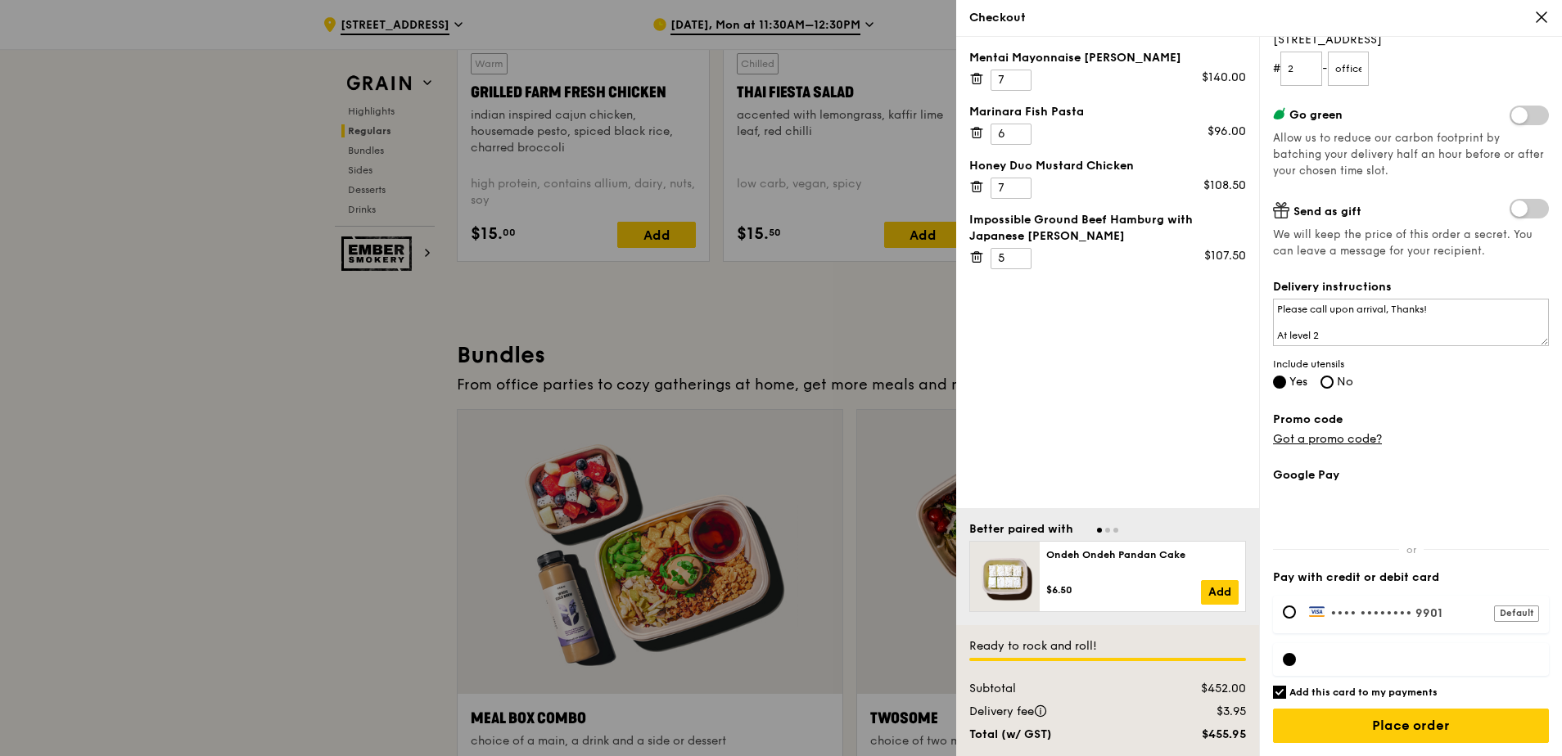
scroll to position [2129, 0]
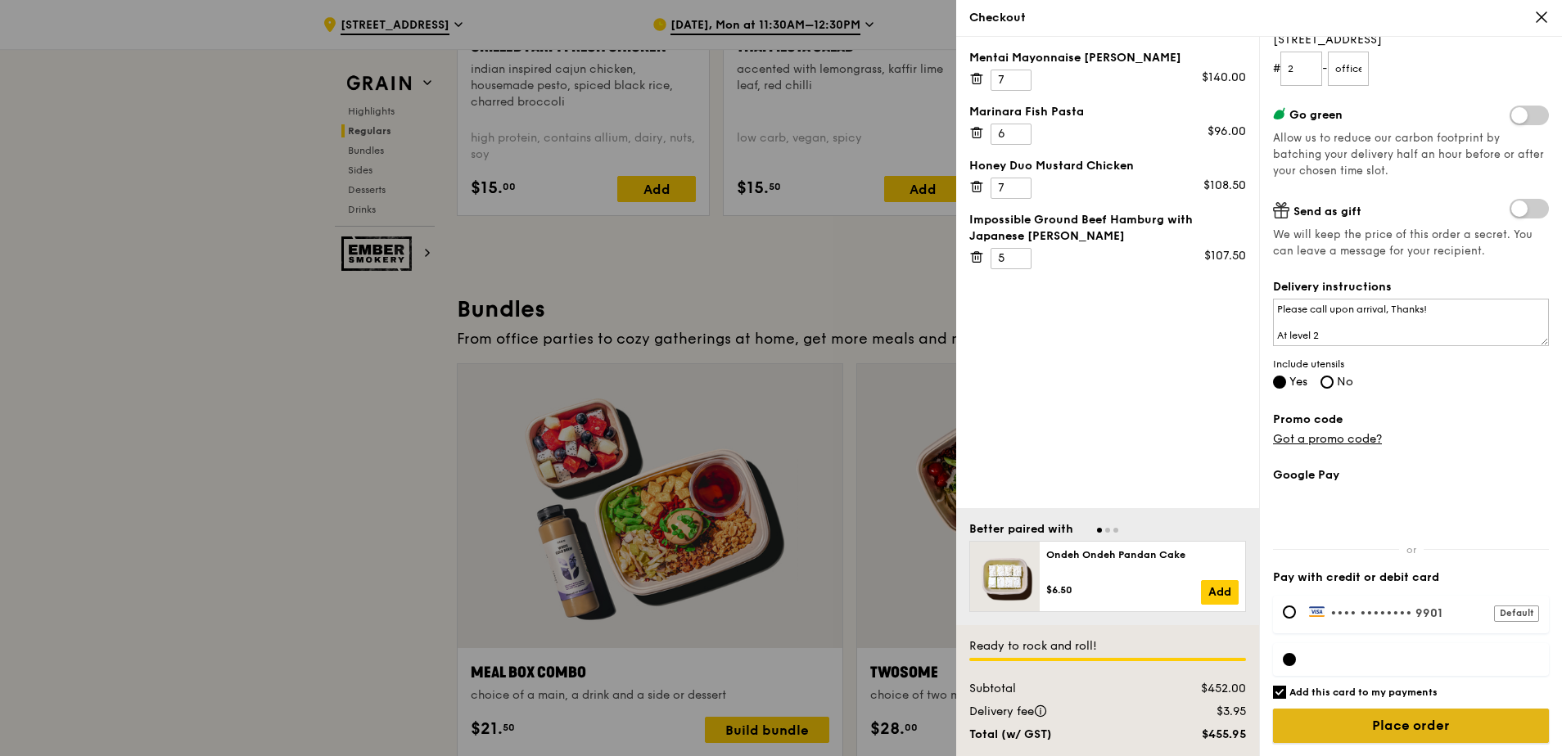
click at [836, 580] on input "Place order" at bounding box center [1411, 726] width 276 height 34
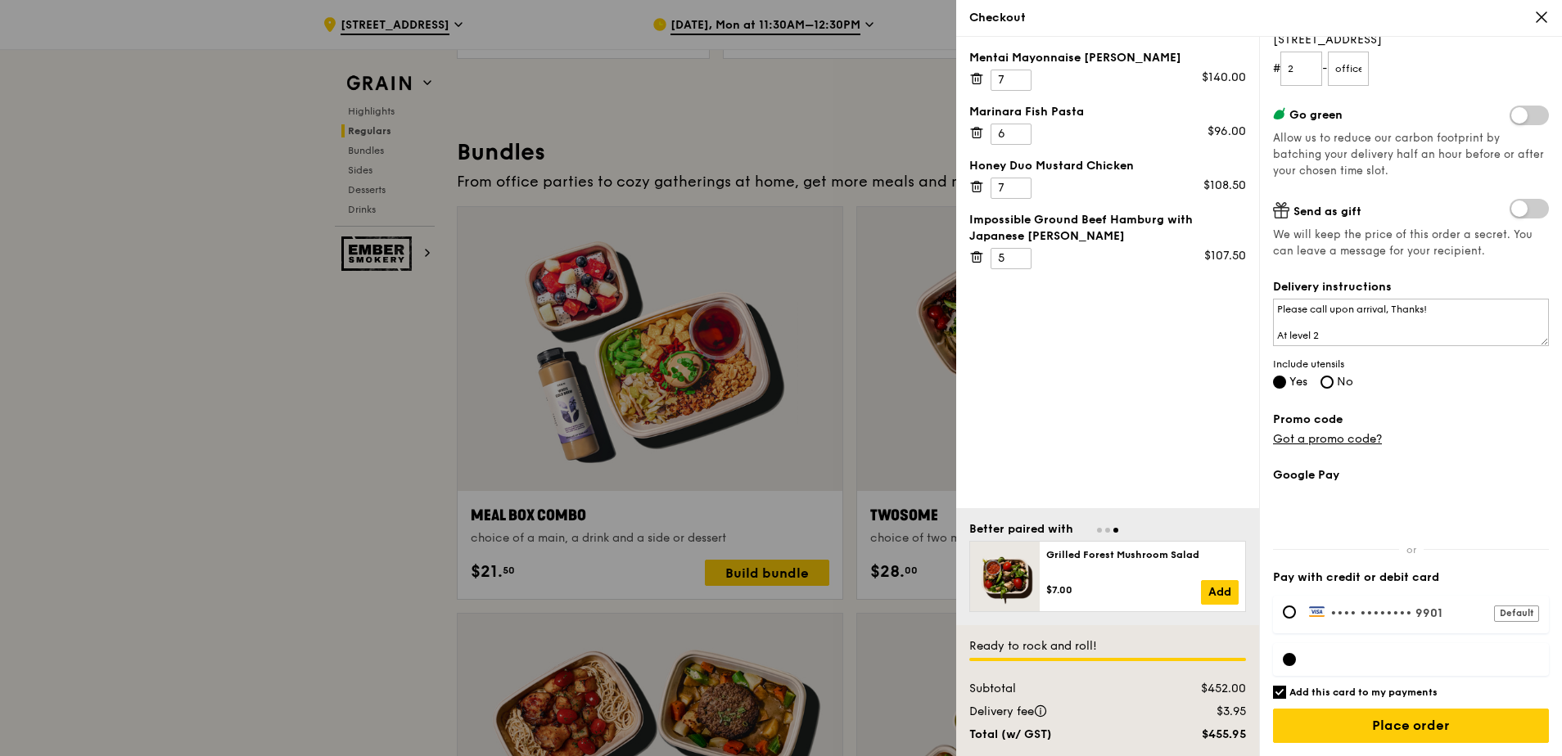
scroll to position [2292, 0]
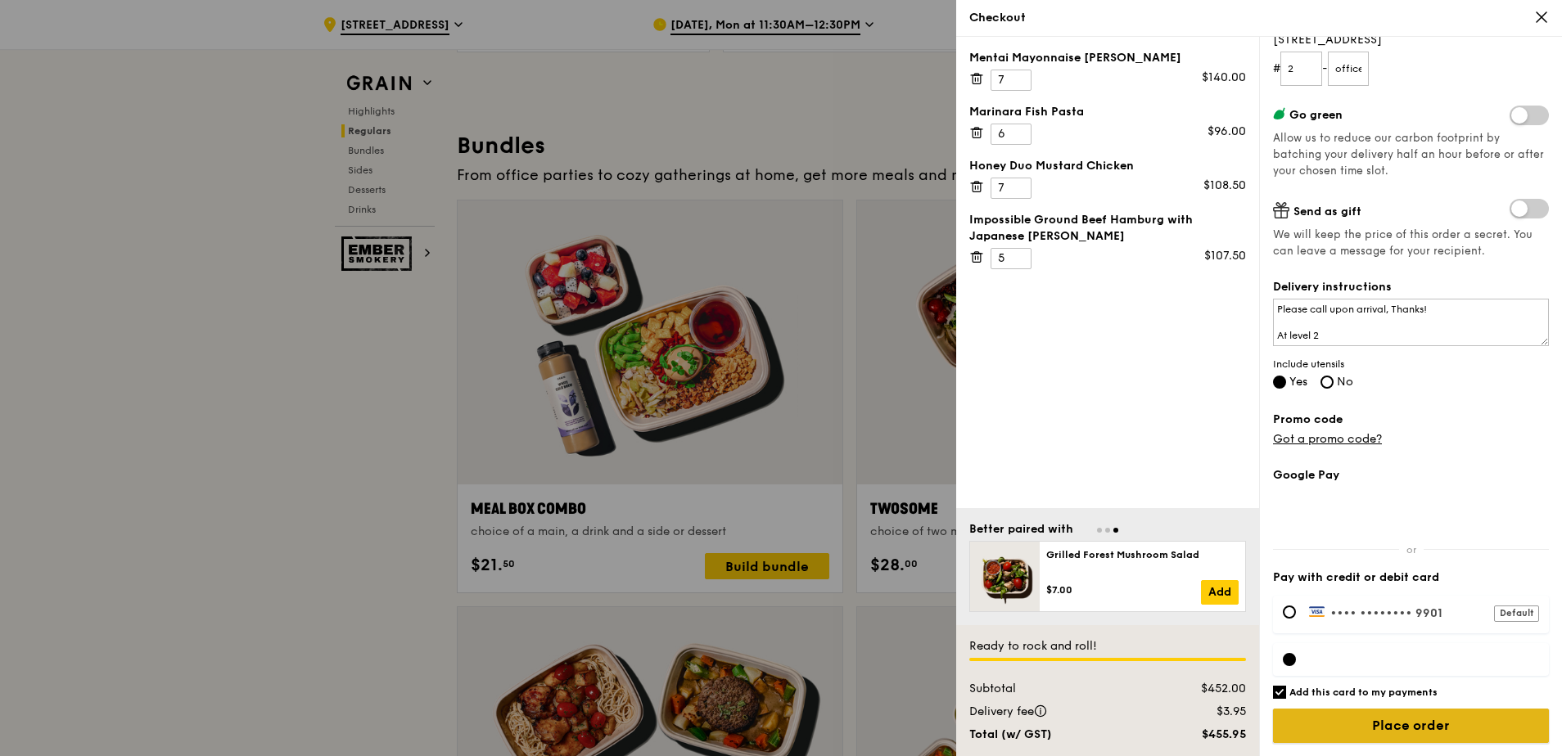
click at [836, 580] on input "Place order" at bounding box center [1411, 726] width 276 height 34
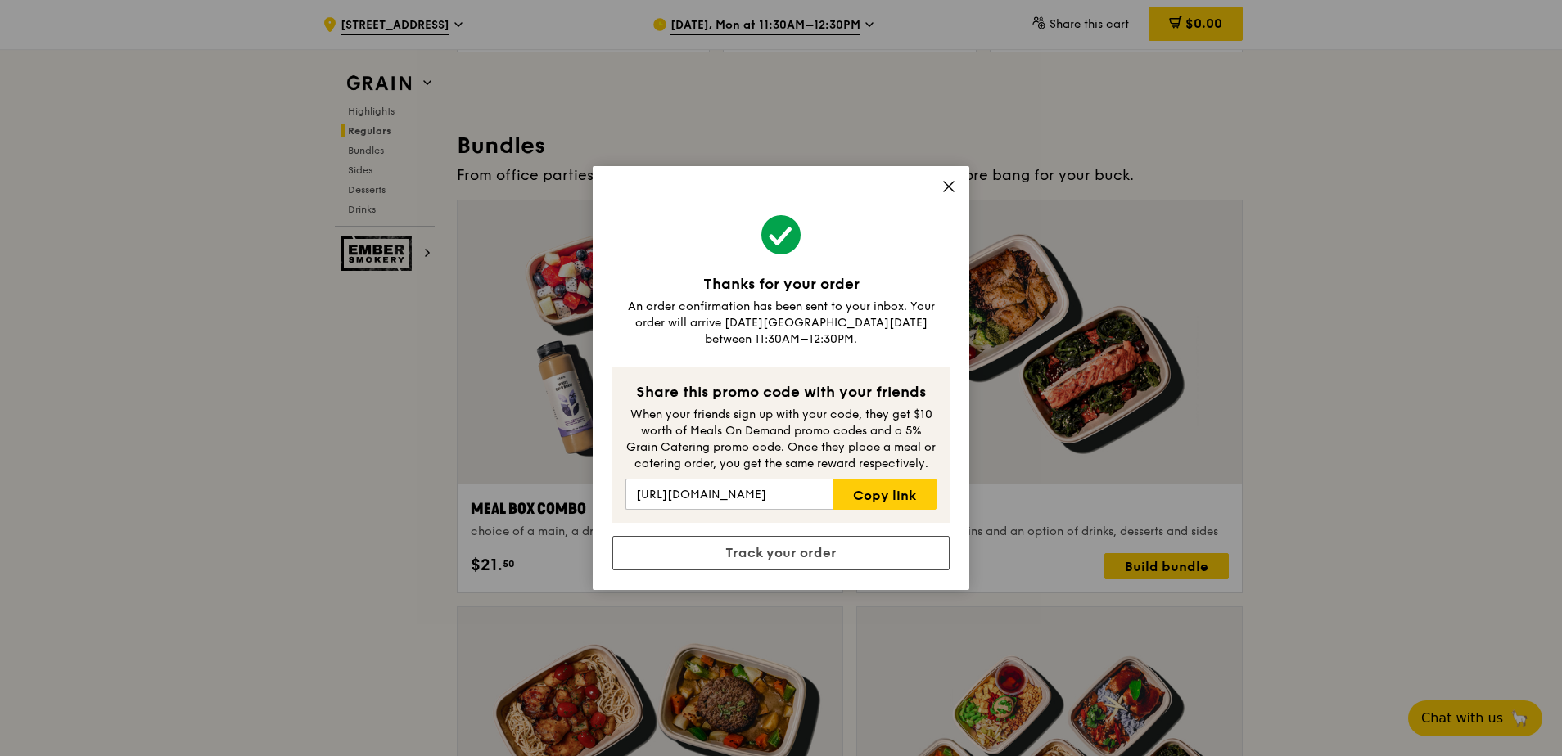
click at [801, 285] on div "Thanks for your order" at bounding box center [780, 284] width 337 height 23
click at [821, 541] on link "Track your order" at bounding box center [780, 553] width 337 height 34
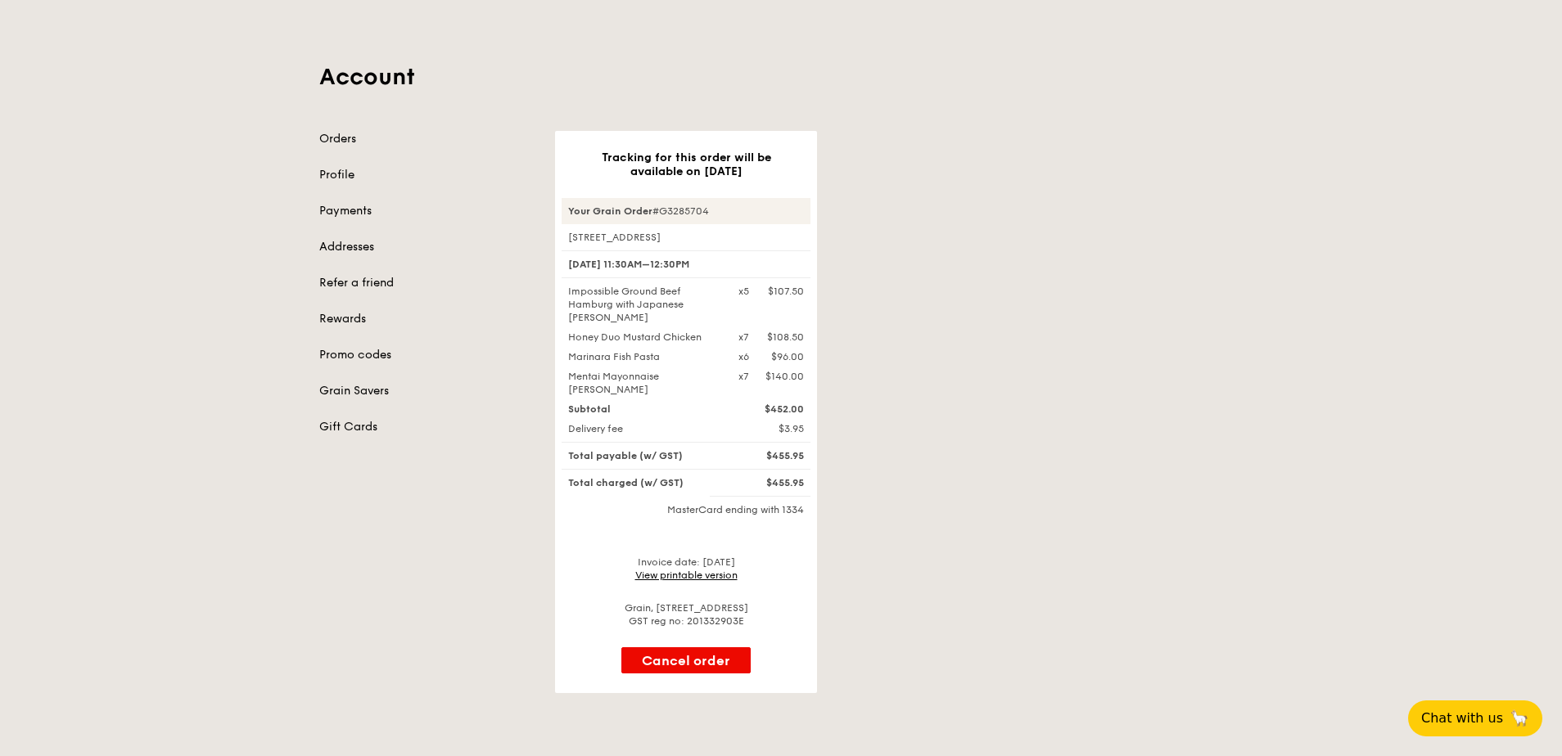
scroll to position [82, 0]
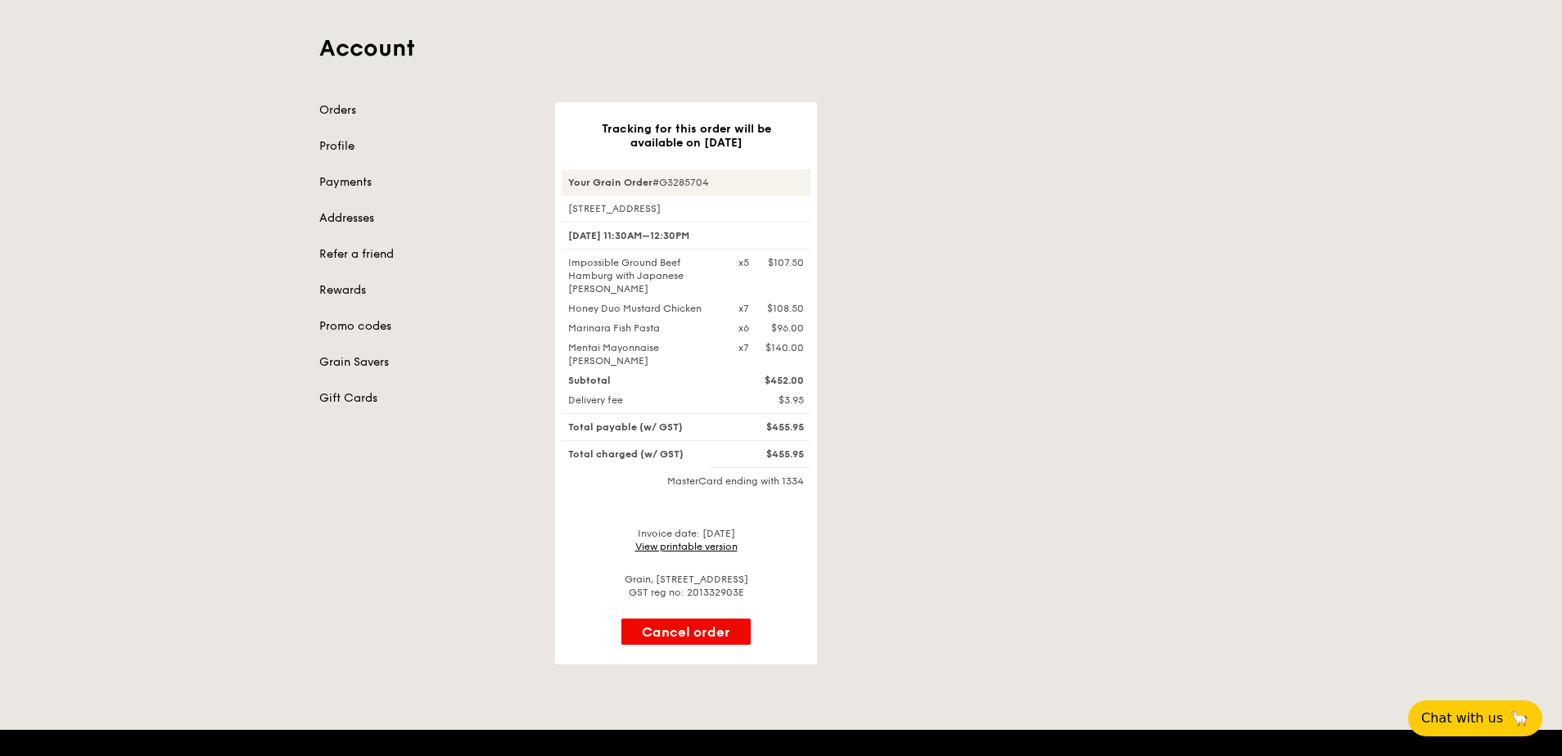
click at [836, 224] on div "Tracking for this order will be available on [DATE] Your Grain Order #G3285704 …" at bounding box center [898, 383] width 707 height 562
click at [836, 288] on div "Tracking for this order will be available on [DATE] Your Grain Order #G3285704 …" at bounding box center [898, 383] width 707 height 562
click at [836, 436] on div "Tracking for this order will be available on [DATE] Your Grain Order #G3285704 …" at bounding box center [898, 383] width 707 height 562
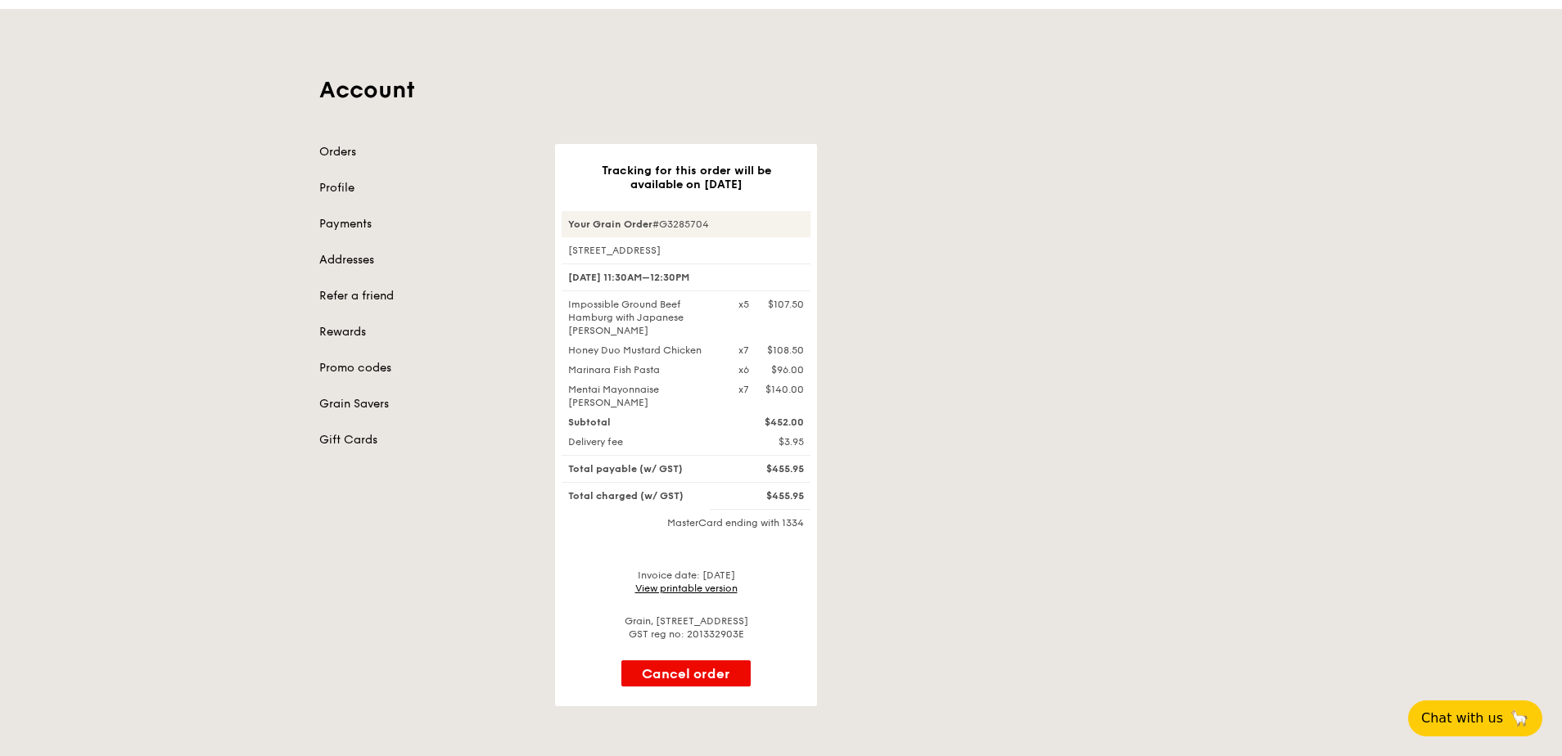
scroll to position [0, 0]
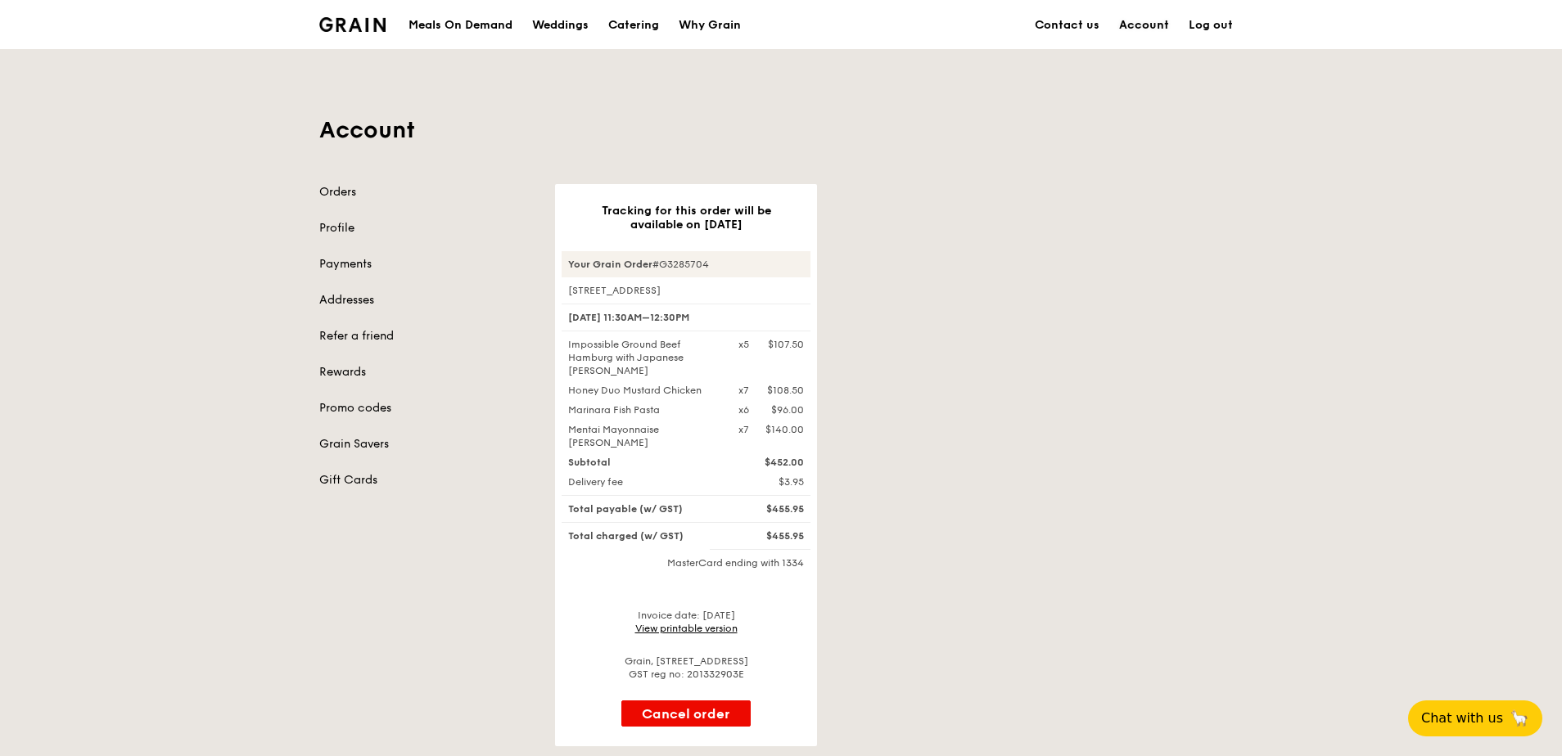
click at [836, 18] on link "Account" at bounding box center [1144, 25] width 70 height 49
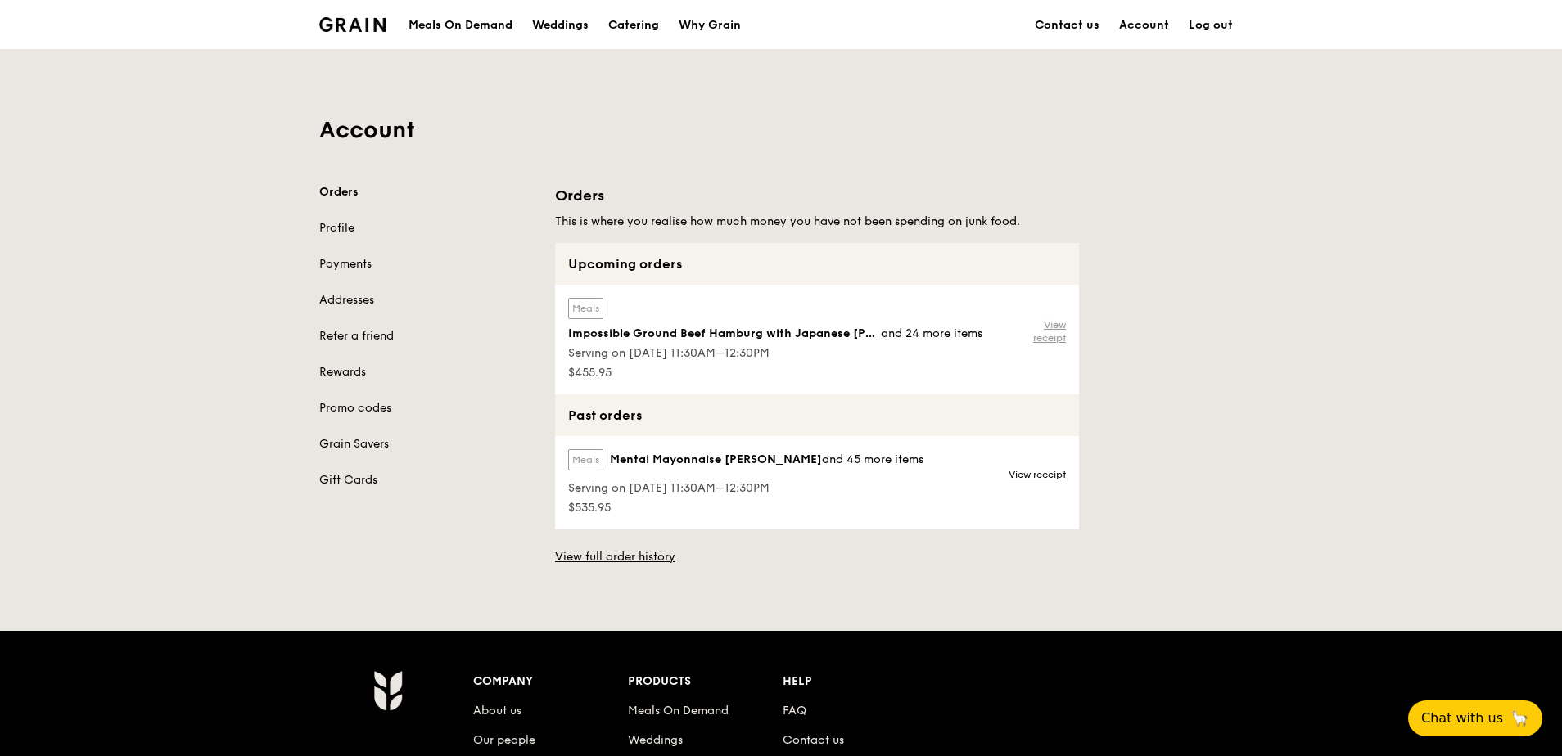
click at [836, 335] on link "View receipt" at bounding box center [1039, 331] width 53 height 26
